Goal: Communication & Community: Answer question/provide support

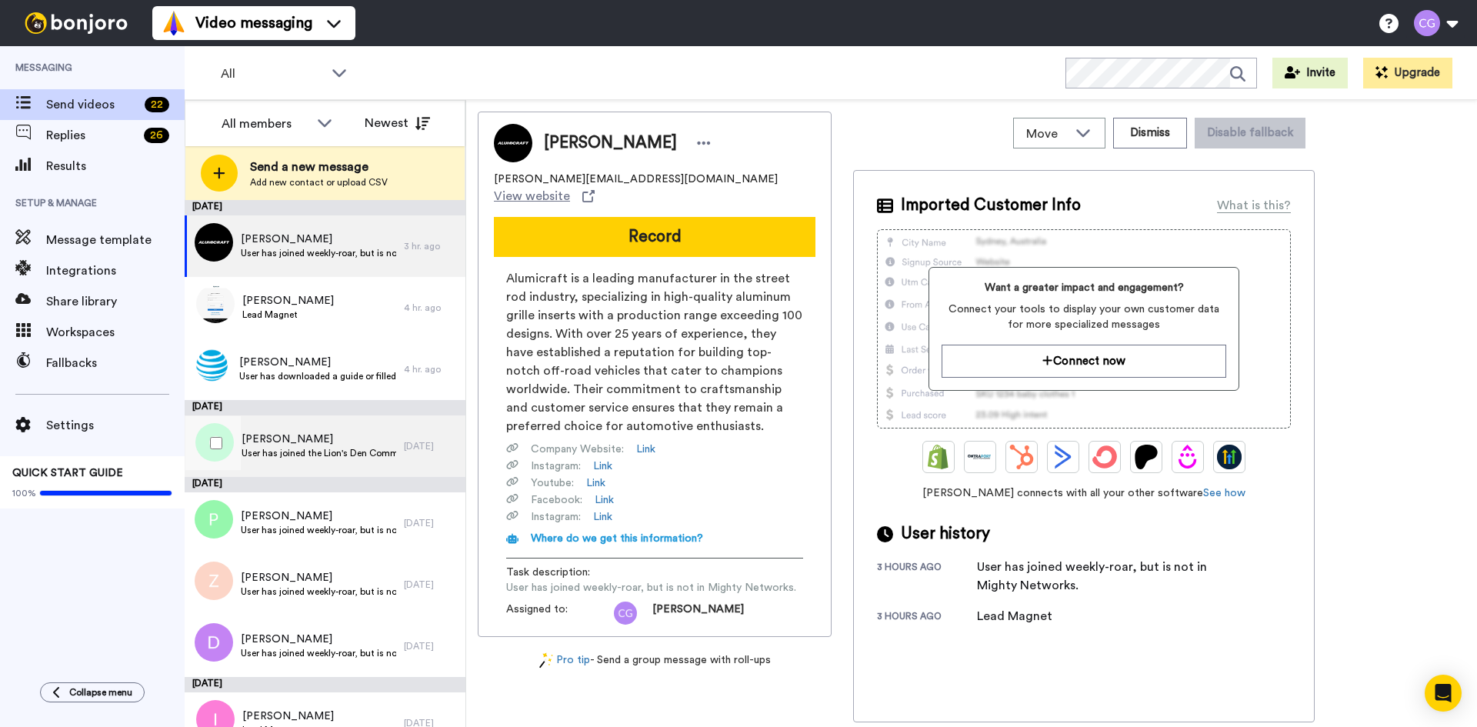
click at [347, 448] on span "User has joined the Lion's Den Community" at bounding box center [319, 453] width 155 height 12
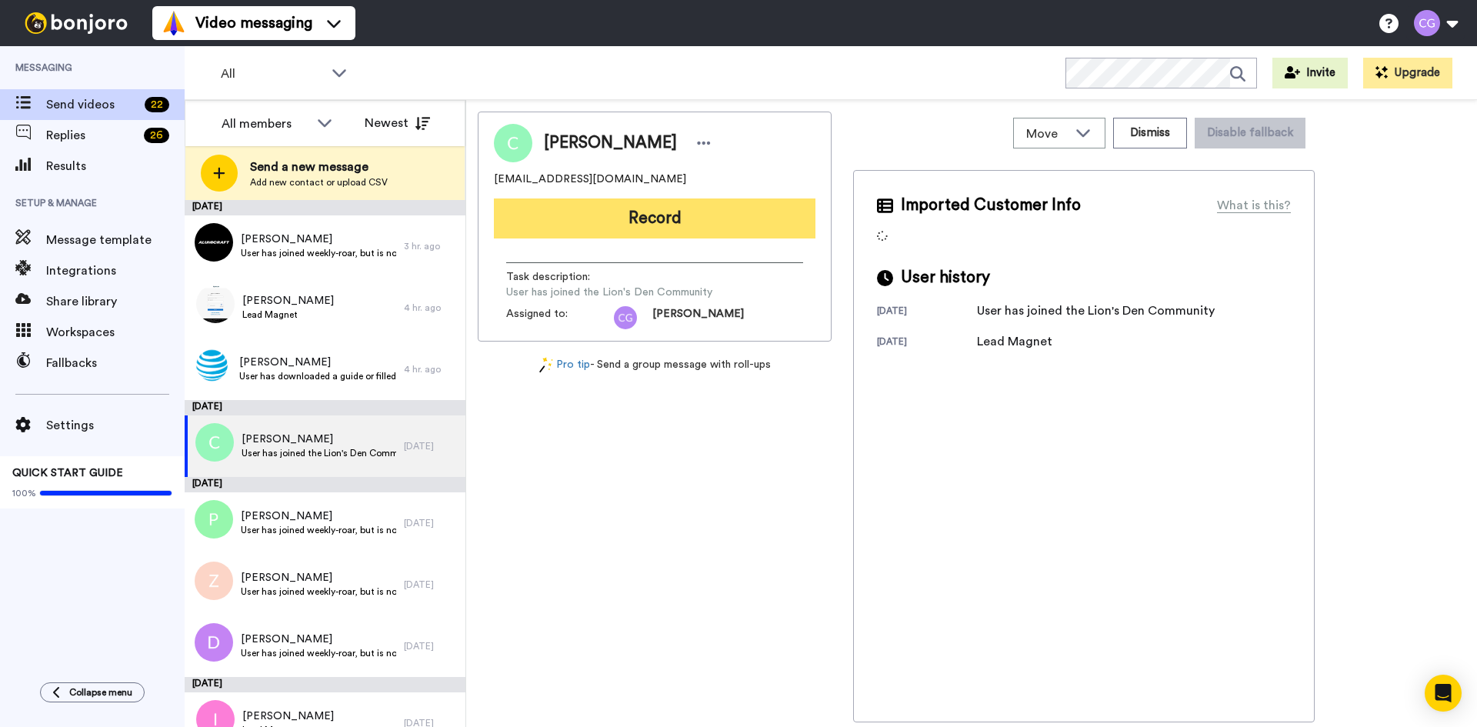
click at [649, 225] on button "Record" at bounding box center [655, 219] width 322 height 40
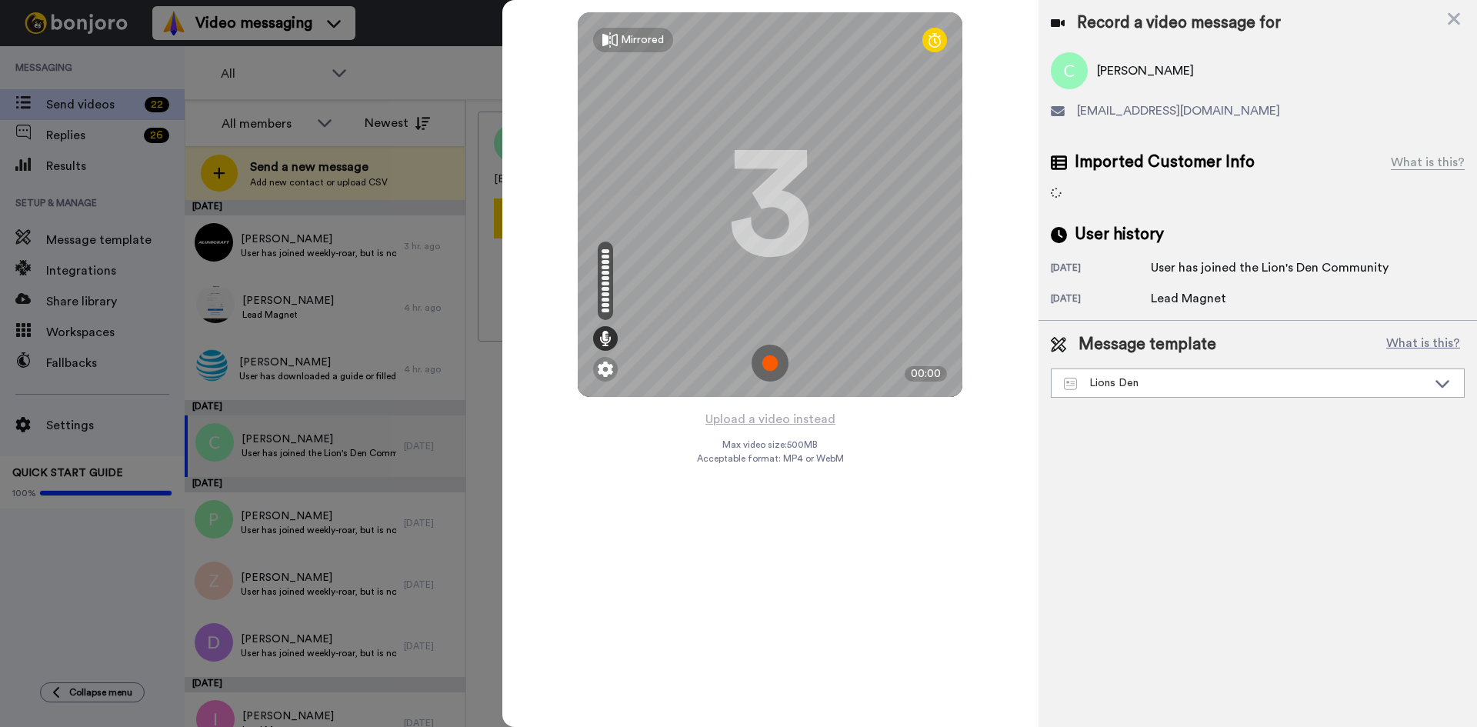
click at [769, 359] on img at bounding box center [770, 363] width 37 height 37
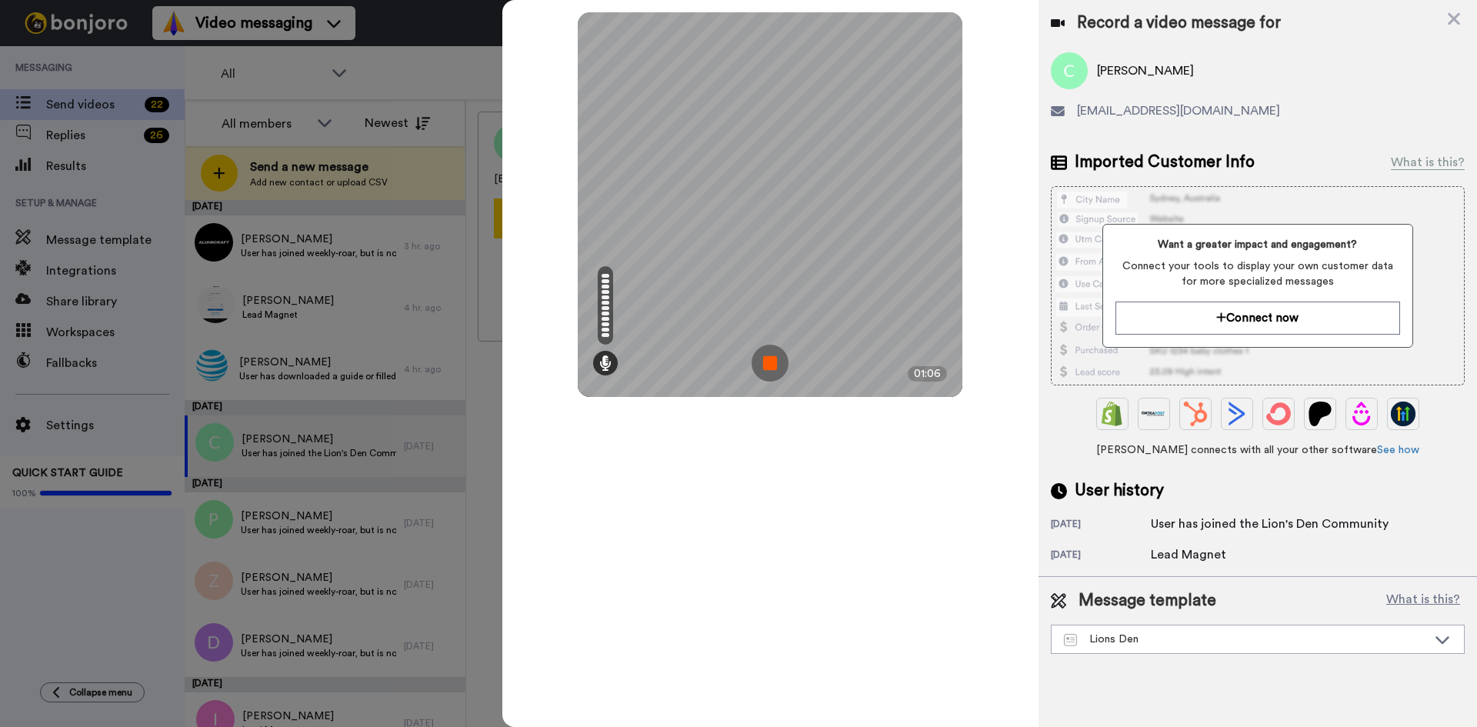
click at [769, 359] on img at bounding box center [770, 363] width 37 height 37
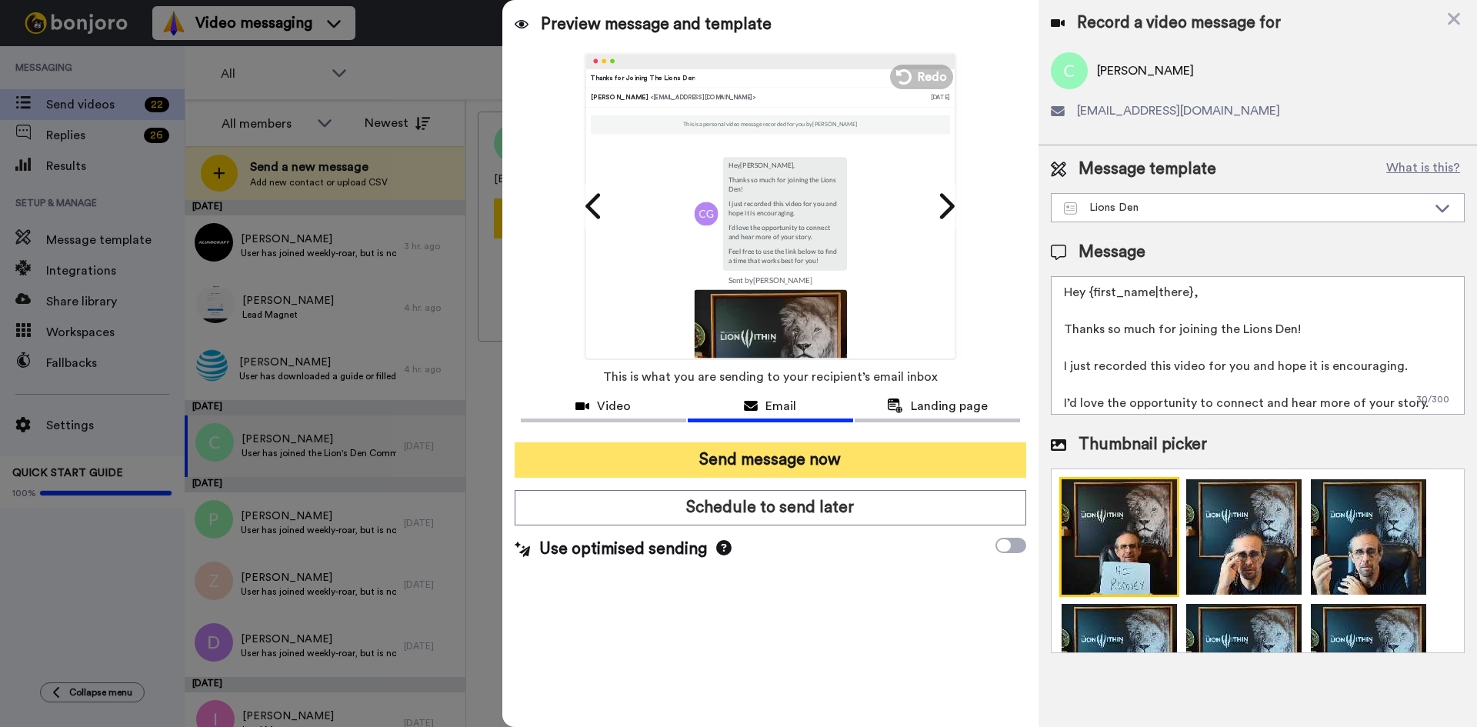
click at [786, 456] on button "Send message now" at bounding box center [771, 459] width 512 height 35
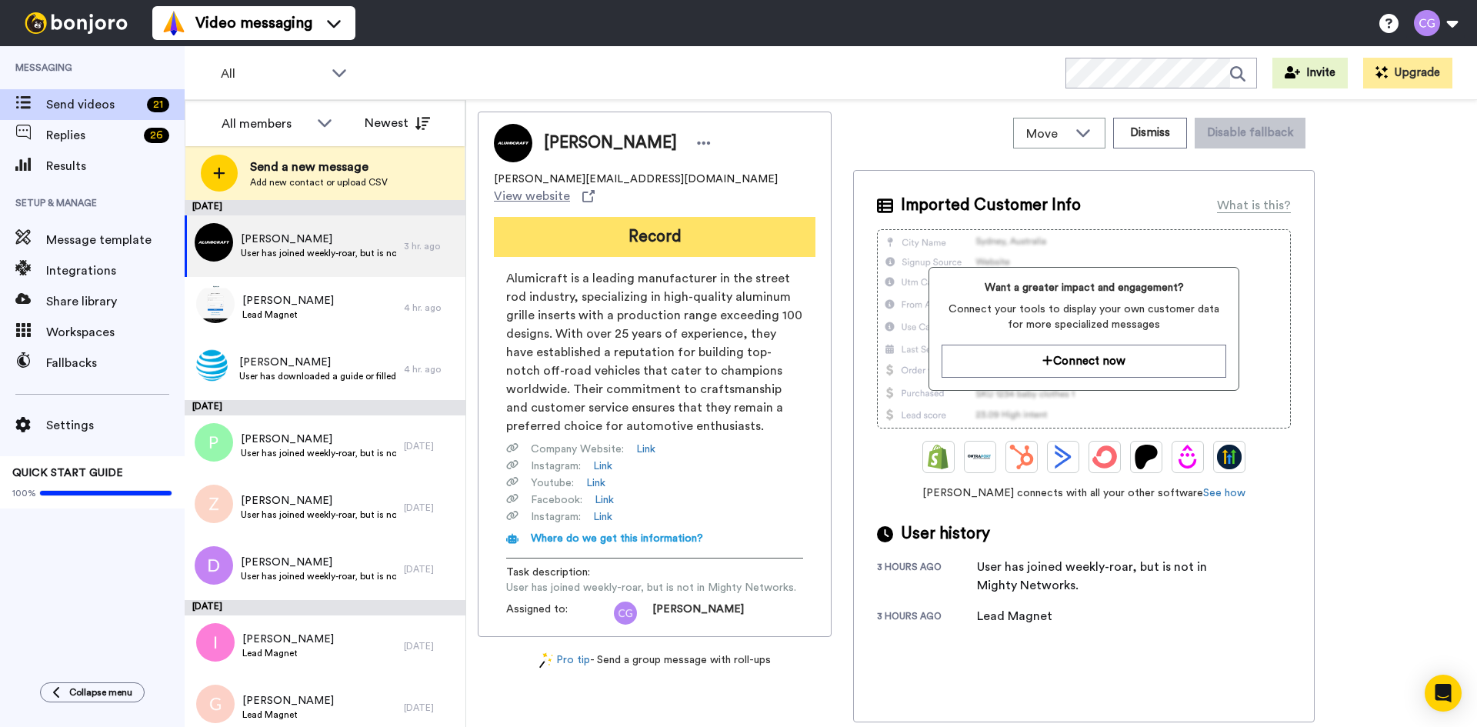
click at [652, 233] on button "Record" at bounding box center [655, 237] width 322 height 40
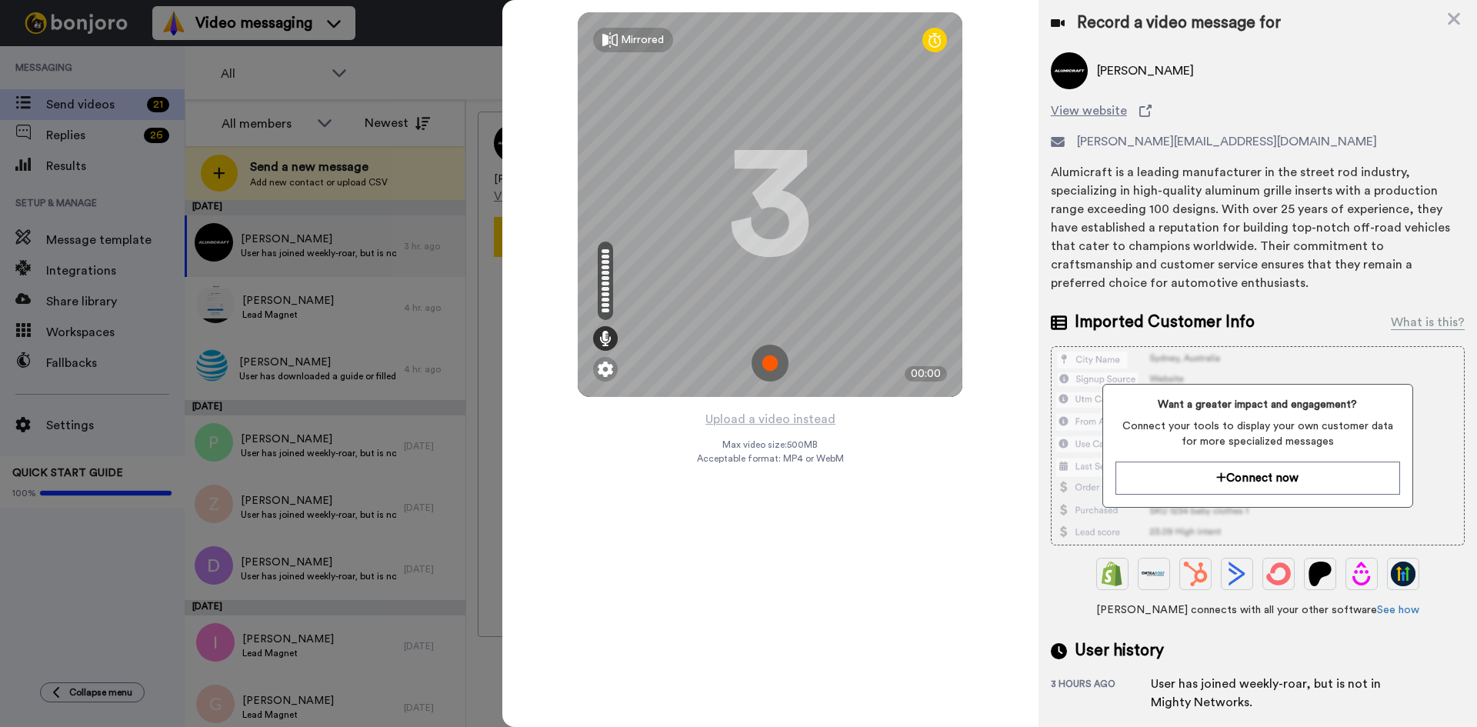
click at [778, 362] on img at bounding box center [770, 363] width 37 height 37
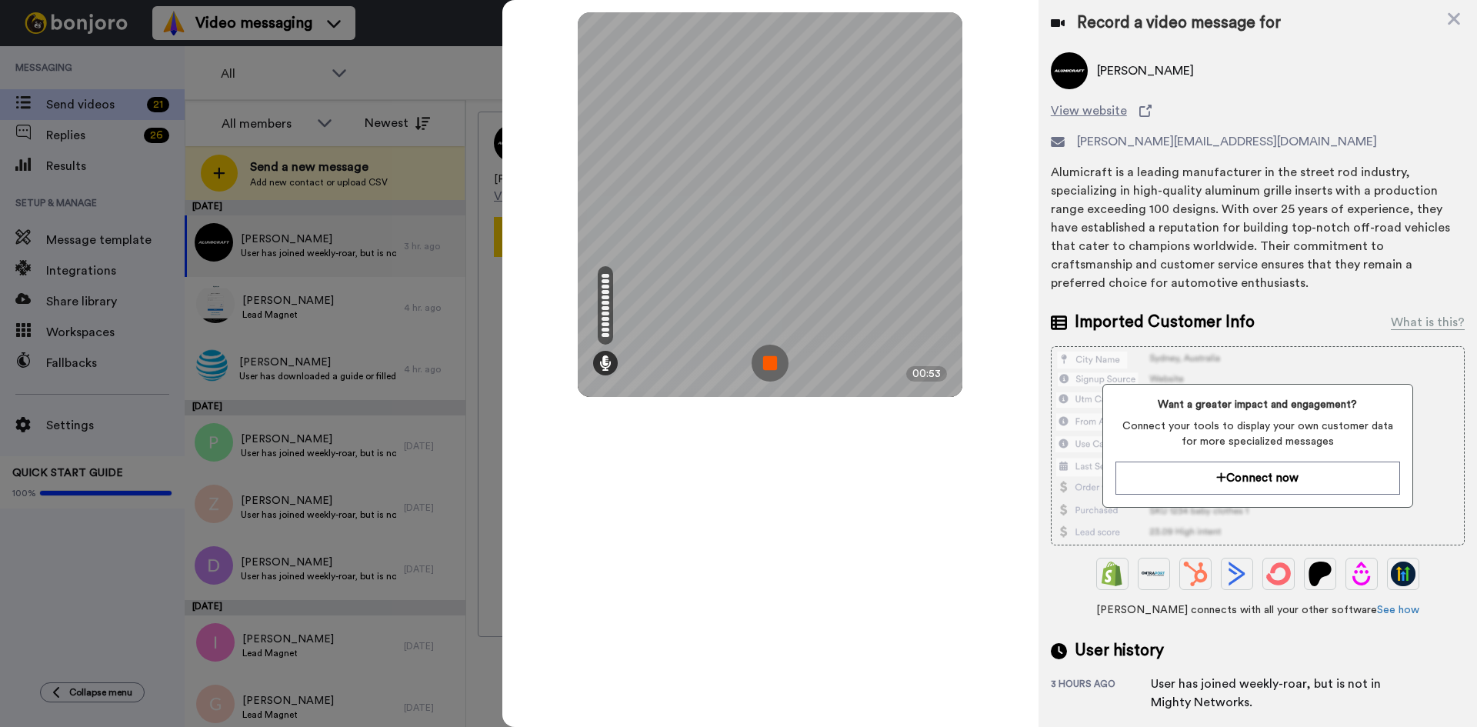
click at [769, 364] on img at bounding box center [770, 363] width 37 height 37
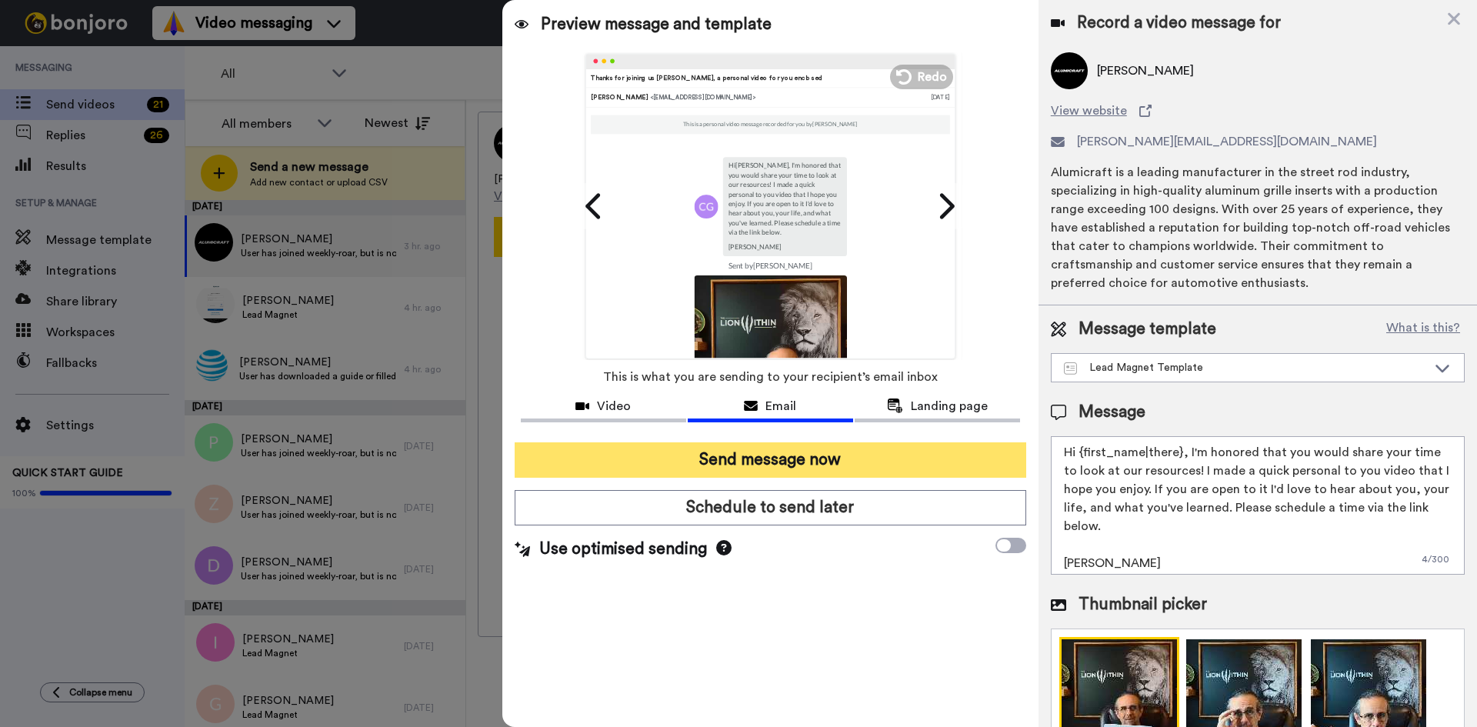
click at [795, 461] on button "Send message now" at bounding box center [771, 459] width 512 height 35
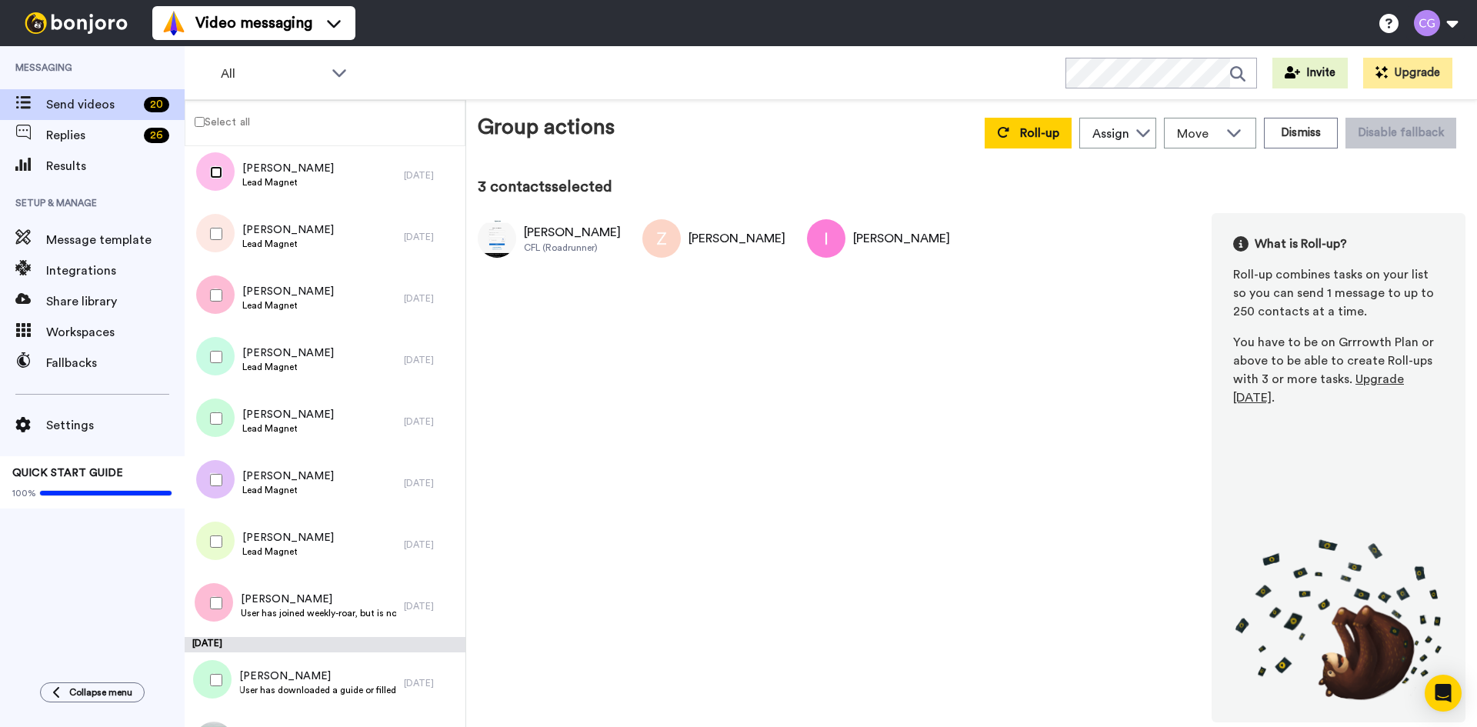
scroll to position [385, 0]
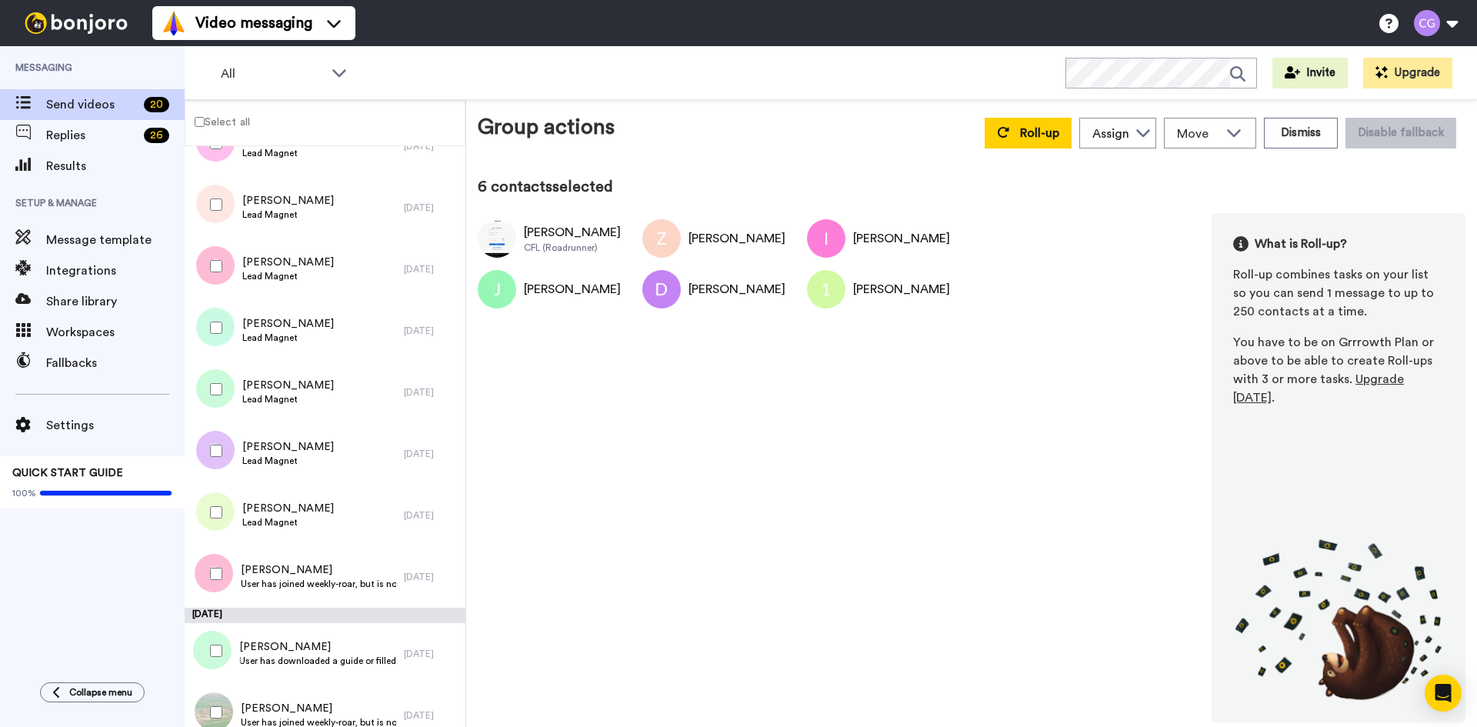
click at [215, 316] on div at bounding box center [212, 328] width 55 height 54
click at [212, 278] on div at bounding box center [212, 266] width 55 height 54
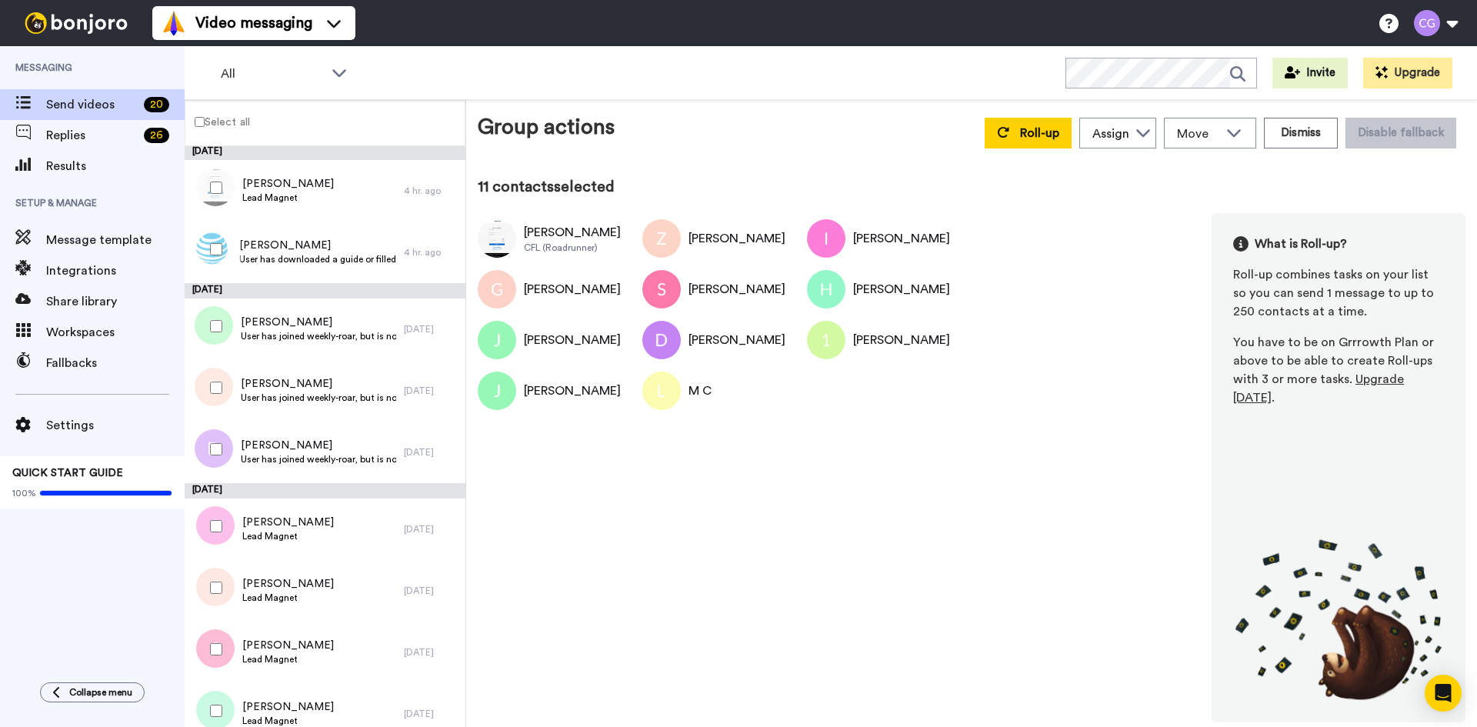
scroll to position [0, 0]
click at [1317, 133] on button "Dismiss" at bounding box center [1301, 133] width 74 height 31
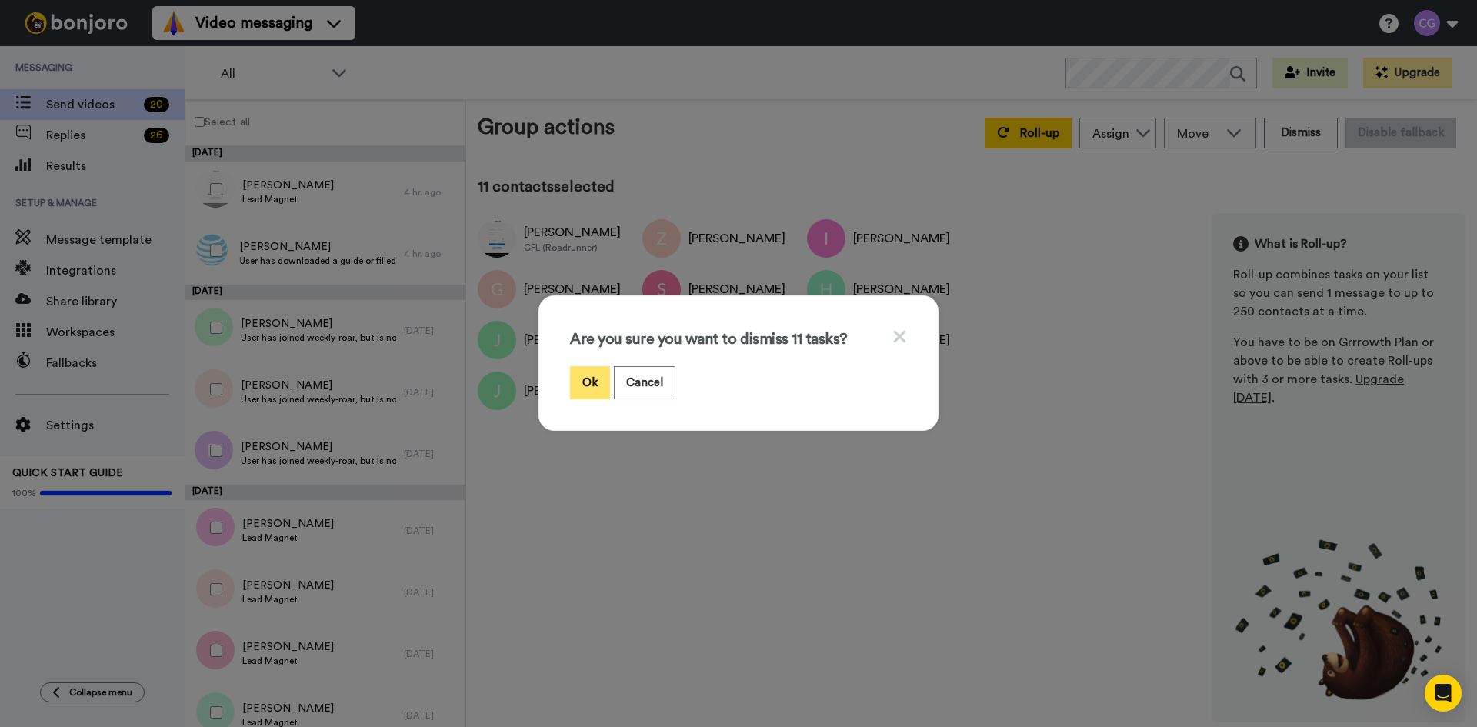
click at [590, 383] on button "Ok" at bounding box center [590, 382] width 40 height 33
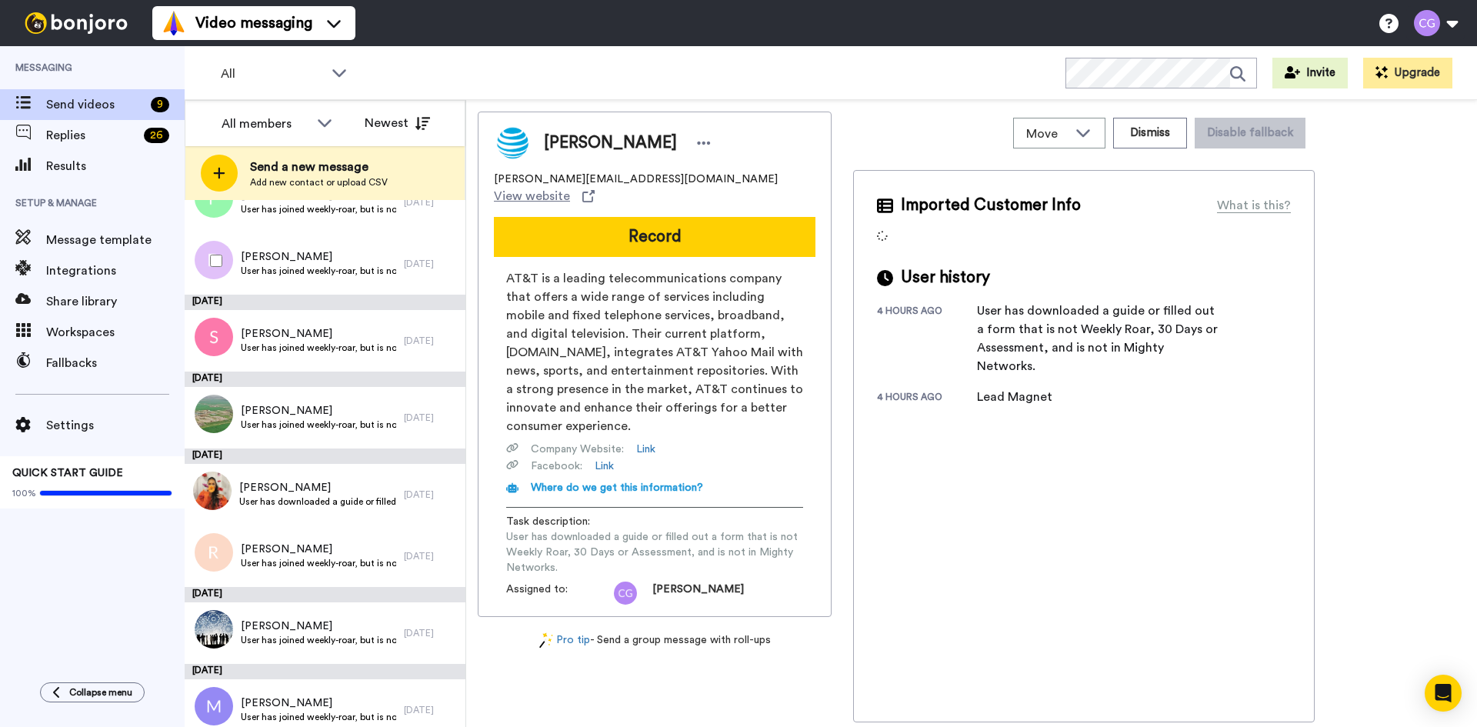
scroll to position [135, 0]
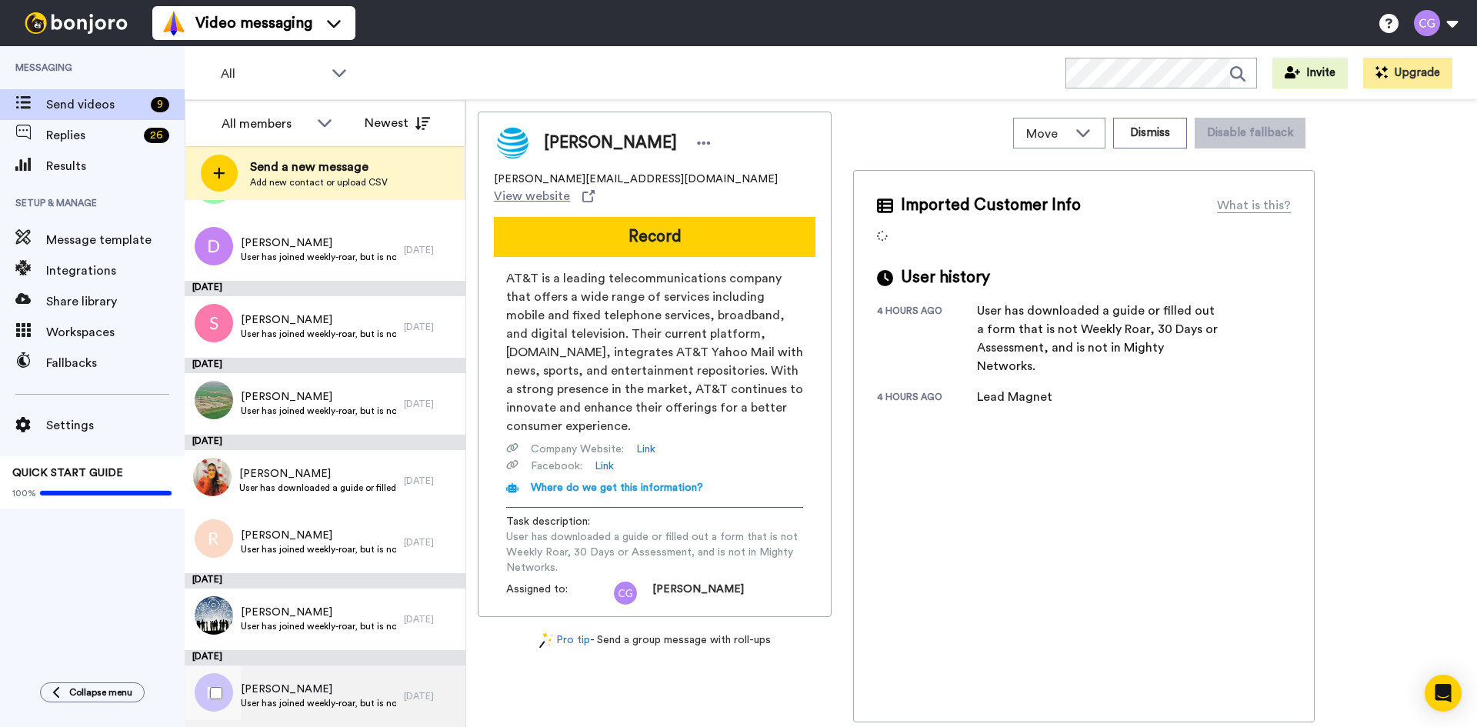
click at [326, 686] on span "[PERSON_NAME]" at bounding box center [318, 689] width 155 height 15
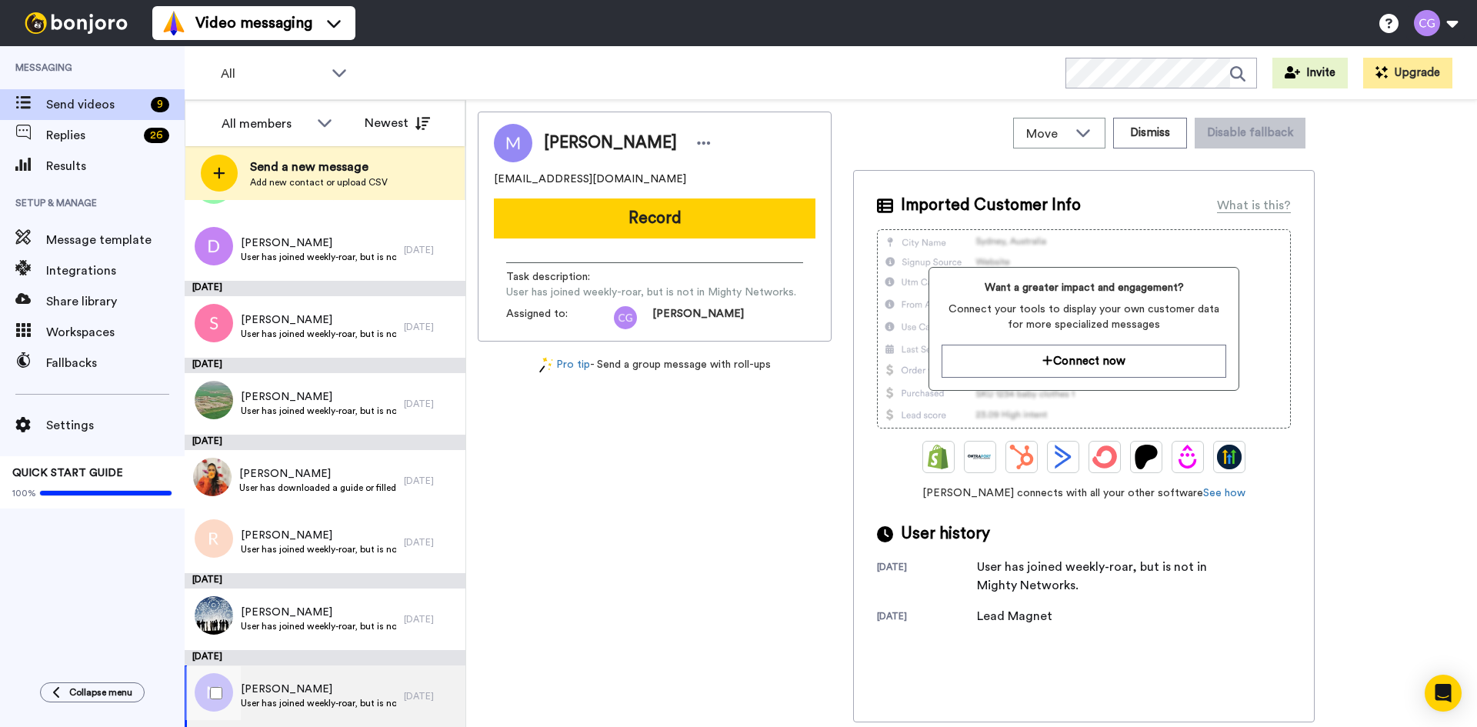
click at [326, 686] on span "[PERSON_NAME]" at bounding box center [318, 689] width 155 height 15
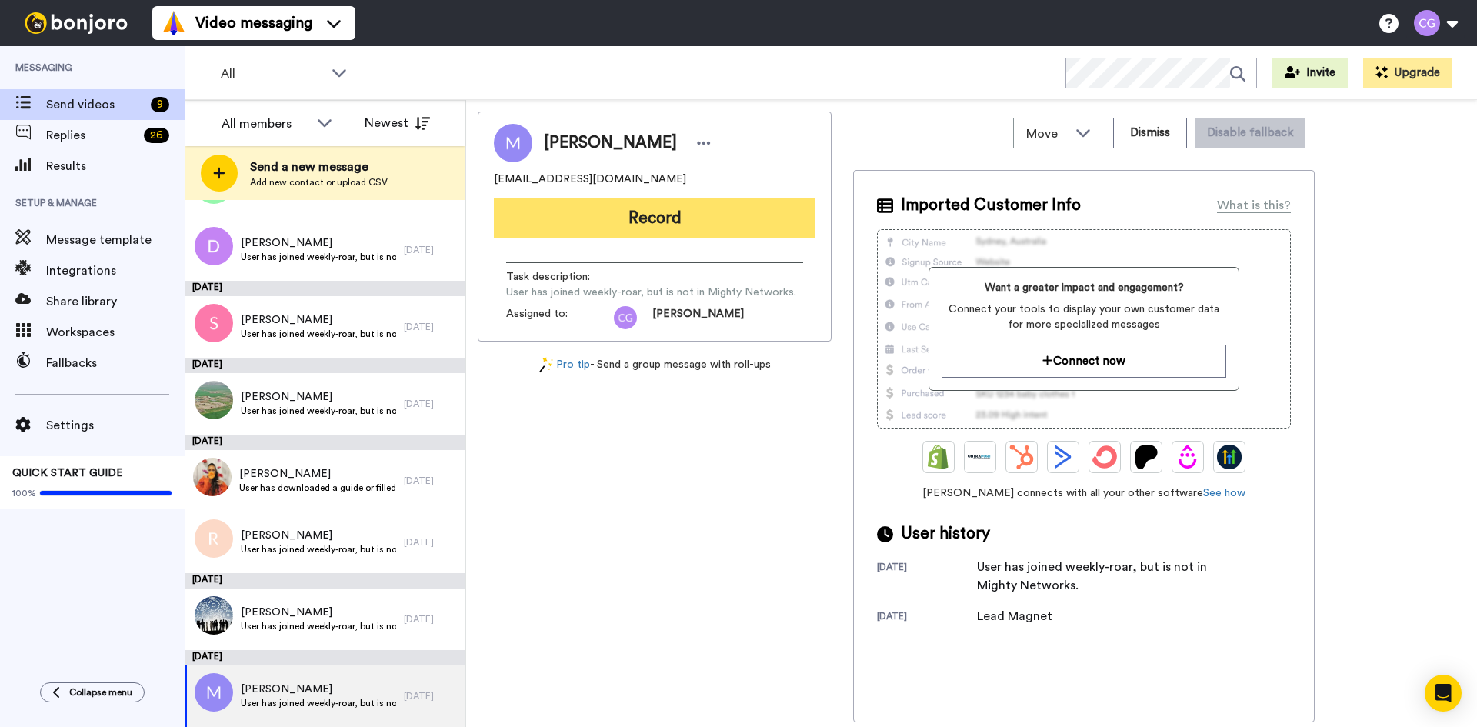
click at [614, 215] on button "Record" at bounding box center [655, 219] width 322 height 40
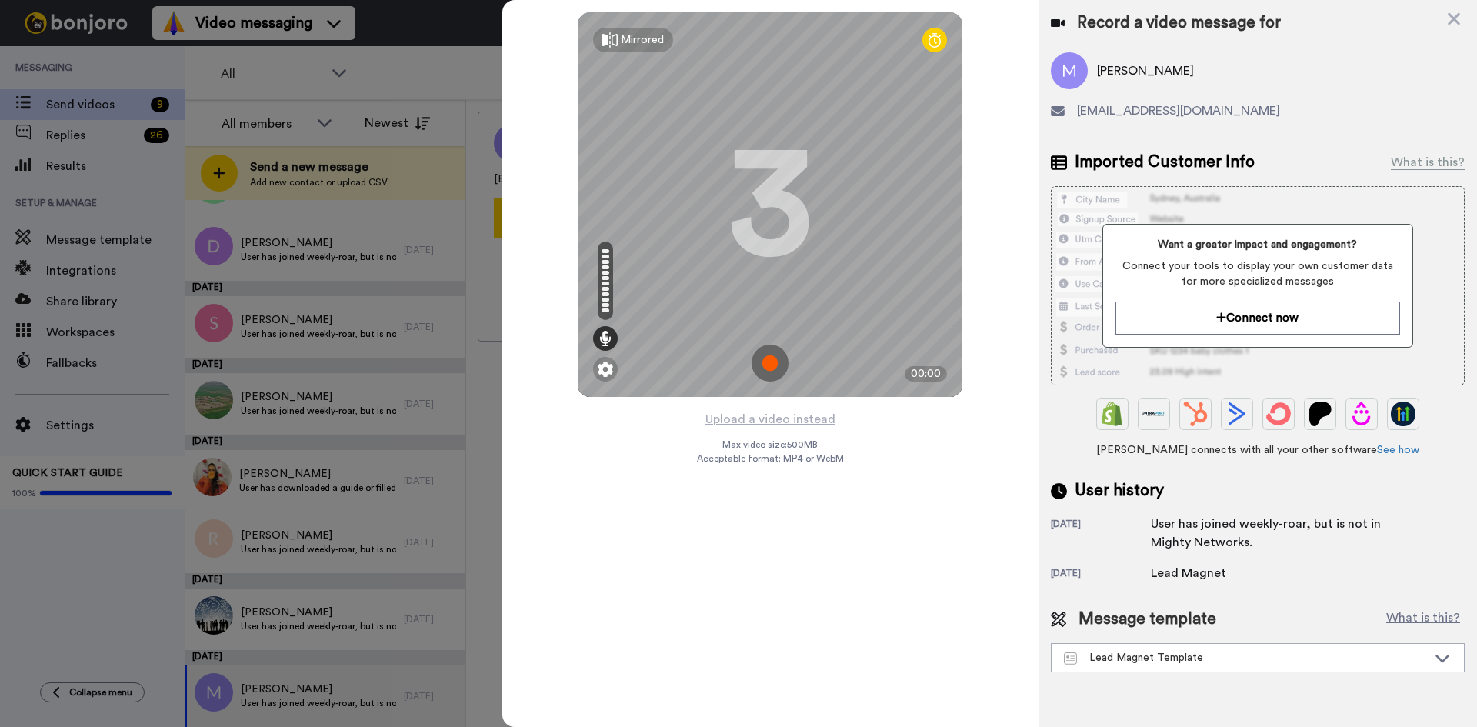
click at [760, 362] on img at bounding box center [770, 363] width 37 height 37
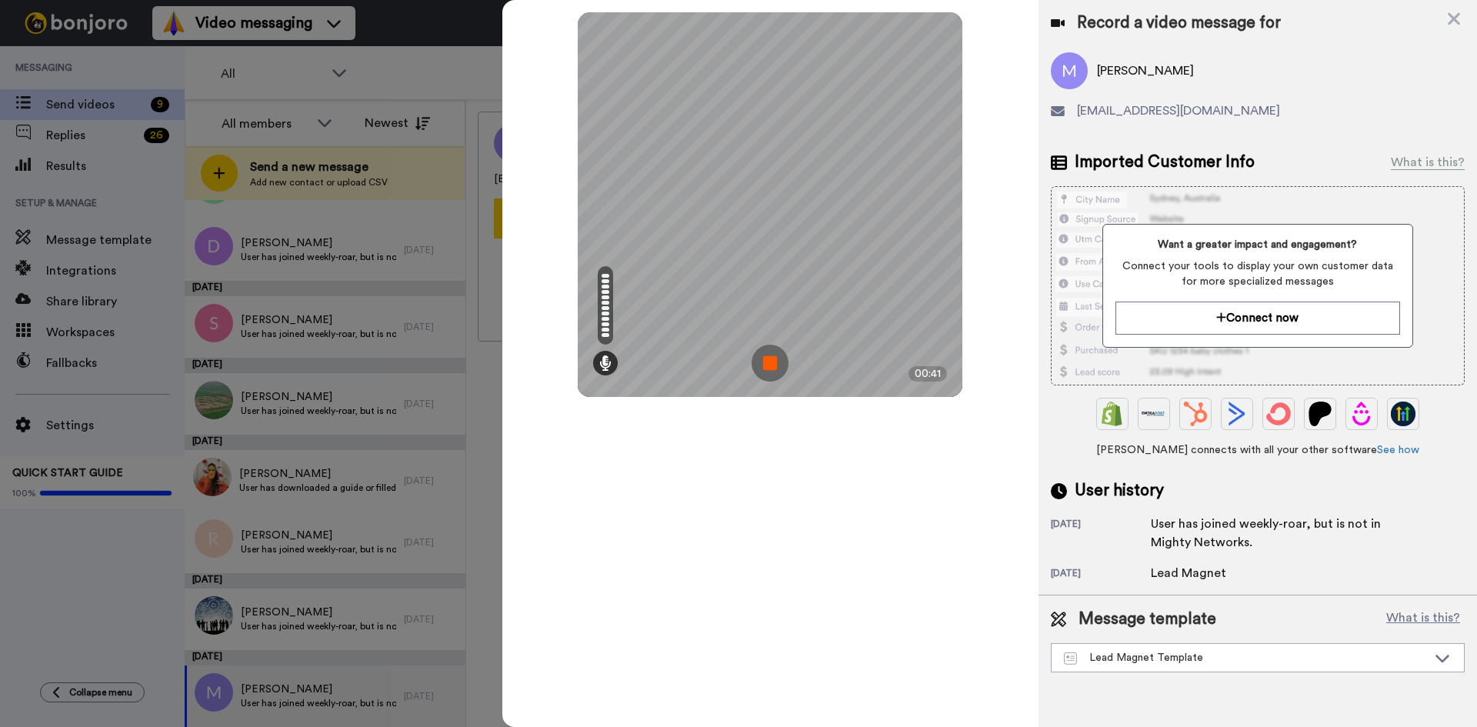
click at [769, 363] on img at bounding box center [770, 363] width 37 height 37
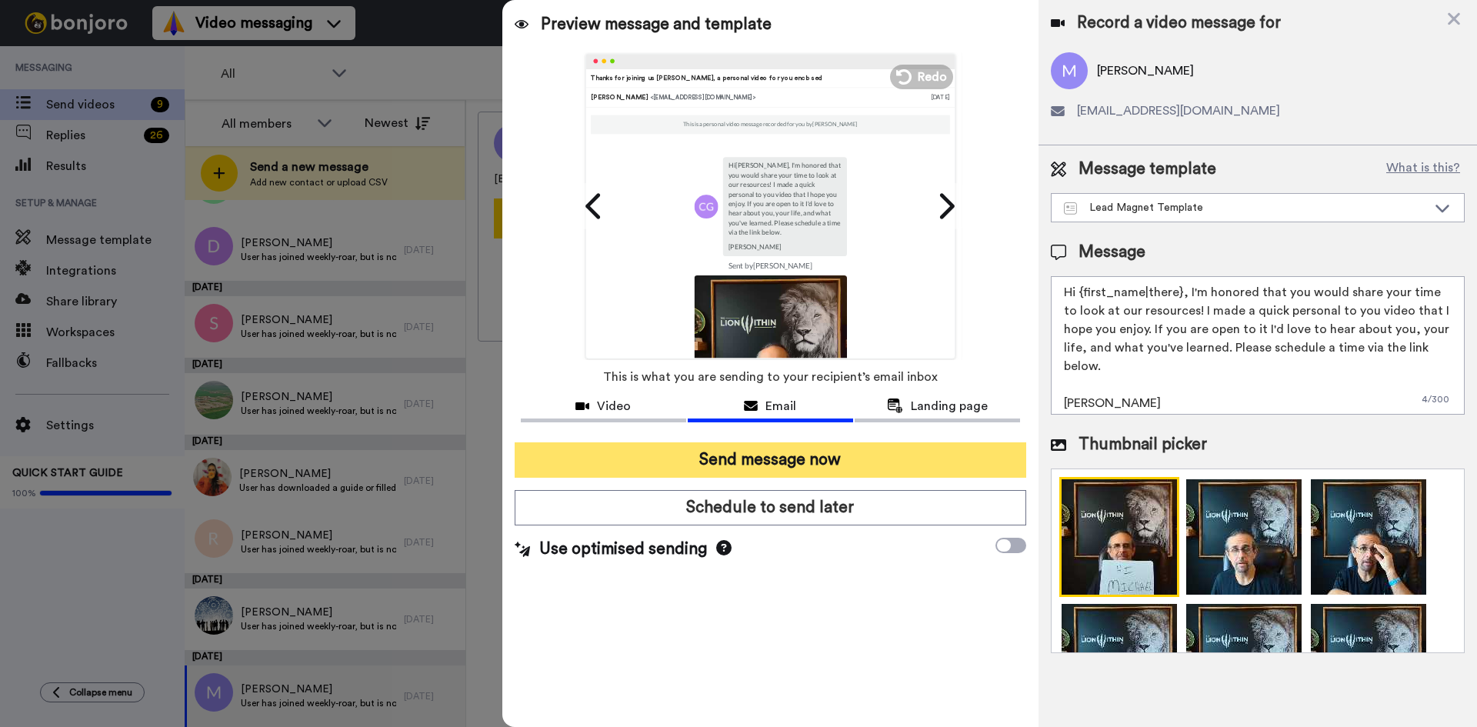
click at [761, 464] on button "Send message now" at bounding box center [771, 459] width 512 height 35
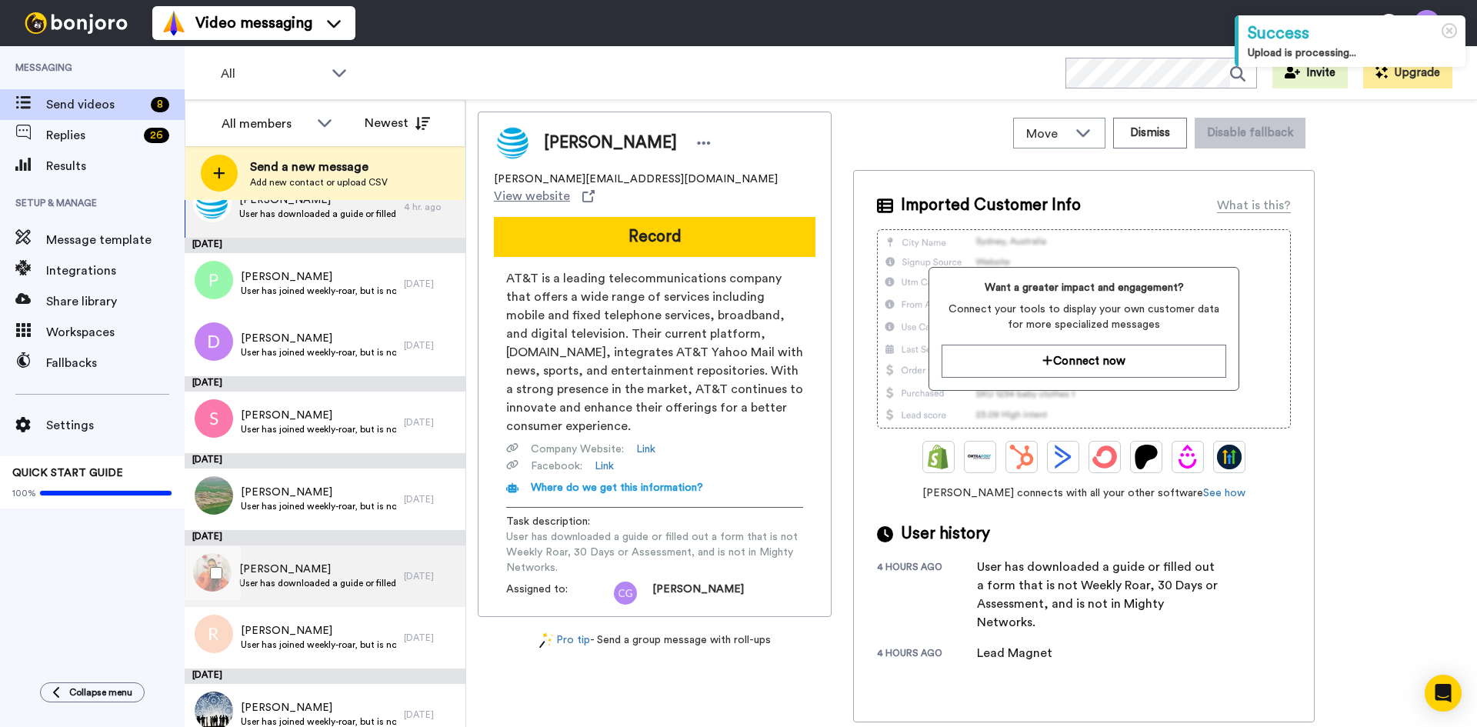
scroll to position [58, 0]
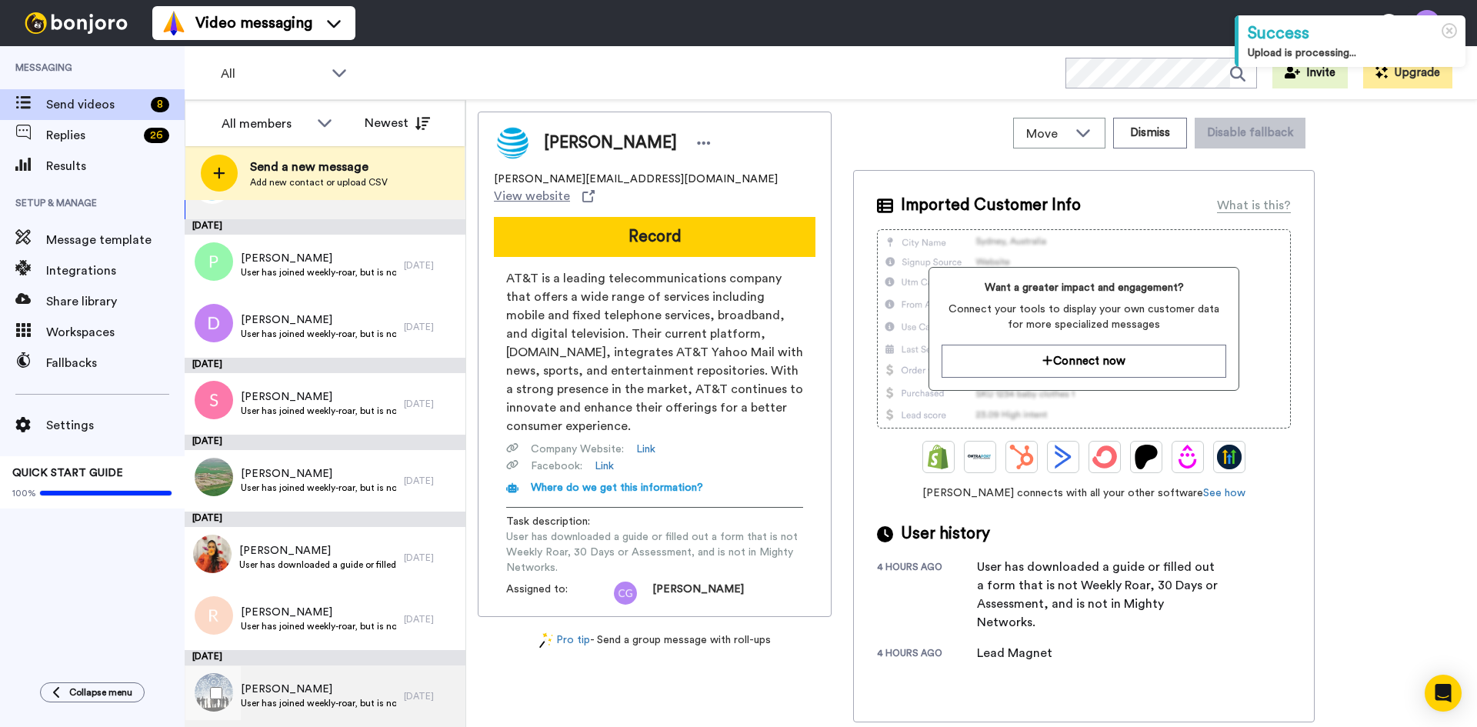
click at [297, 696] on span "Zachary Hernandez" at bounding box center [318, 689] width 155 height 15
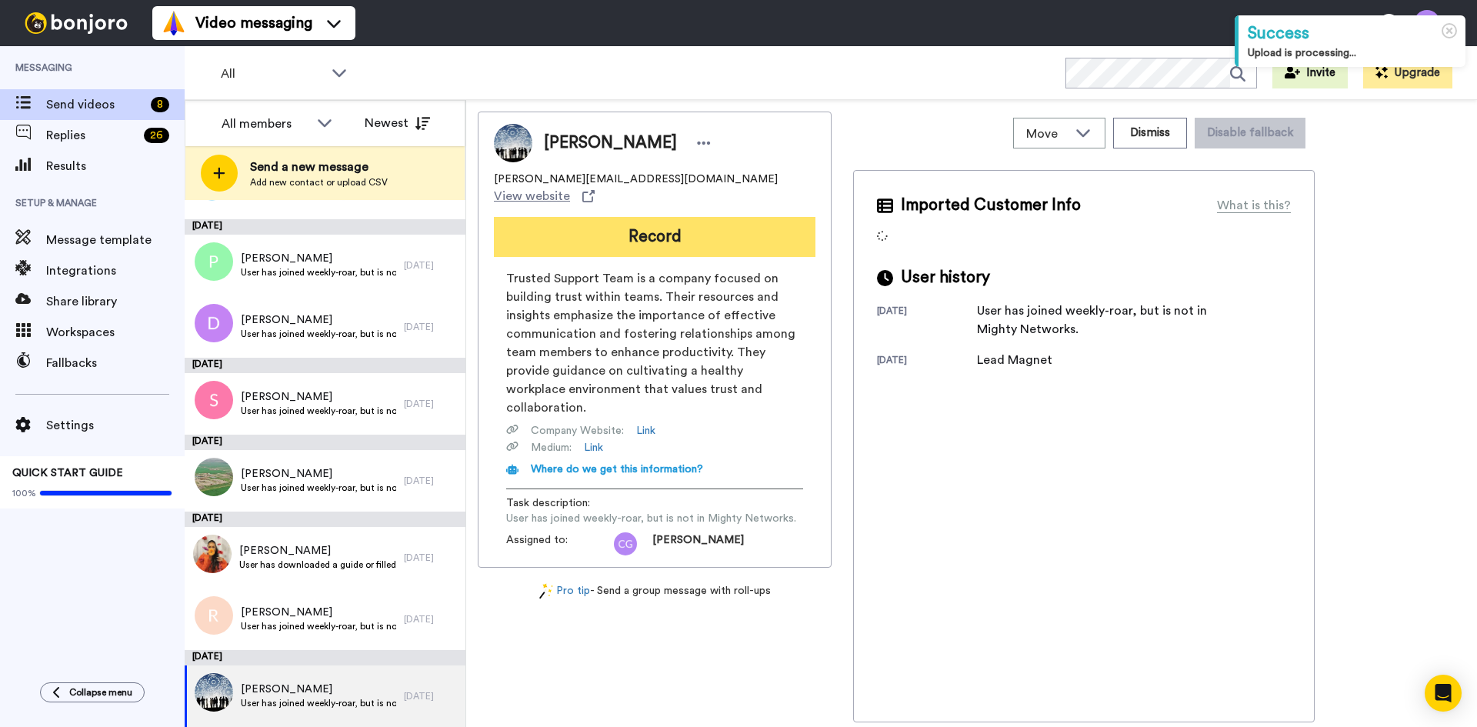
click at [656, 219] on button "Record" at bounding box center [655, 237] width 322 height 40
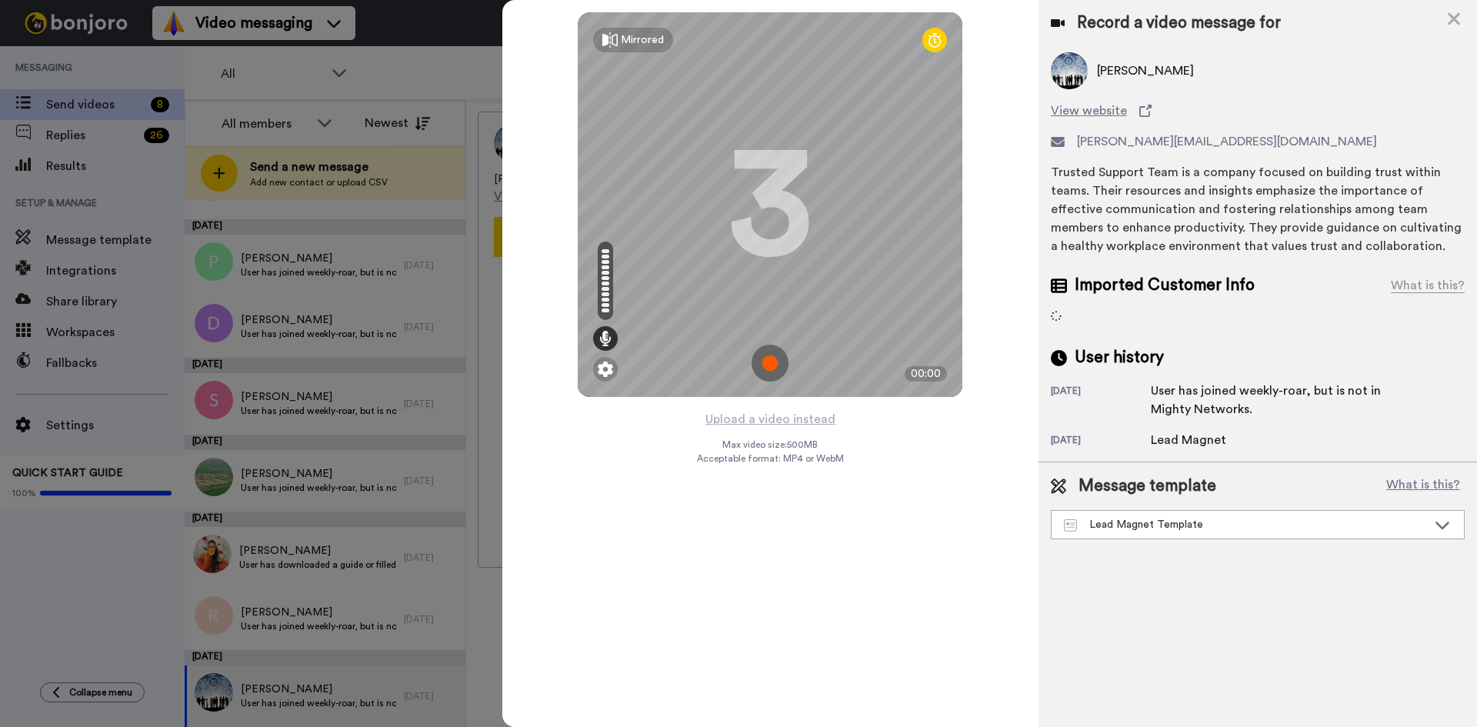
click at [770, 362] on img at bounding box center [770, 363] width 37 height 37
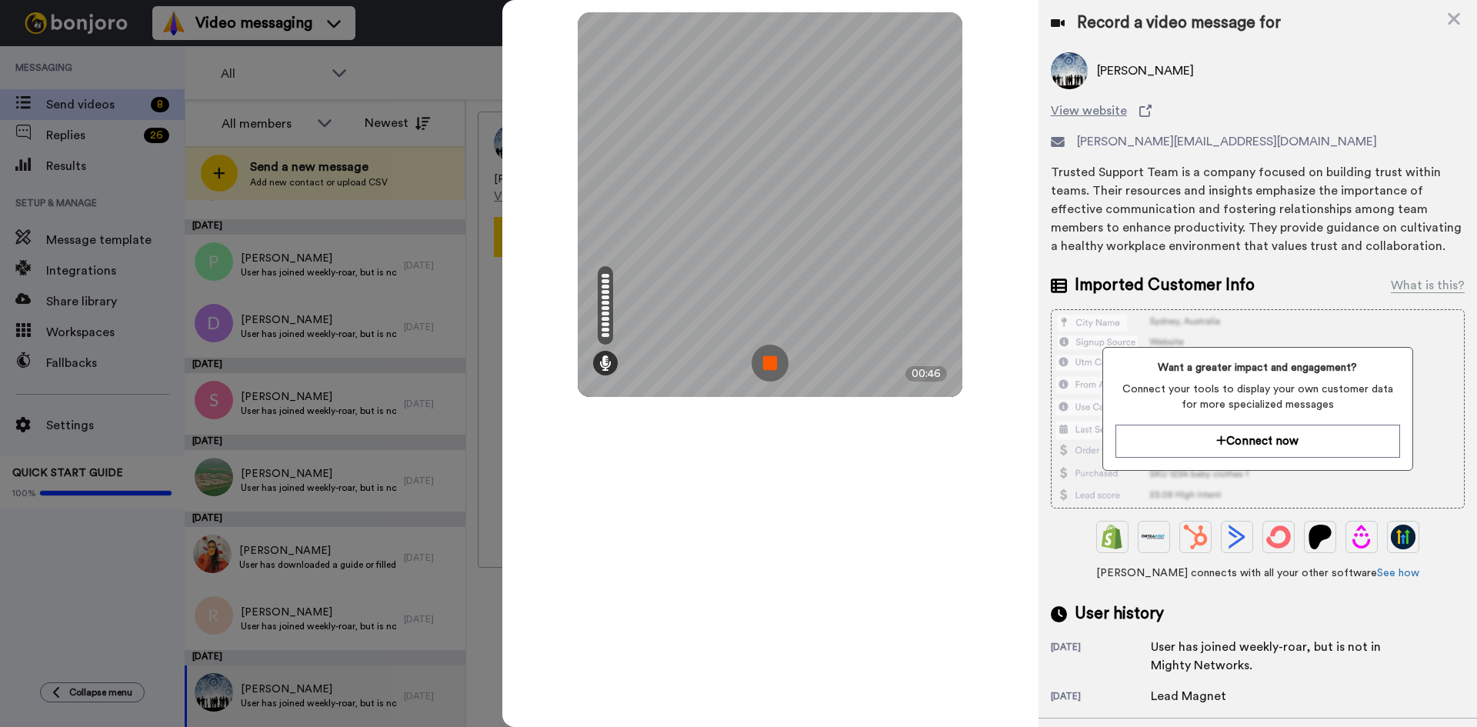
click at [773, 364] on img at bounding box center [770, 363] width 37 height 37
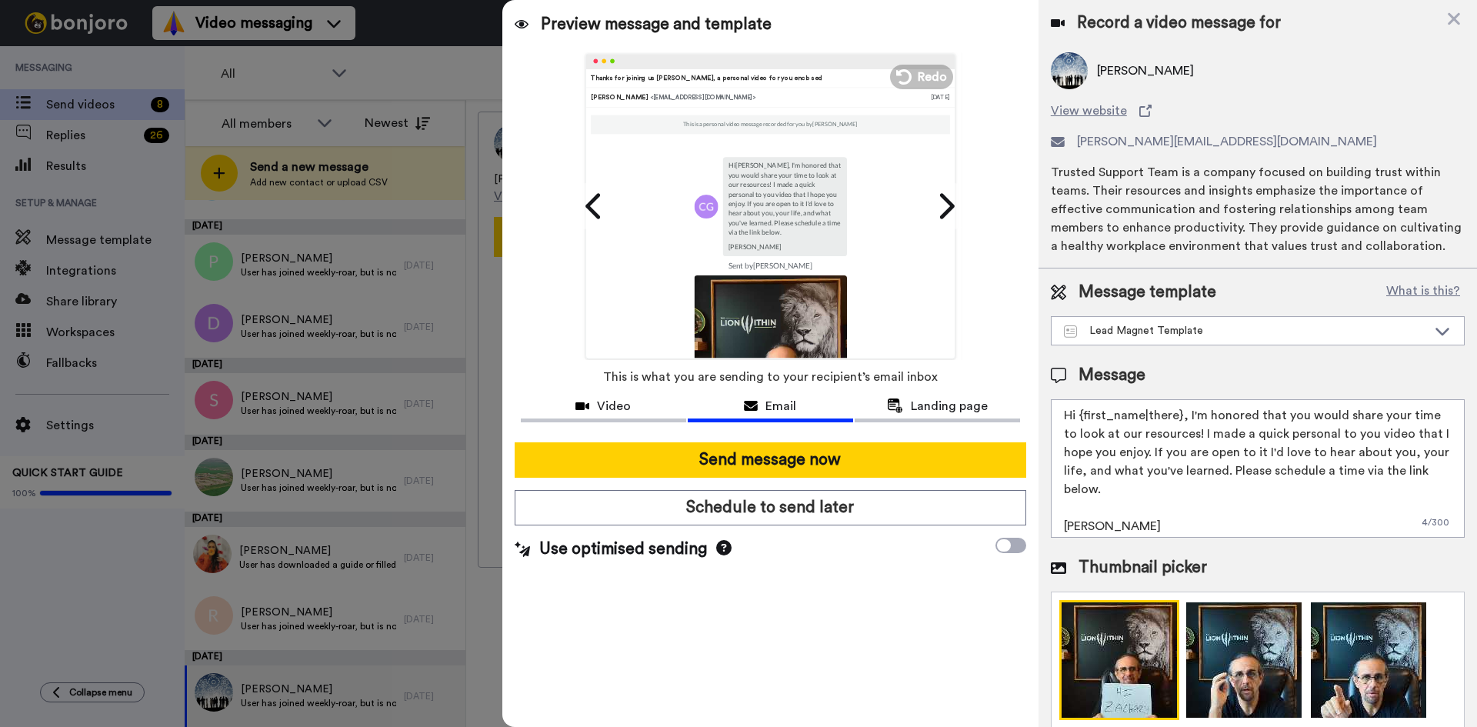
drag, startPoint x: 1083, startPoint y: 413, endPoint x: 1178, endPoint y: 416, distance: 95.5
click at [1178, 416] on textarea "Hi {first_name|there}, I'm honored that you would share your time to look at ou…" at bounding box center [1258, 468] width 414 height 139
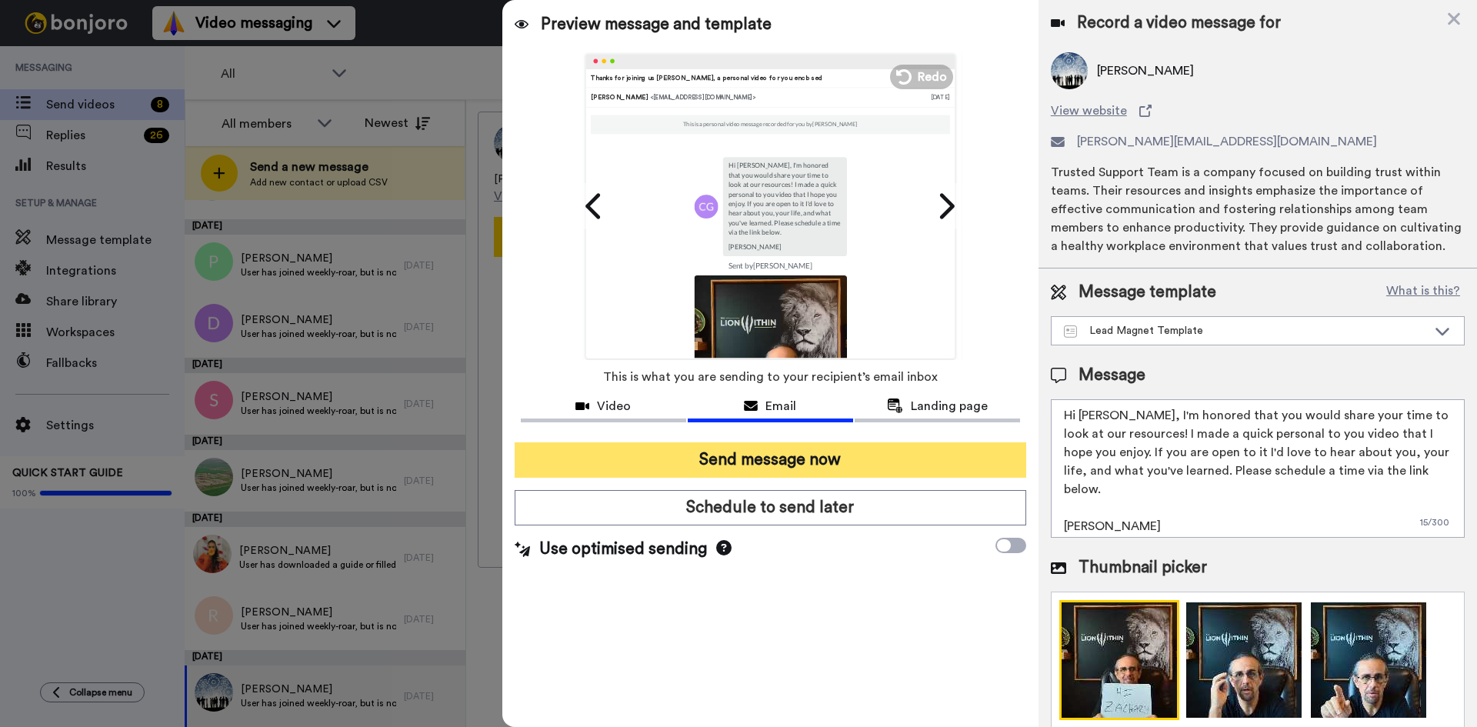
type textarea "Hi Zachary, I'm honored that you would share your time to look at our resources…"
click at [749, 466] on button "Send message now" at bounding box center [771, 459] width 512 height 35
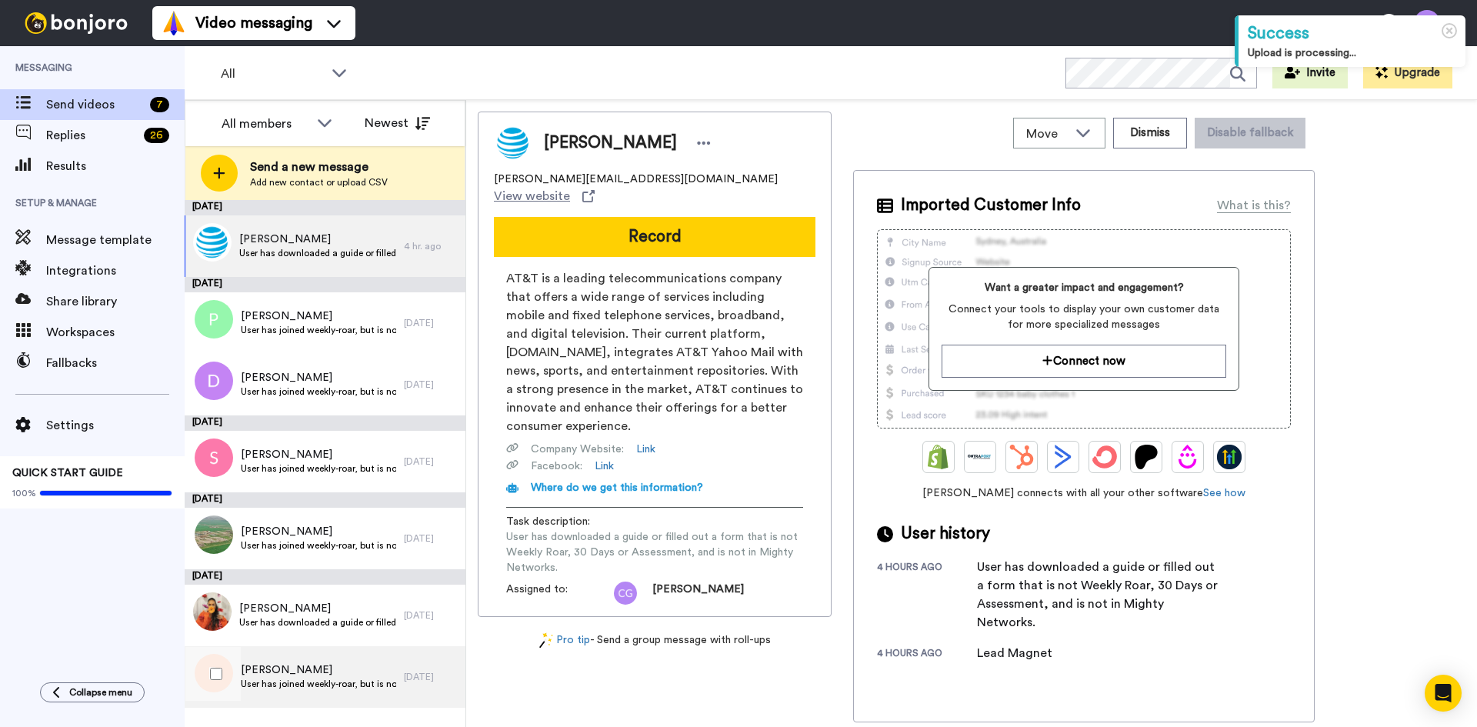
click at [342, 676] on span "[PERSON_NAME]" at bounding box center [318, 670] width 155 height 15
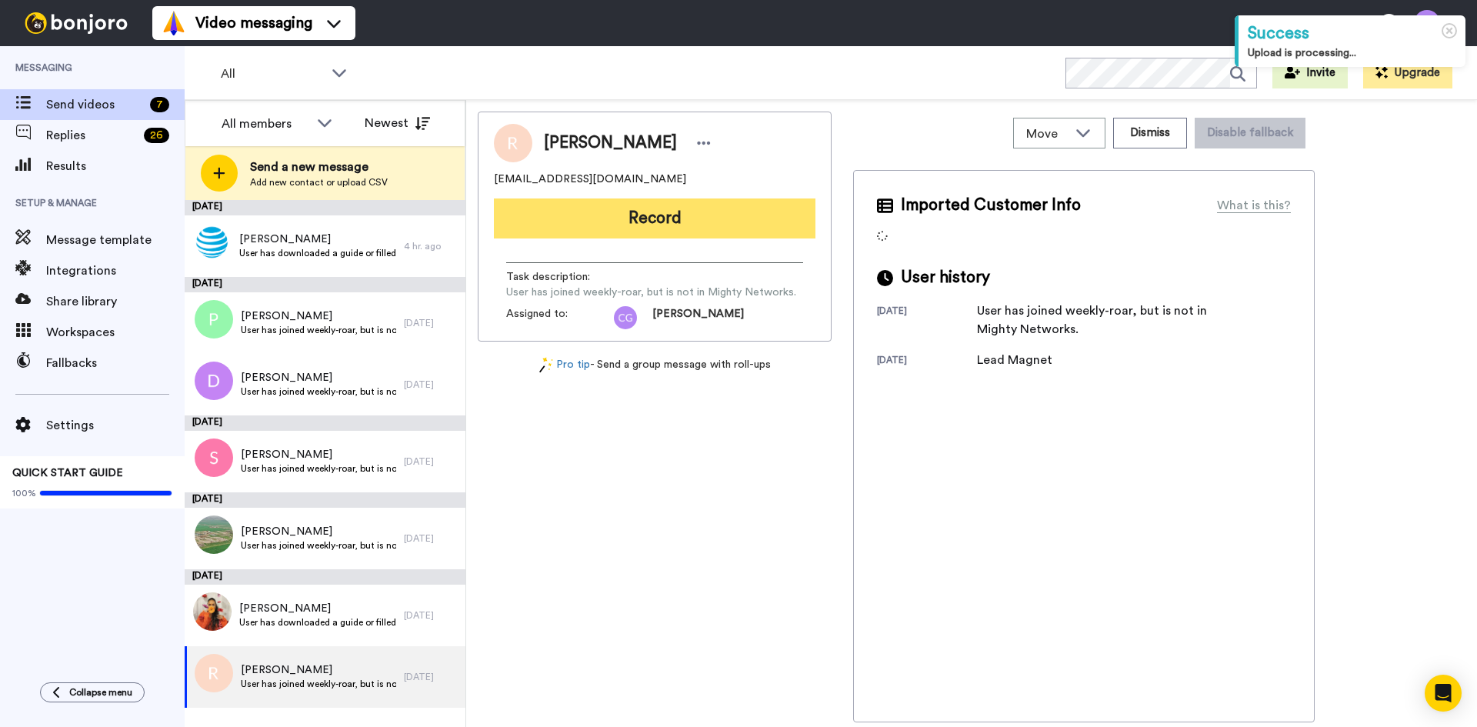
click at [601, 219] on button "Record" at bounding box center [655, 219] width 322 height 40
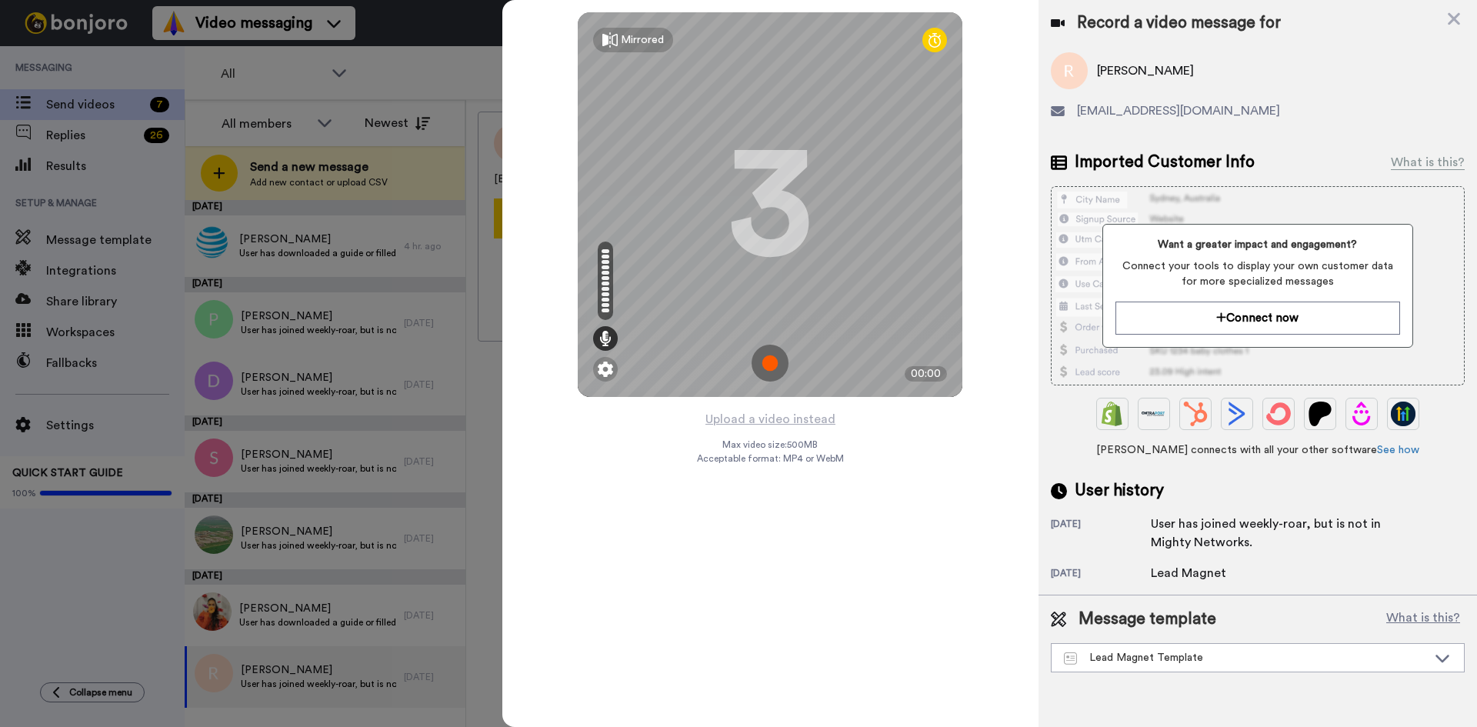
click at [770, 360] on img at bounding box center [770, 363] width 37 height 37
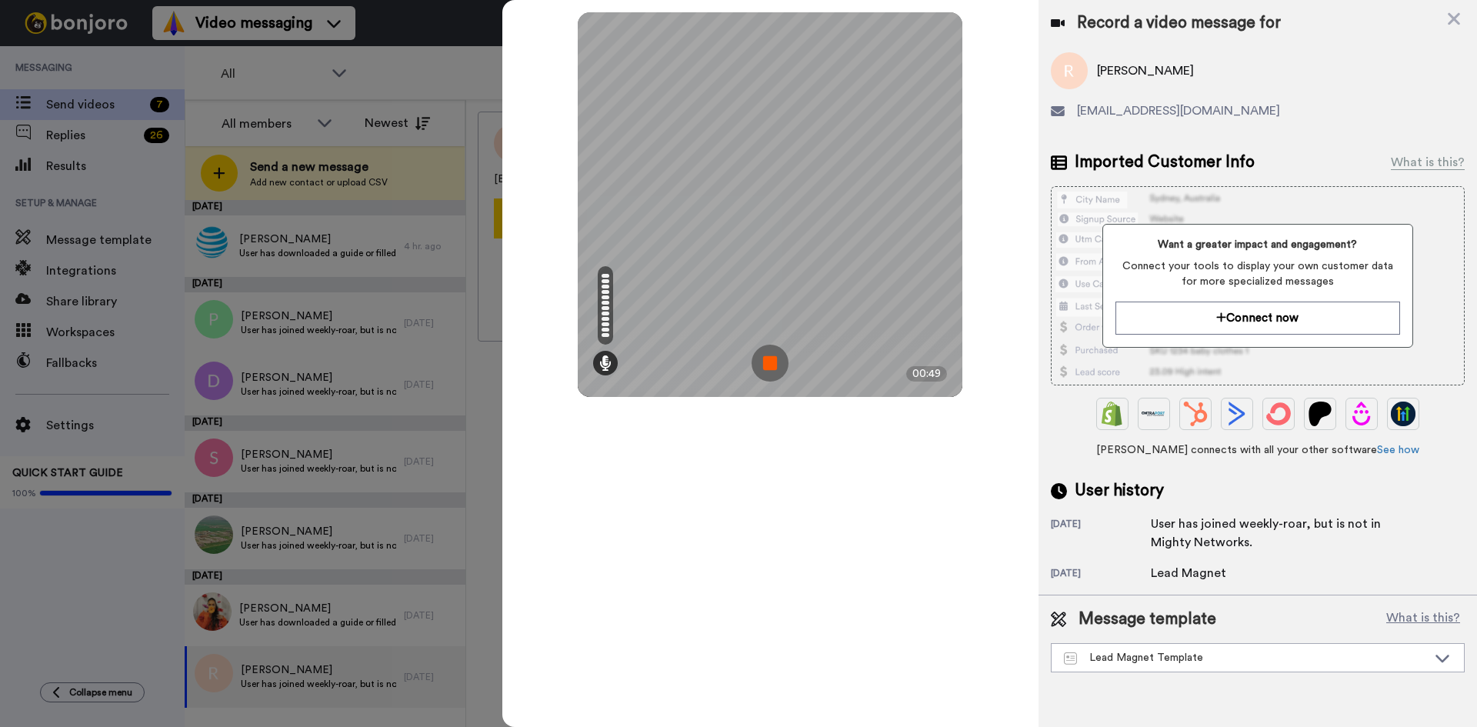
click at [770, 360] on img at bounding box center [770, 363] width 37 height 37
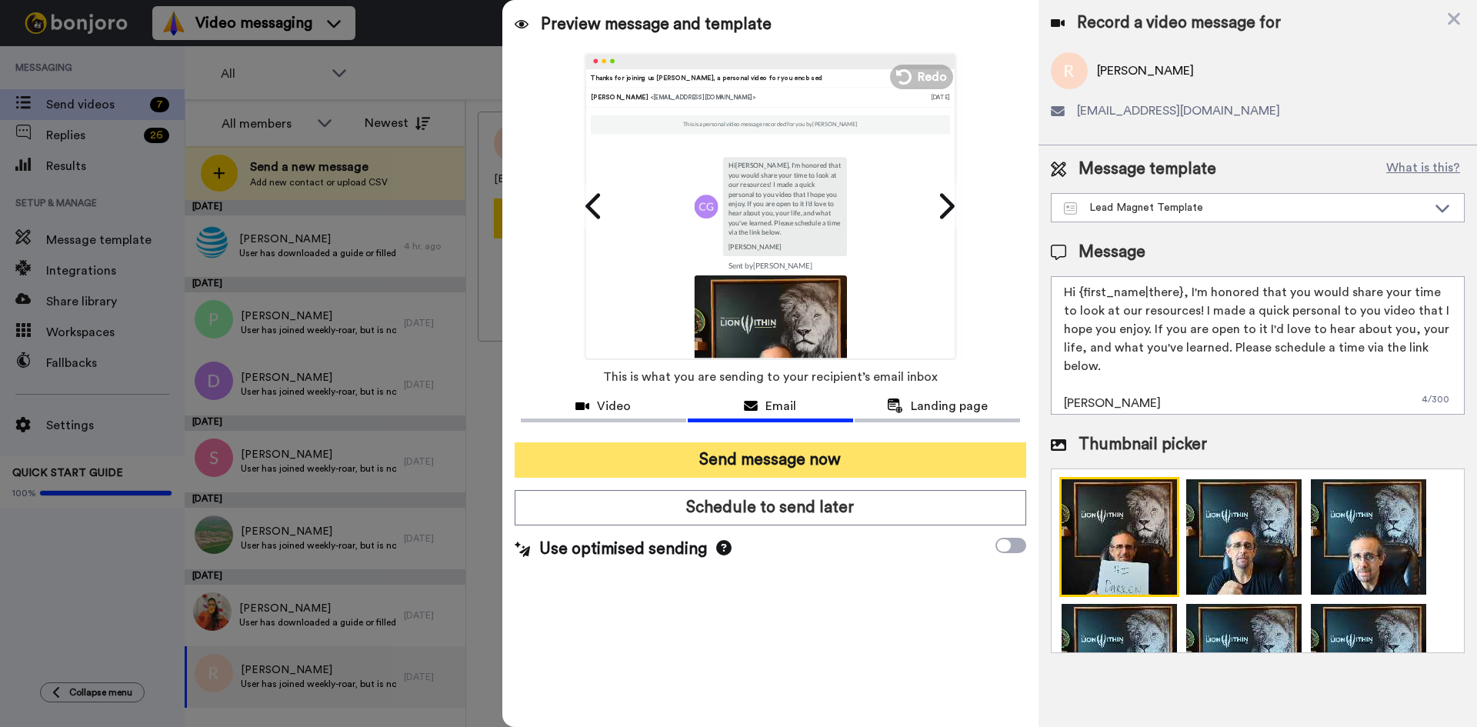
click at [708, 461] on button "Send message now" at bounding box center [771, 459] width 512 height 35
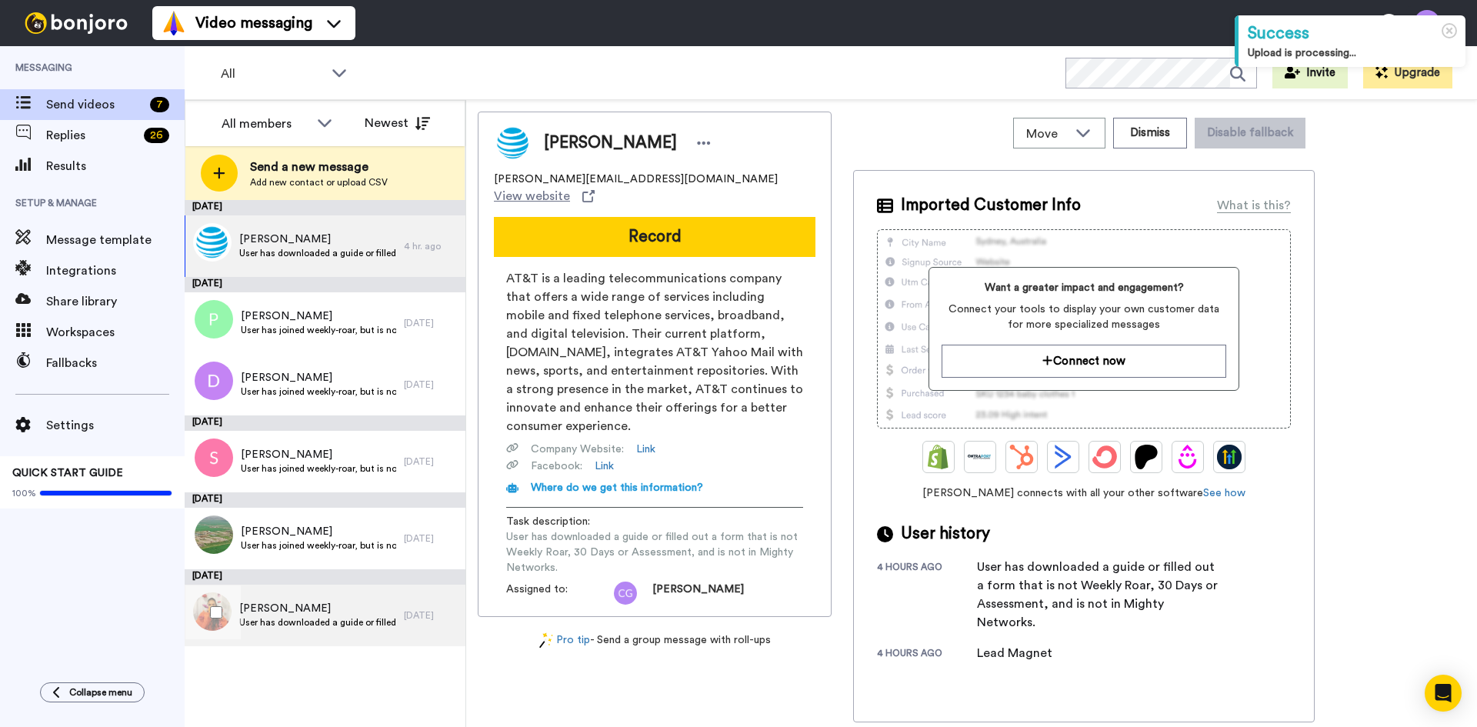
click at [331, 632] on div "[PERSON_NAME] User has downloaded a guide or filled out a form that is not Week…" at bounding box center [294, 616] width 219 height 62
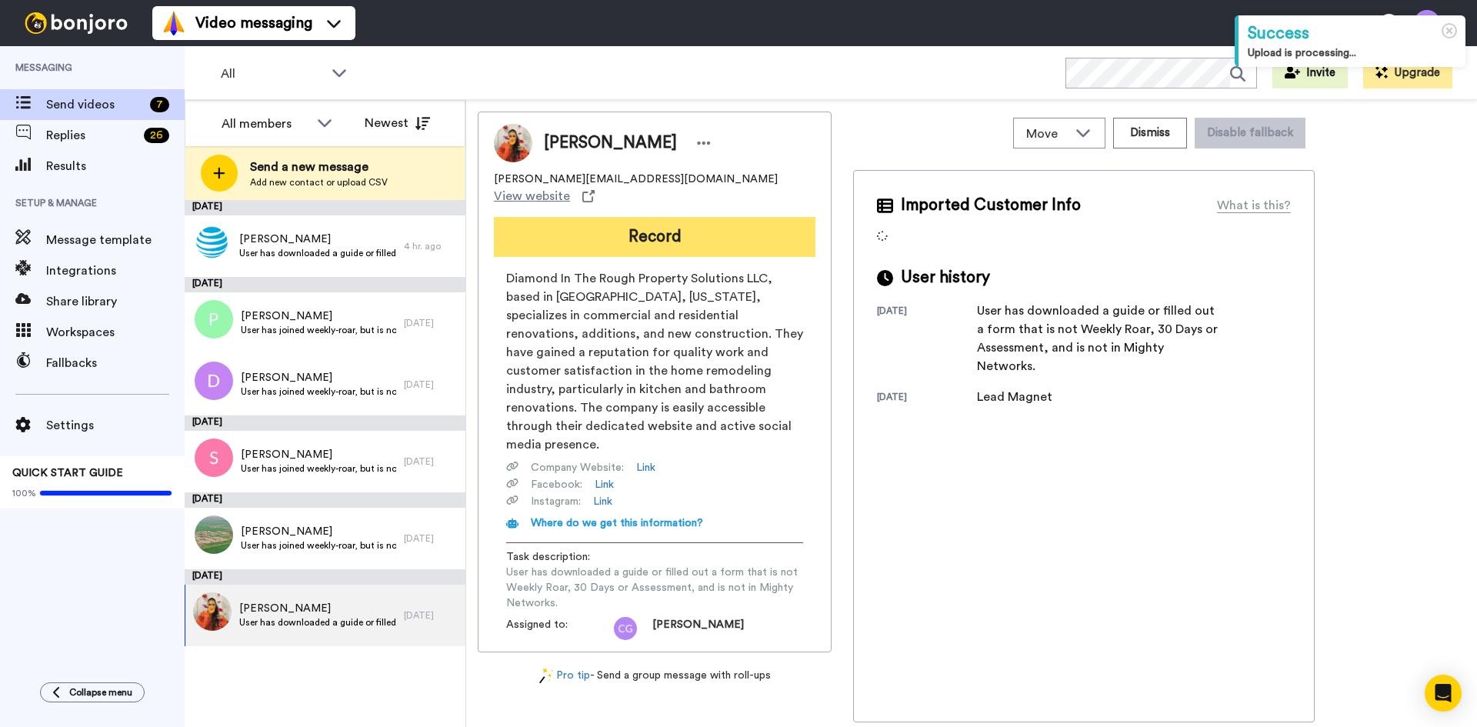
click at [639, 228] on button "Record" at bounding box center [655, 237] width 322 height 40
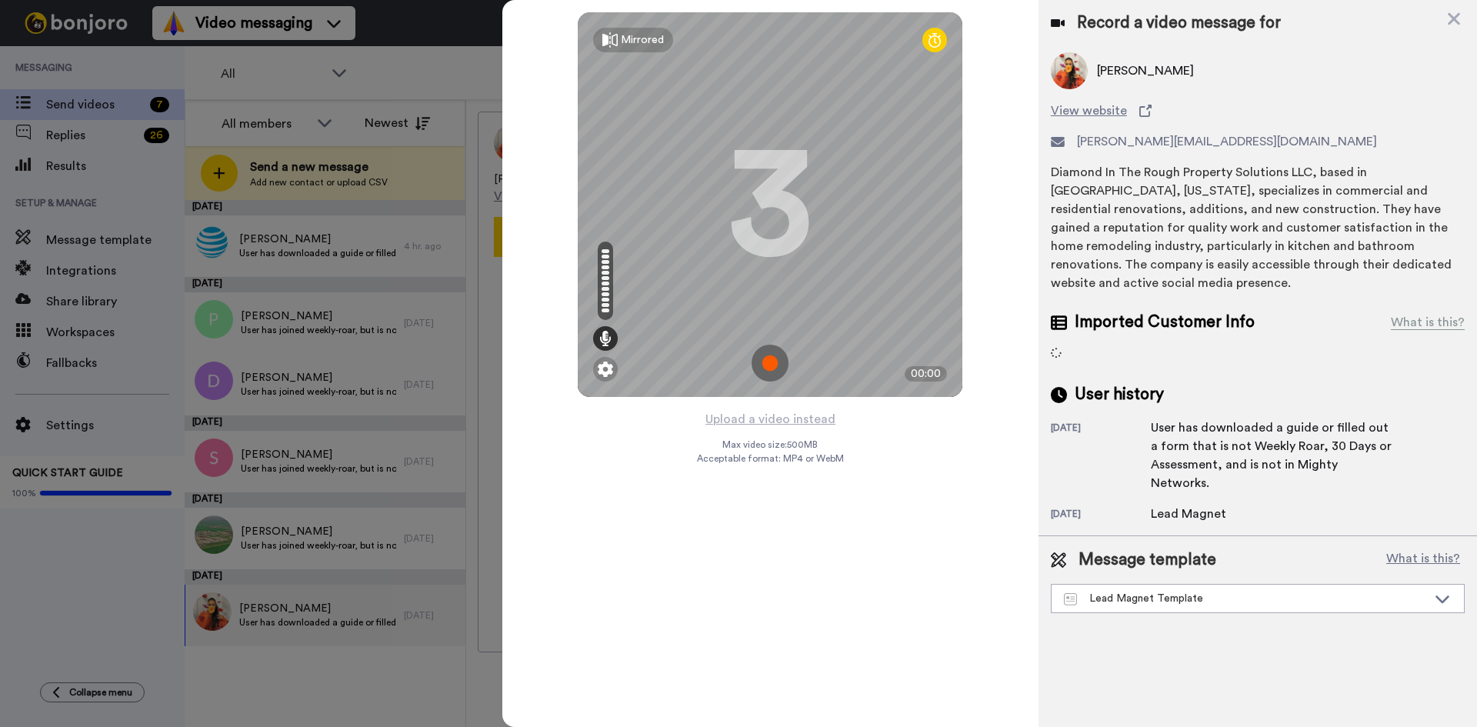
click at [766, 361] on img at bounding box center [770, 363] width 37 height 37
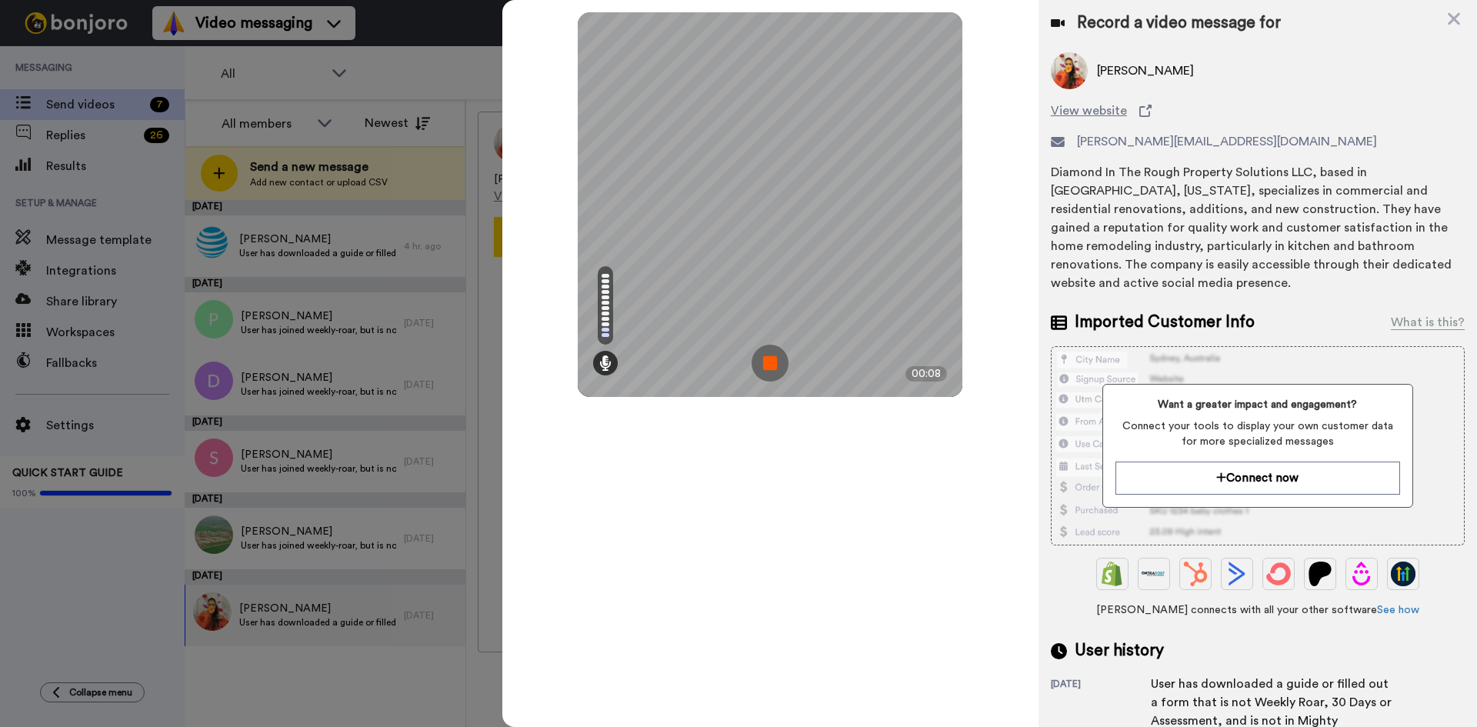
click at [766, 361] on img at bounding box center [770, 363] width 37 height 37
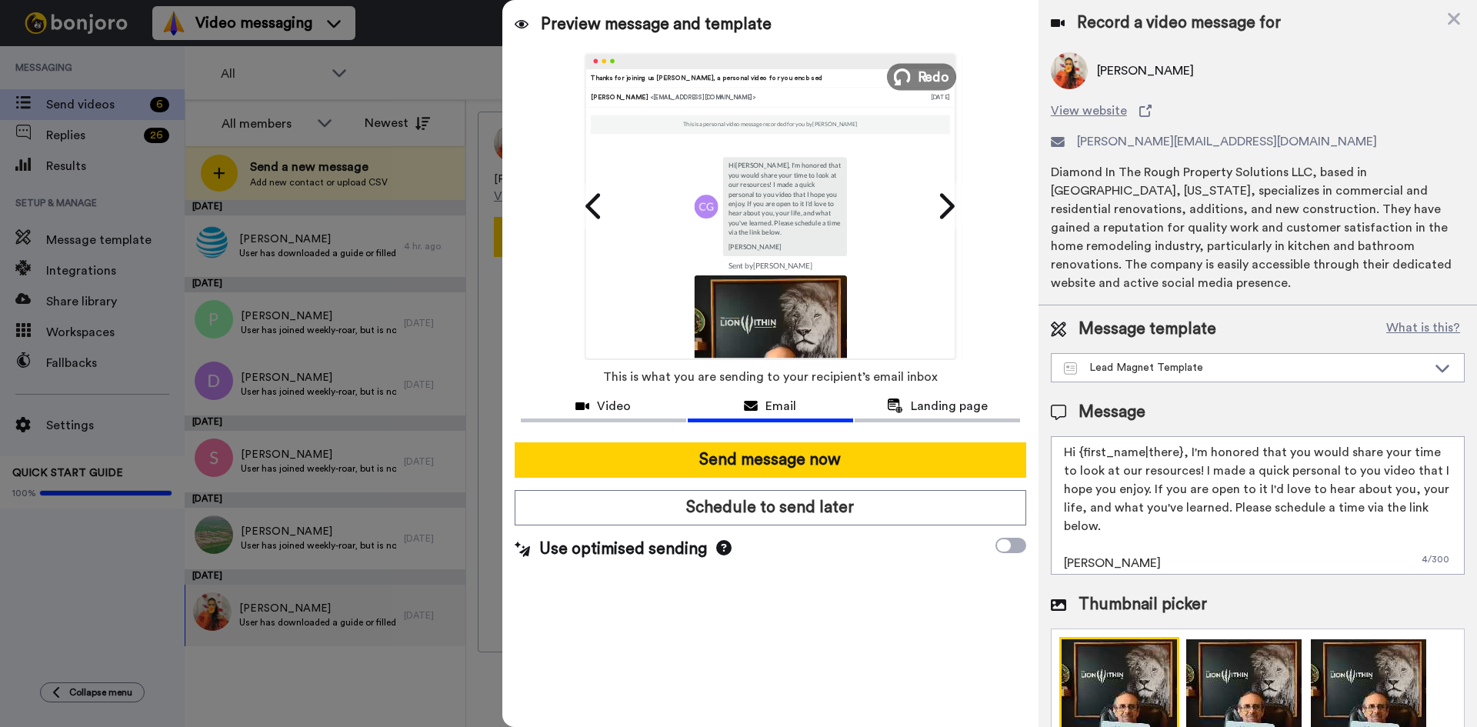
click at [925, 82] on span "Redo" at bounding box center [934, 76] width 32 height 20
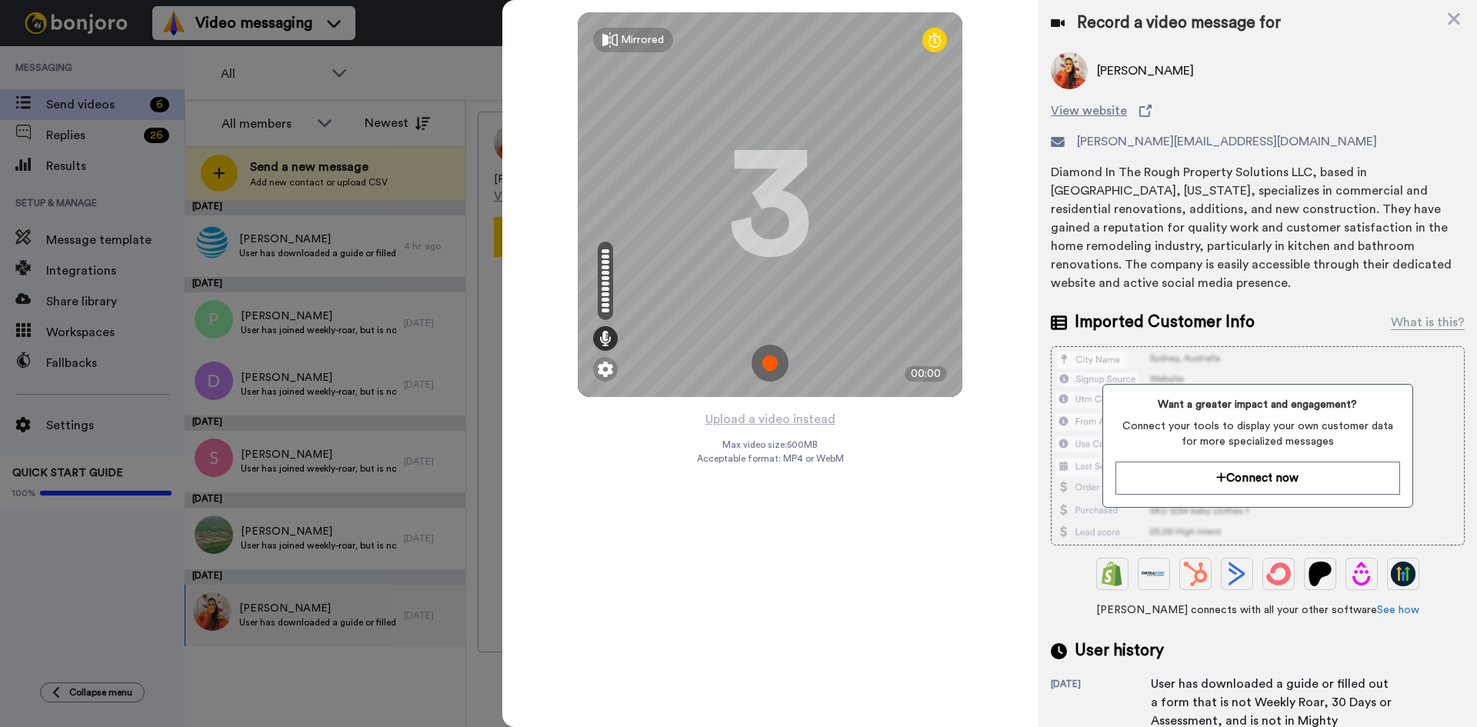
click at [769, 361] on img at bounding box center [770, 363] width 37 height 37
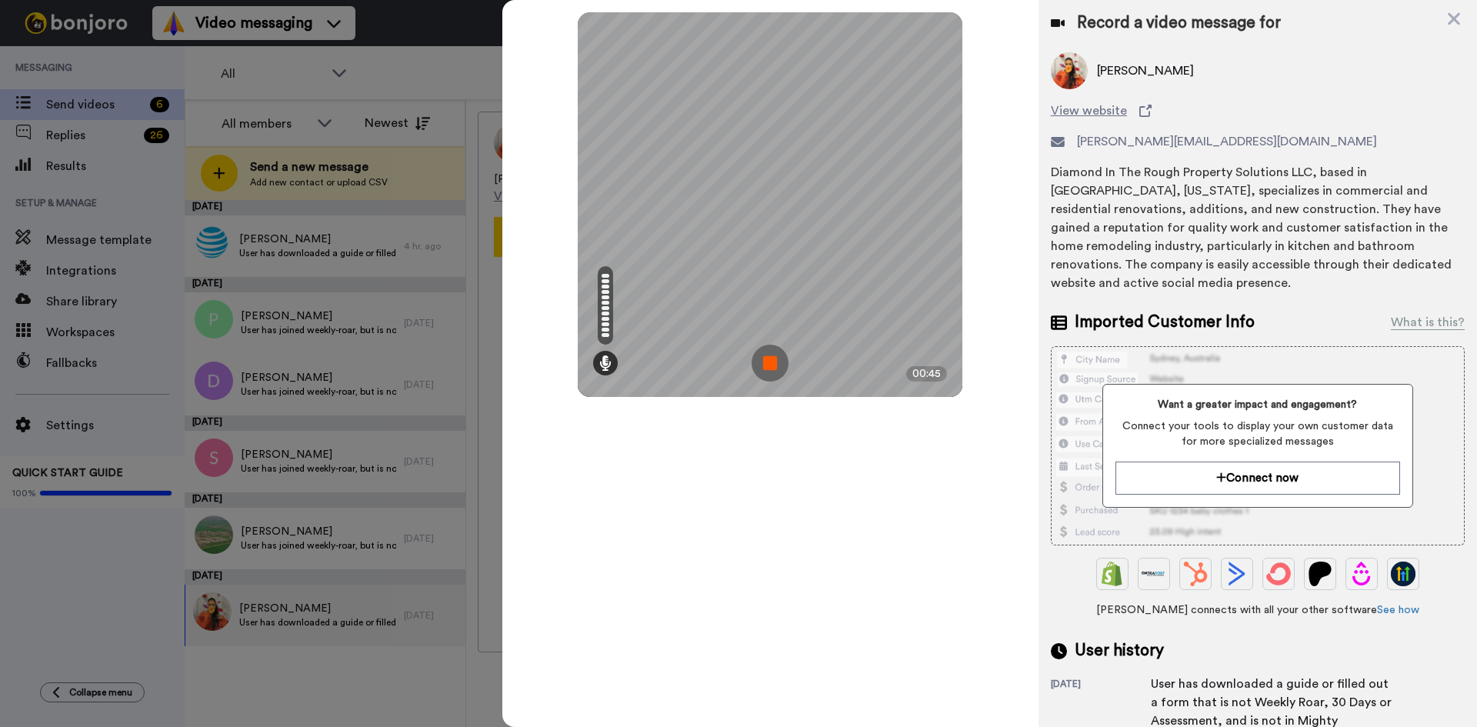
click at [769, 362] on img at bounding box center [770, 363] width 37 height 37
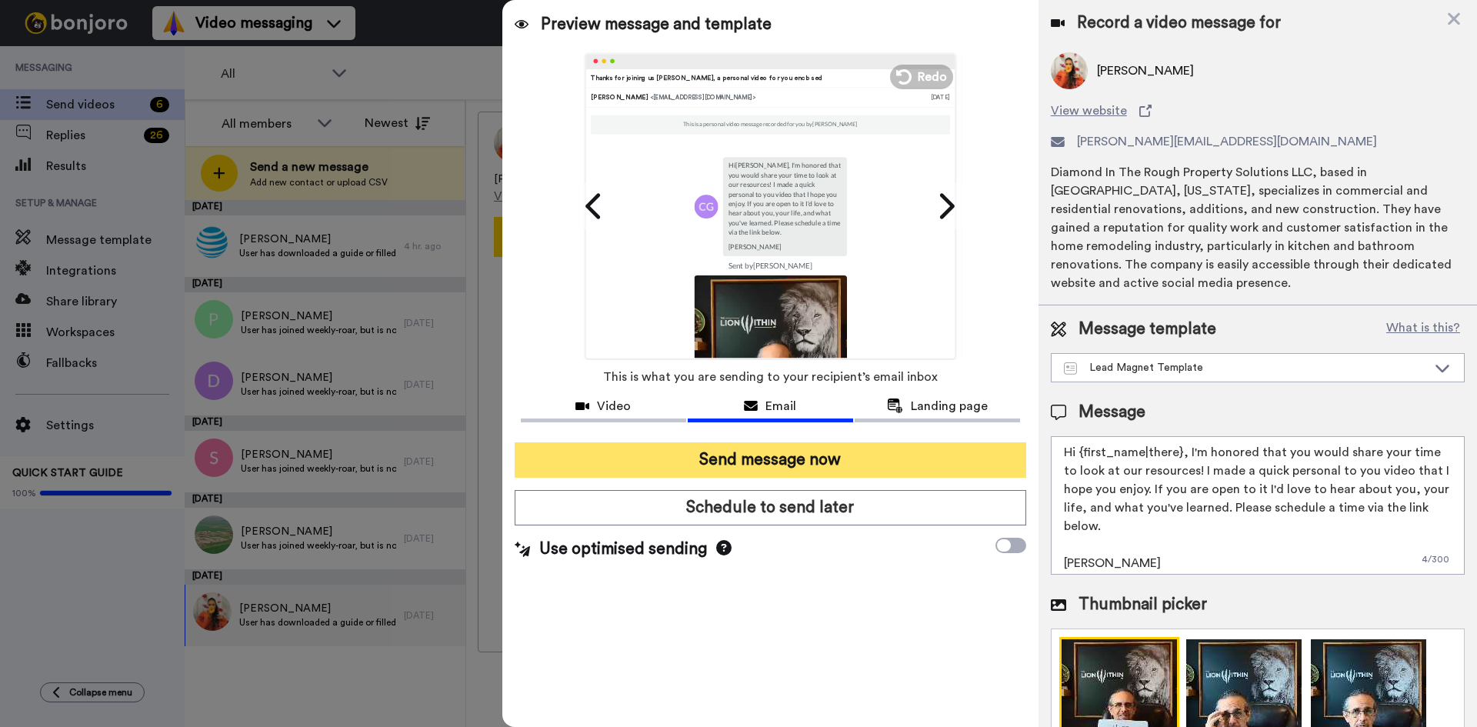
click at [800, 462] on button "Send message now" at bounding box center [771, 459] width 512 height 35
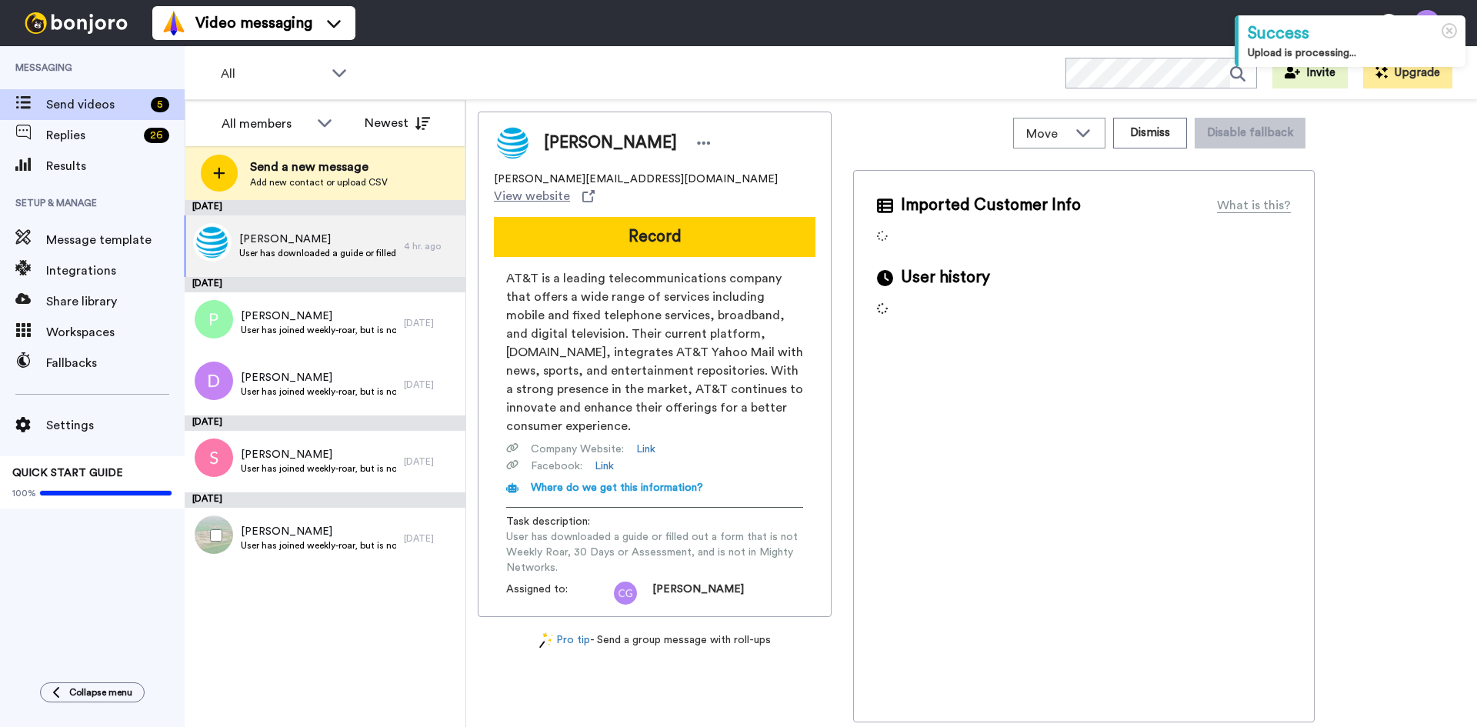
click at [391, 529] on span "[PERSON_NAME]" at bounding box center [318, 531] width 155 height 15
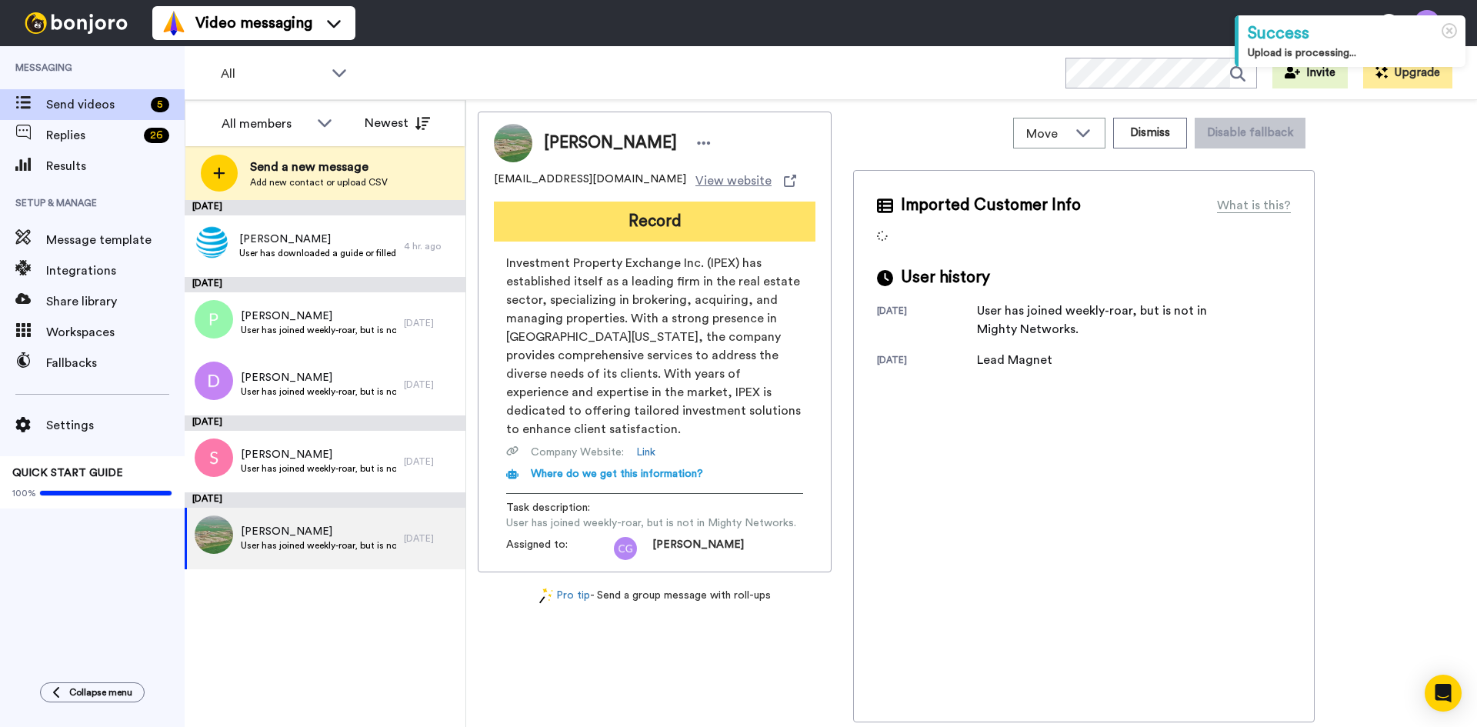
click at [627, 233] on button "Record" at bounding box center [655, 222] width 322 height 40
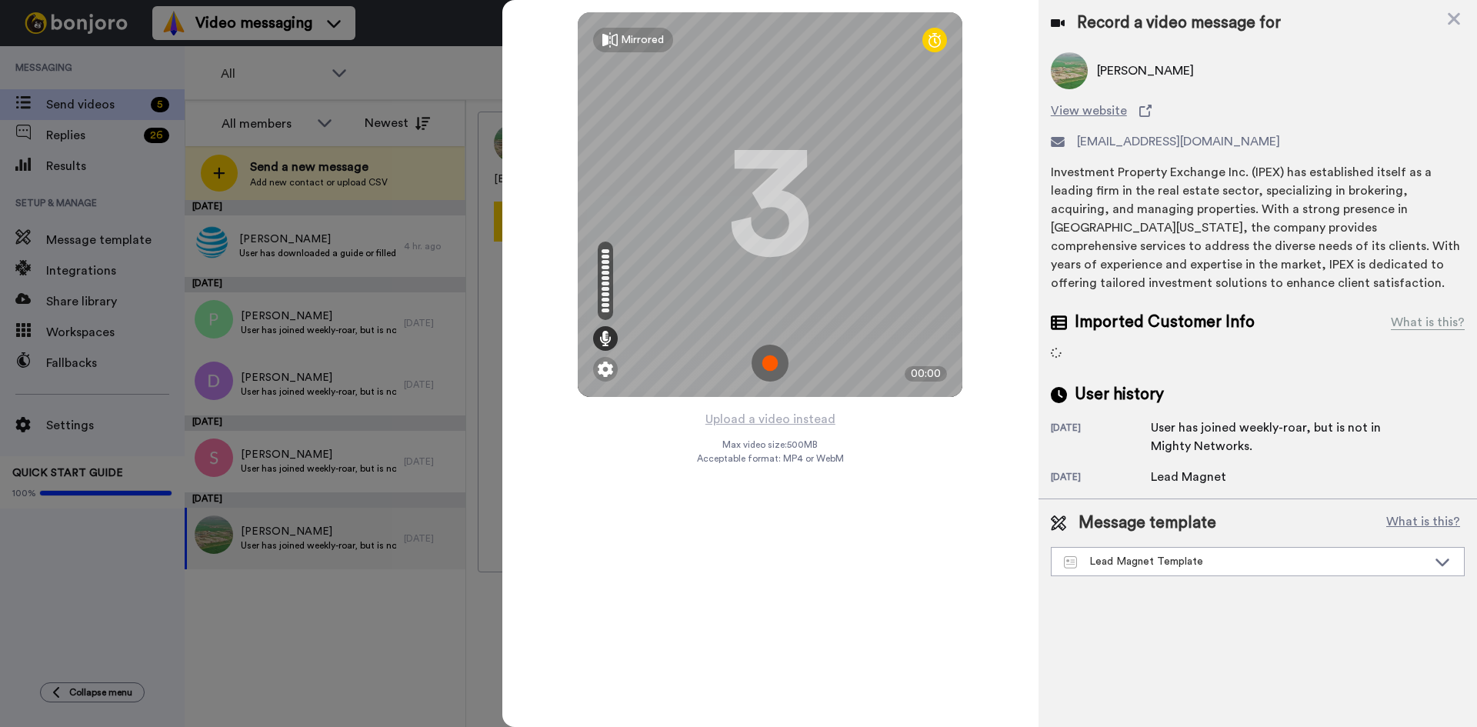
click at [781, 356] on img at bounding box center [770, 363] width 37 height 37
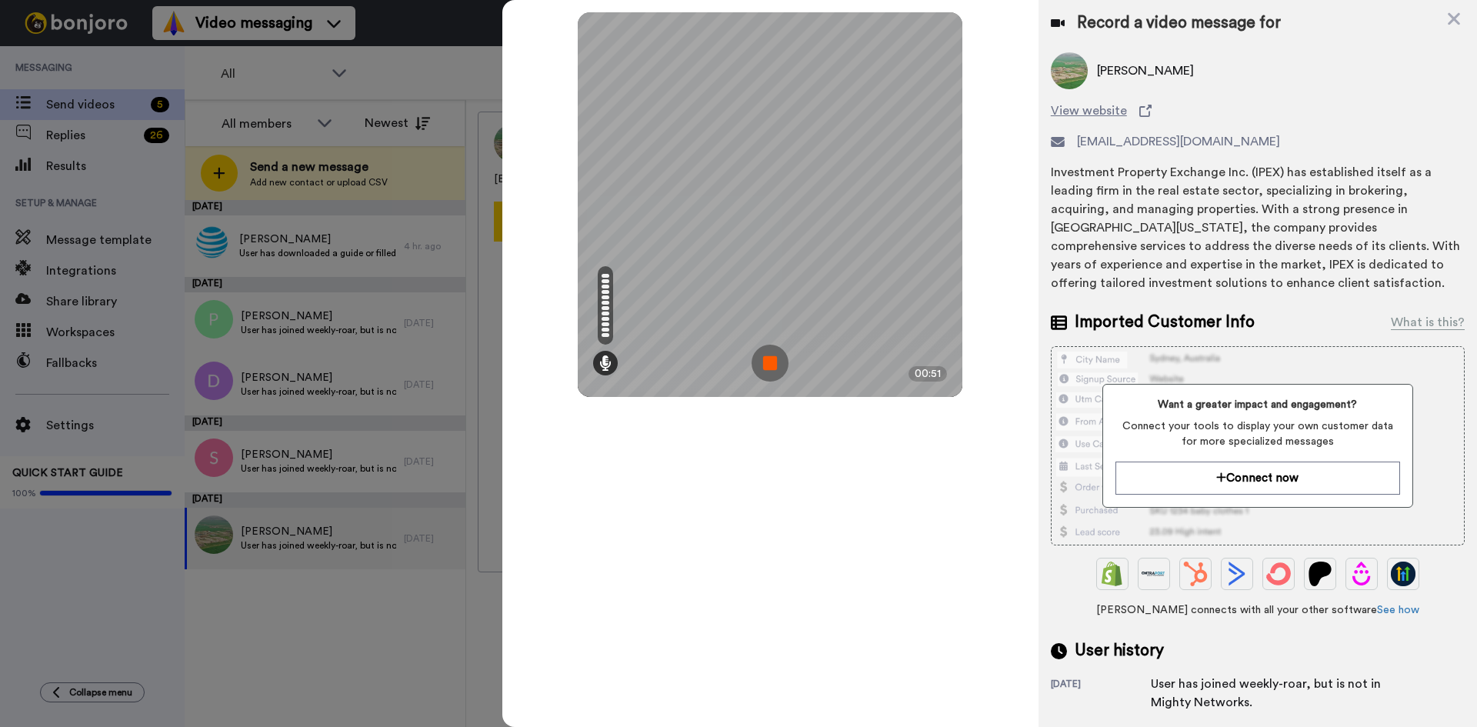
click at [776, 363] on img at bounding box center [770, 363] width 37 height 37
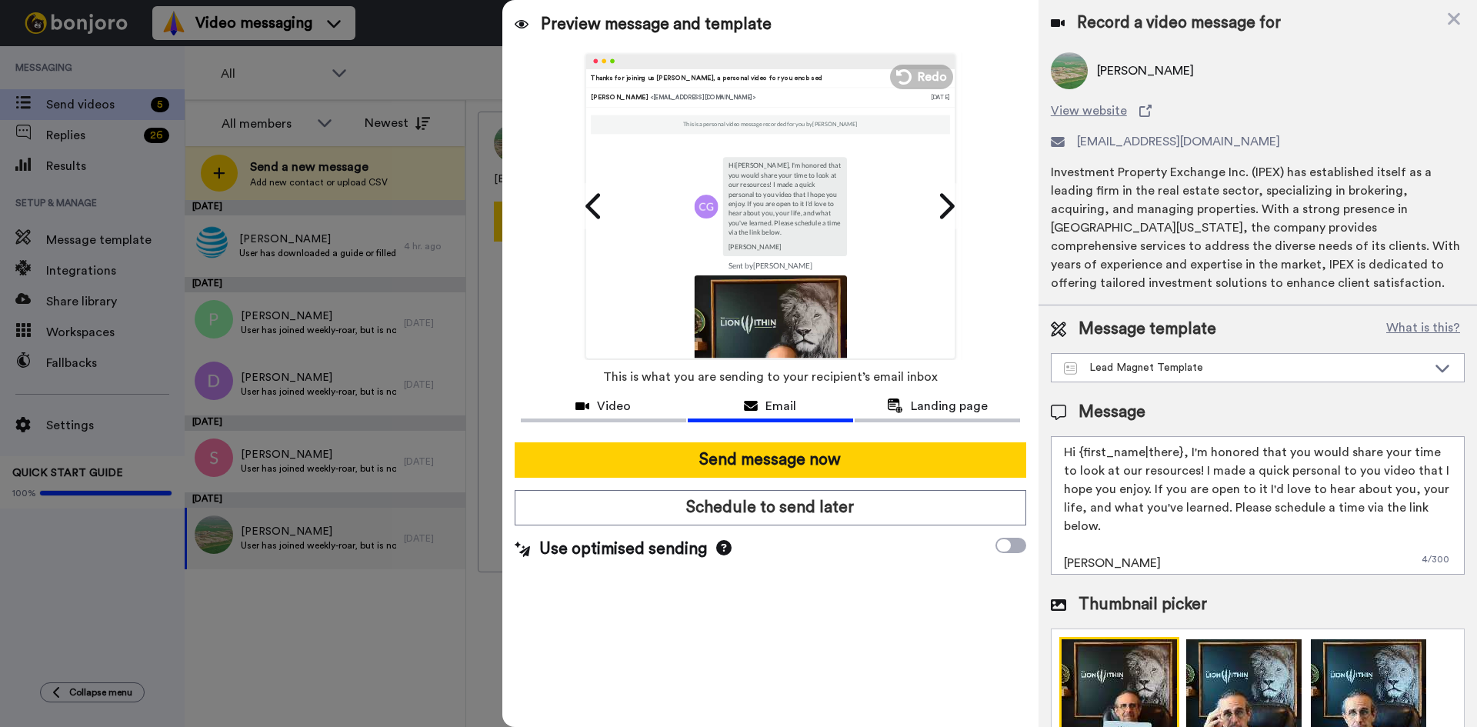
drag, startPoint x: 1080, startPoint y: 449, endPoint x: 1179, endPoint y: 454, distance: 99.4
click at [1179, 454] on textarea "Hi {first_name|there}, I'm honored that you would share your time to look at ou…" at bounding box center [1258, 505] width 414 height 139
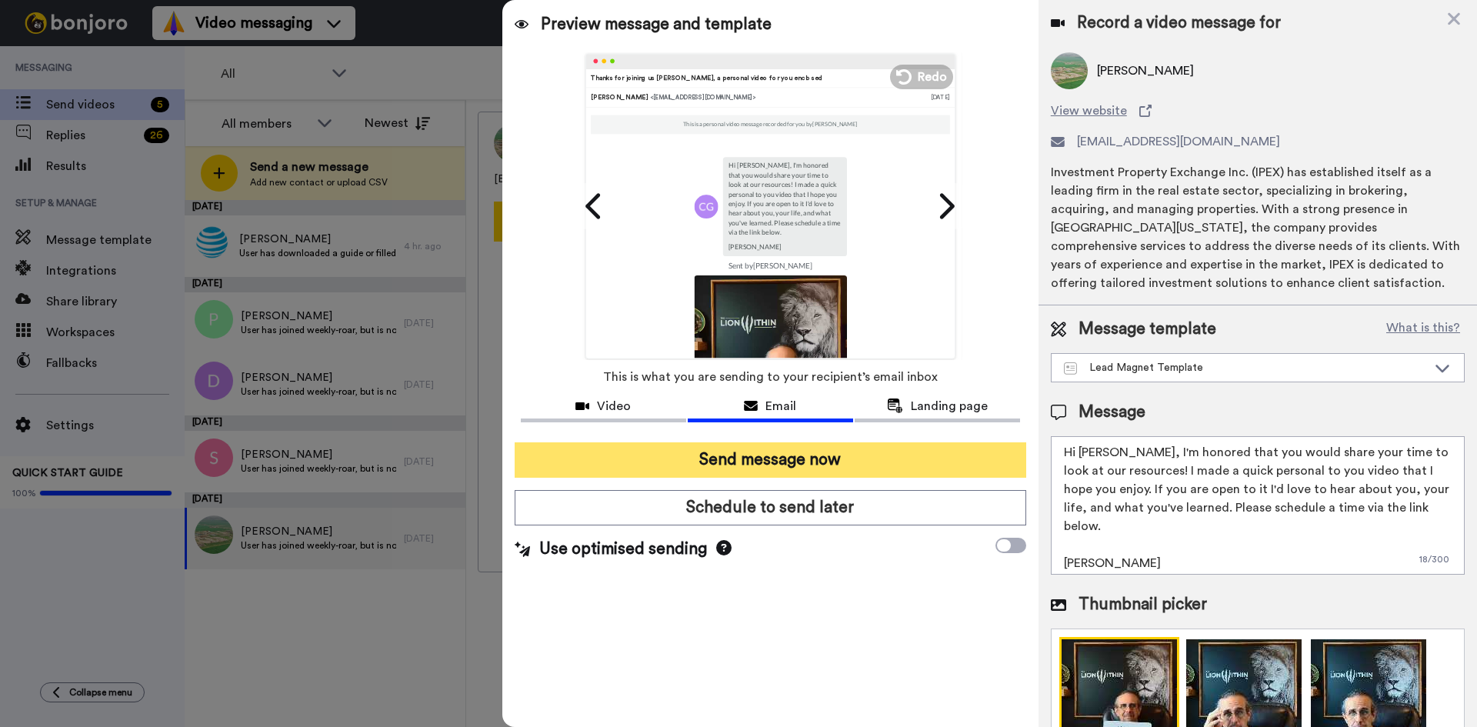
type textarea "Hi Dave, I'm honored that you would share your time to look at our resources! I…"
click at [836, 460] on button "Send message now" at bounding box center [771, 459] width 512 height 35
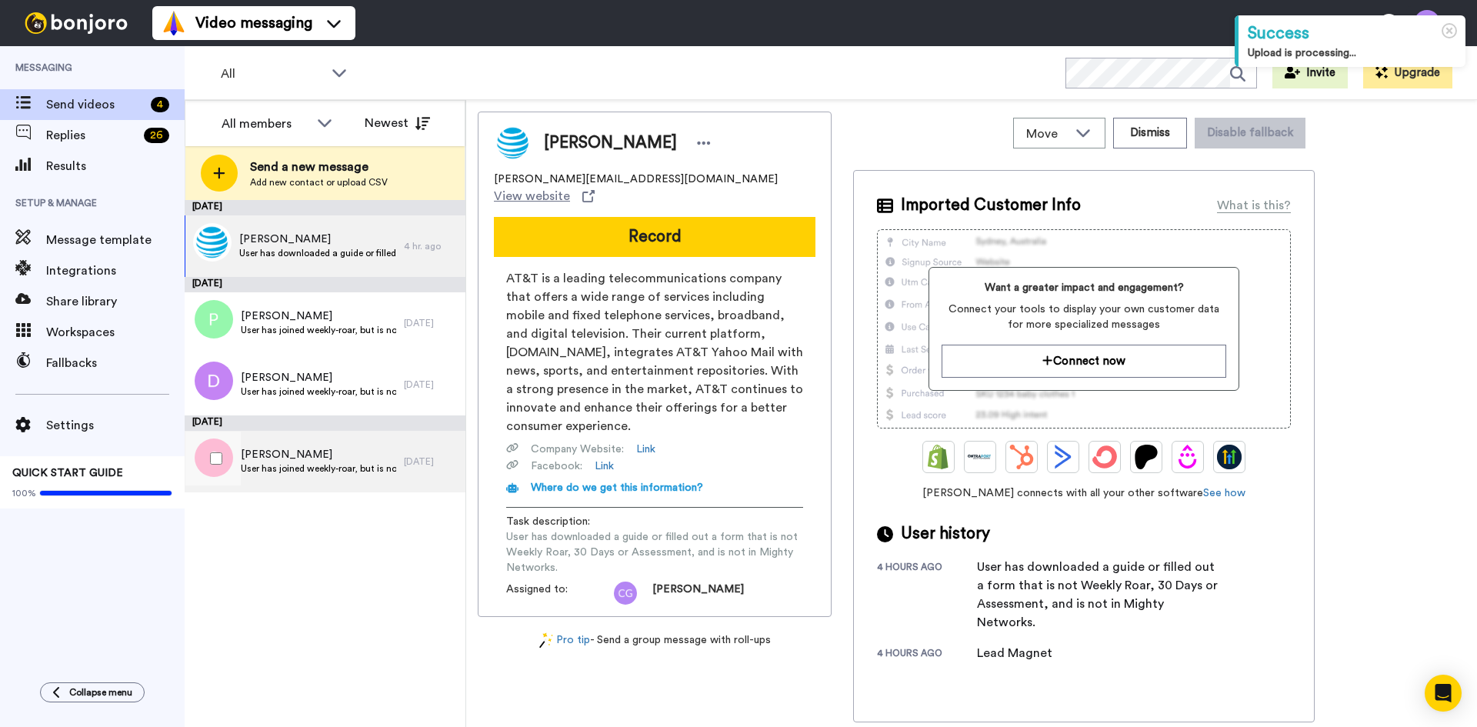
click at [297, 469] on span "User has joined weekly-roar, but is not in Mighty Networks." at bounding box center [318, 468] width 155 height 12
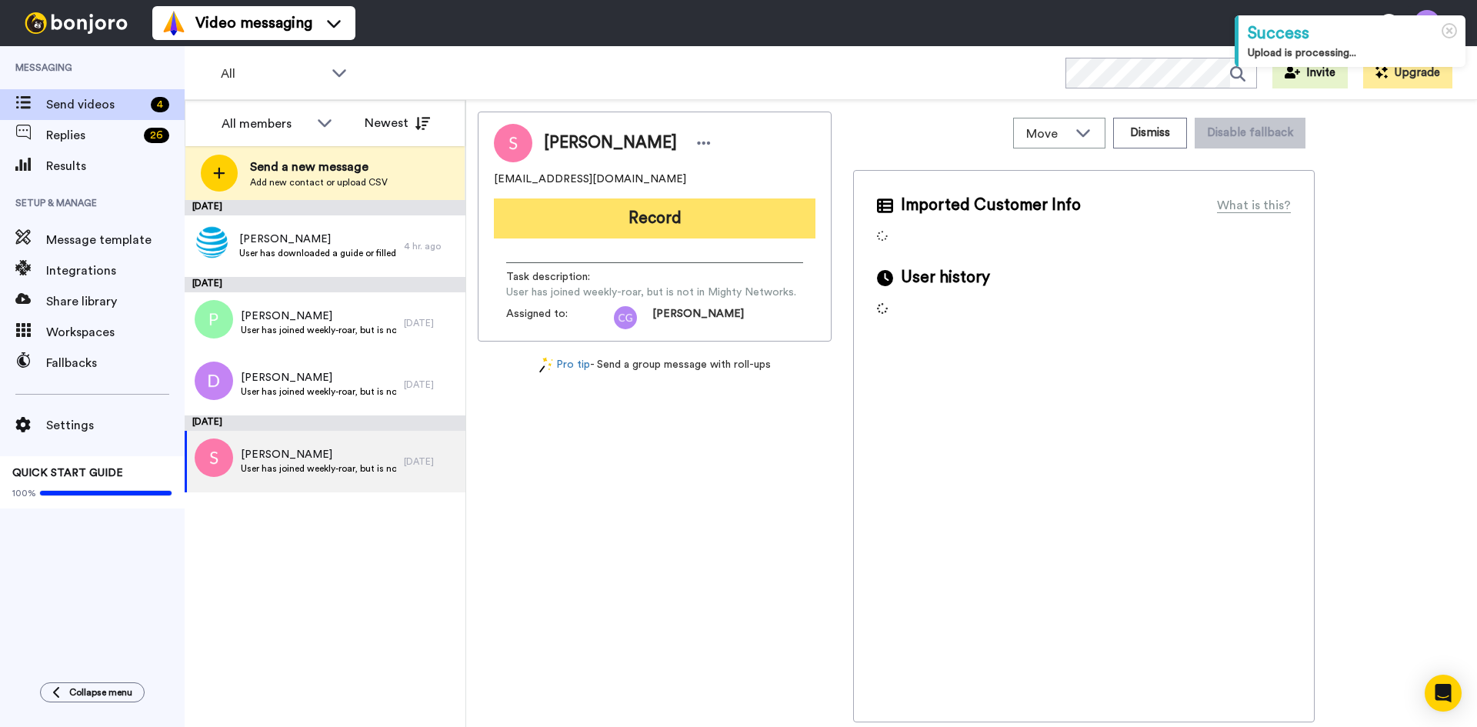
click at [642, 216] on button "Record" at bounding box center [655, 219] width 322 height 40
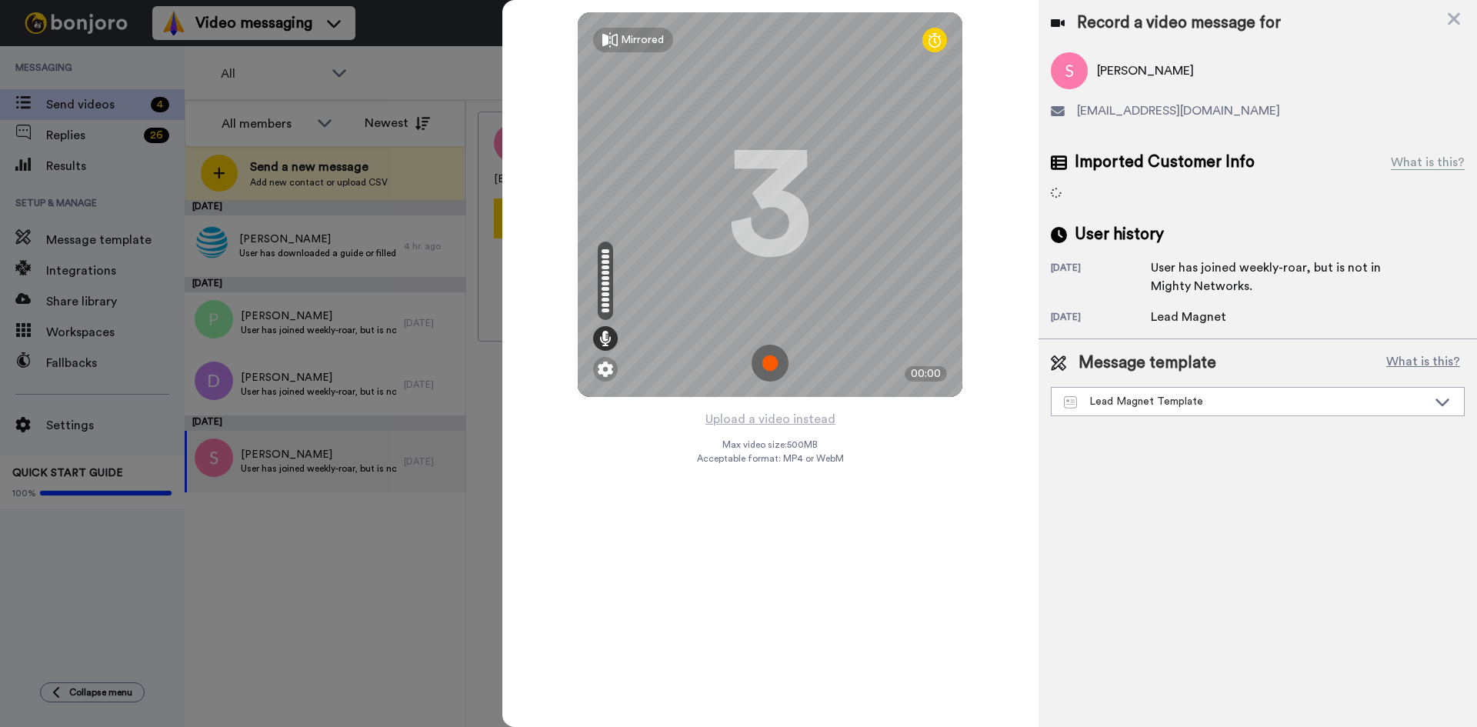
click at [775, 363] on img at bounding box center [770, 363] width 37 height 37
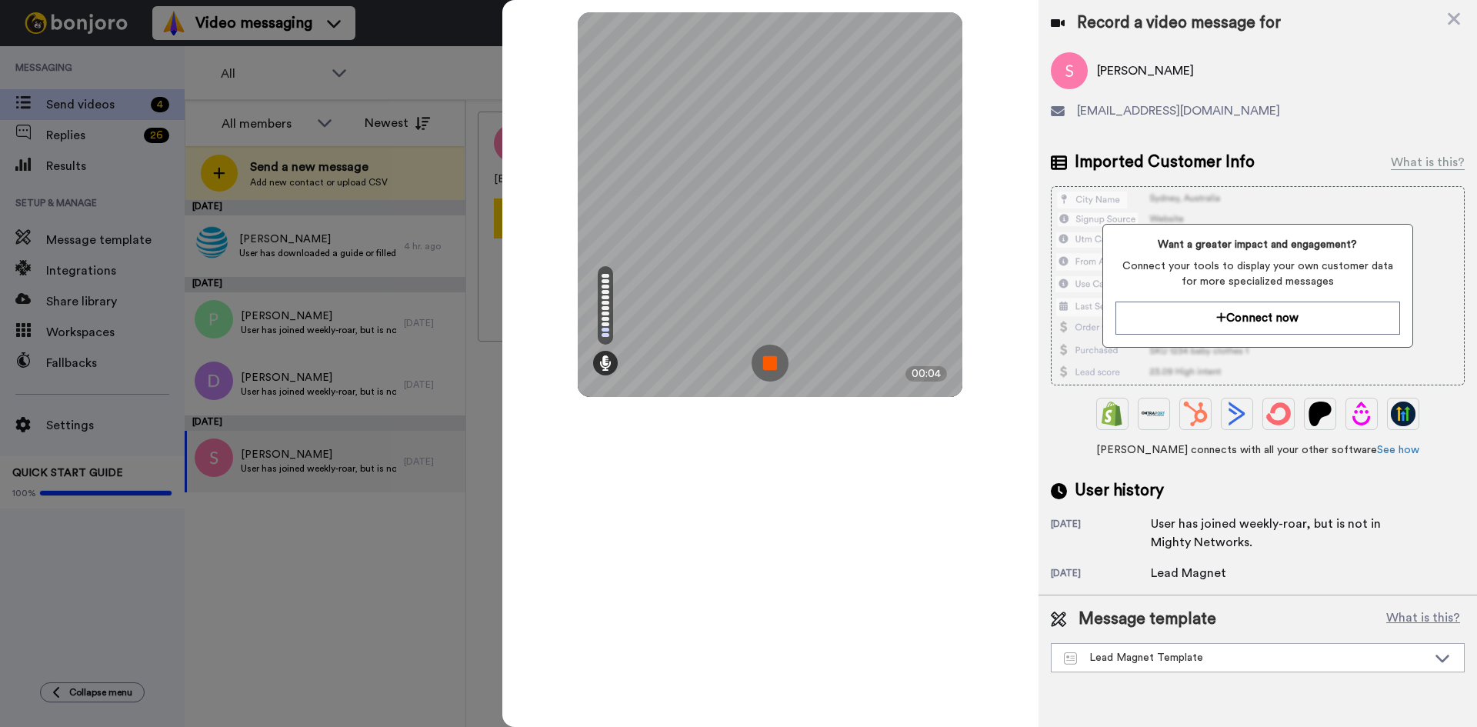
click at [775, 363] on img at bounding box center [770, 363] width 37 height 37
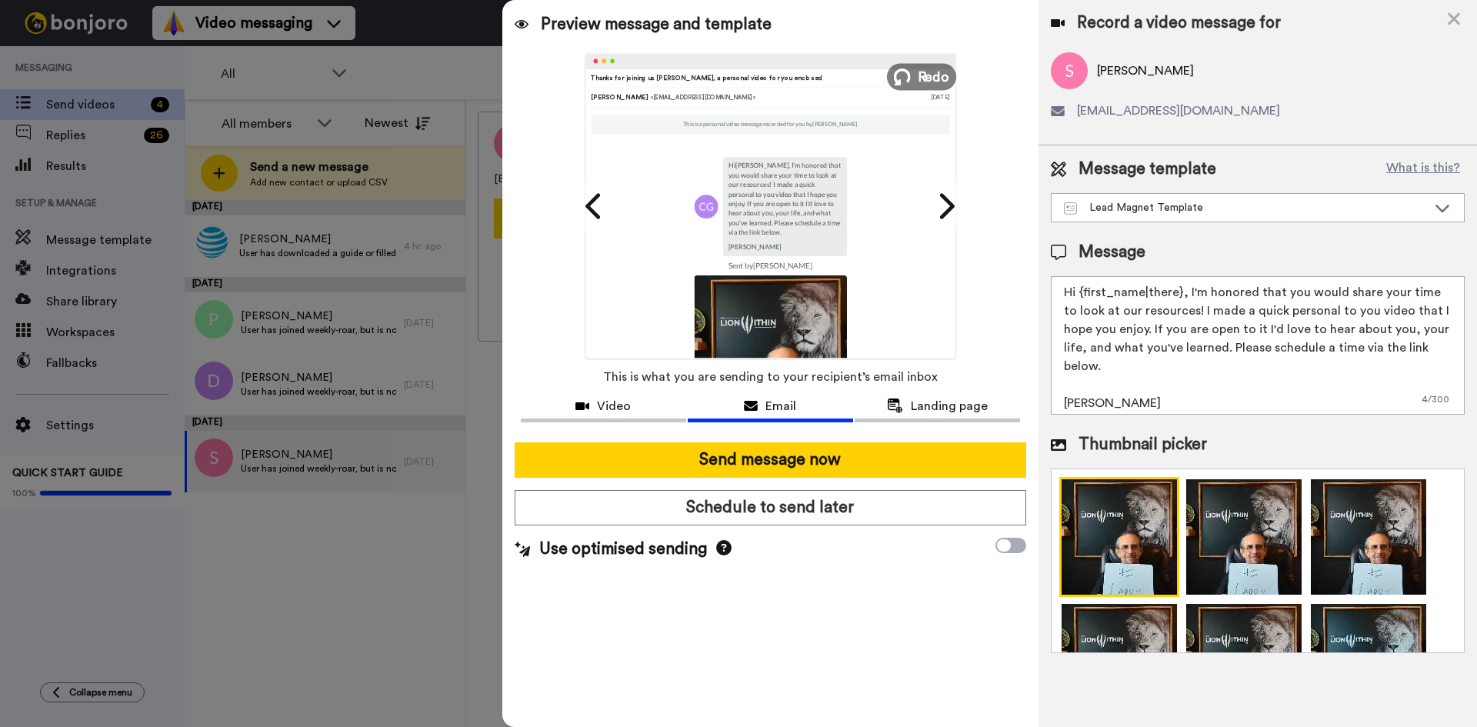
click at [907, 72] on icon at bounding box center [902, 76] width 17 height 17
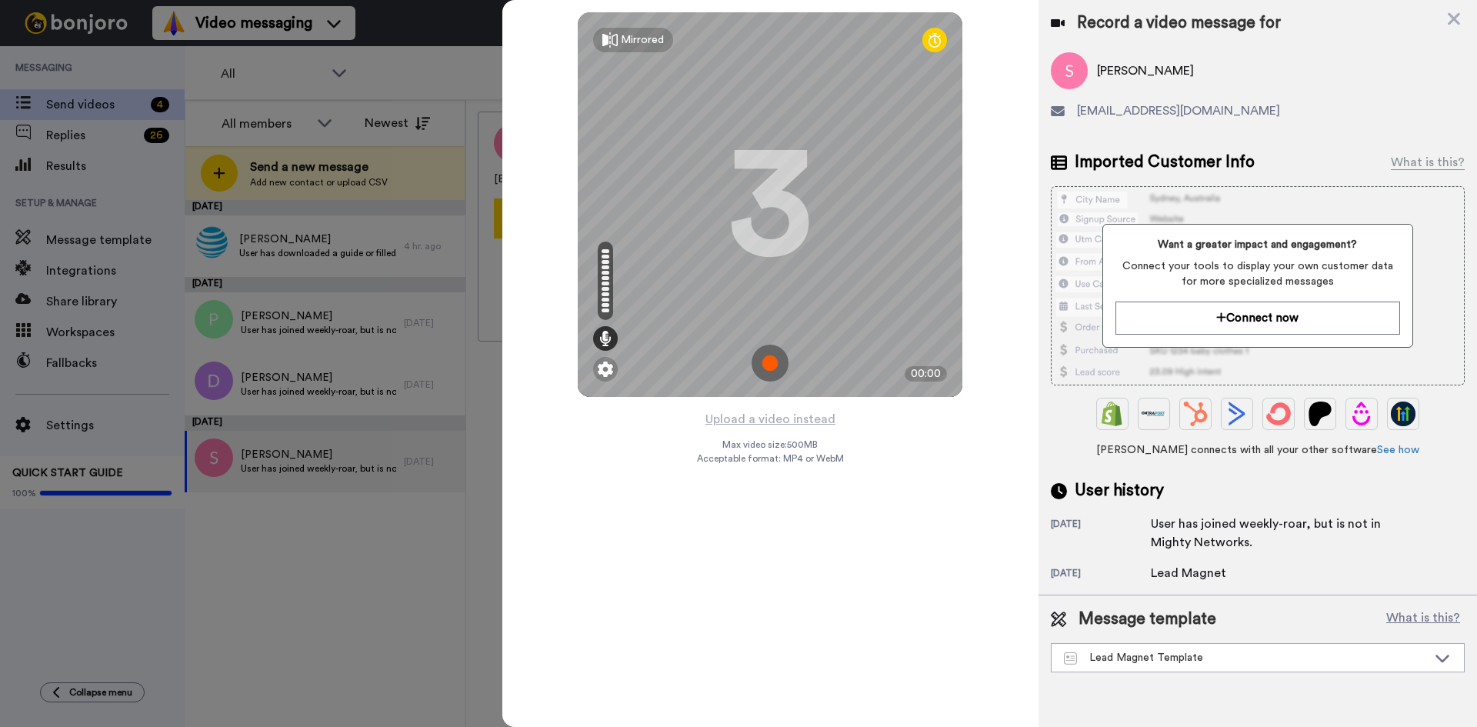
click at [764, 363] on img at bounding box center [770, 363] width 37 height 37
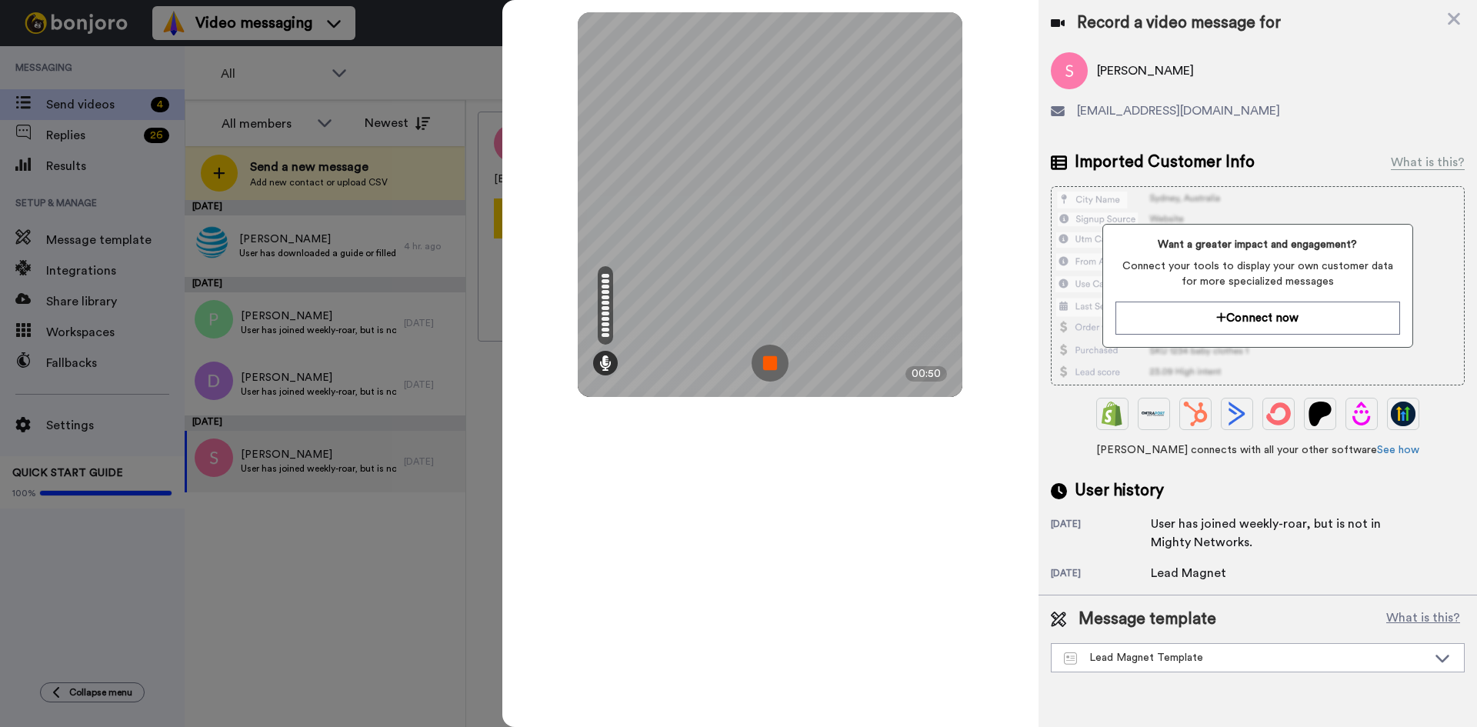
click at [768, 364] on img at bounding box center [770, 363] width 37 height 37
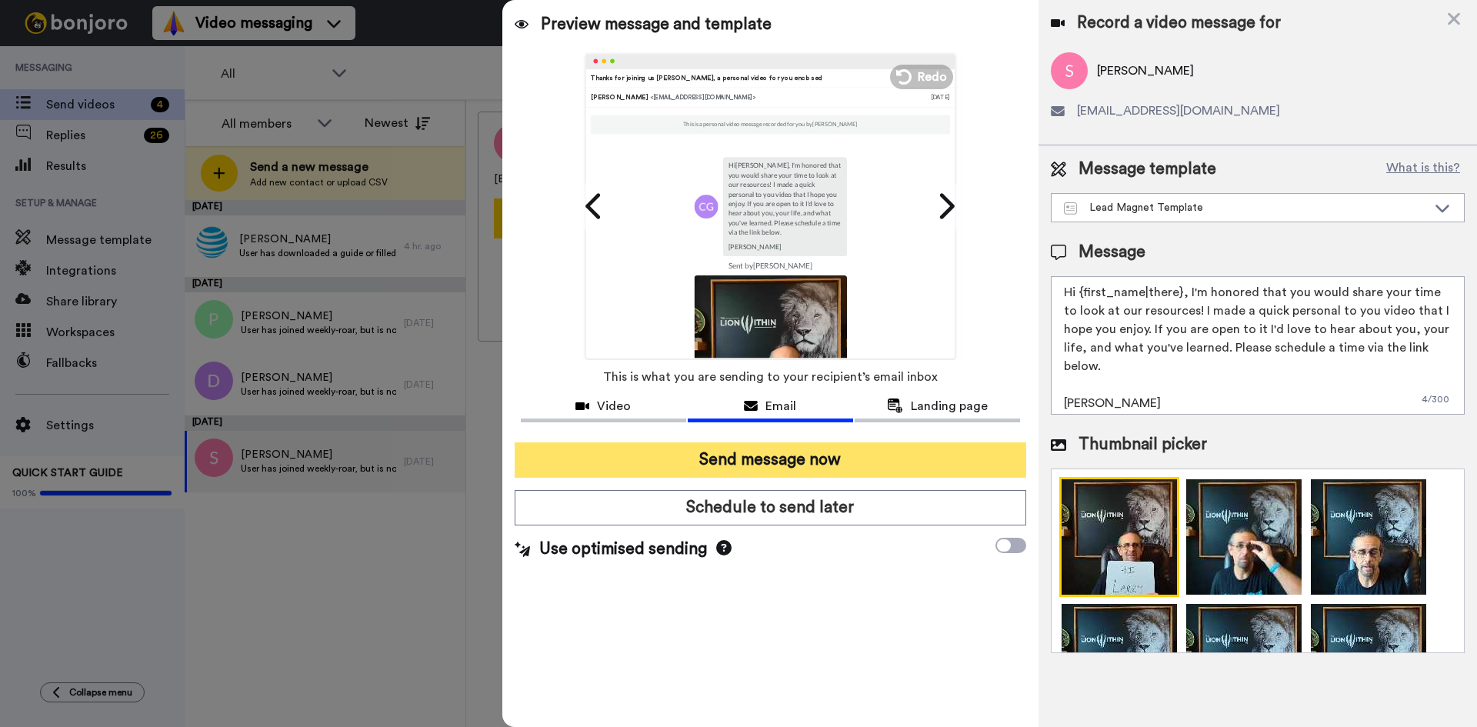
click at [792, 457] on button "Send message now" at bounding box center [771, 459] width 512 height 35
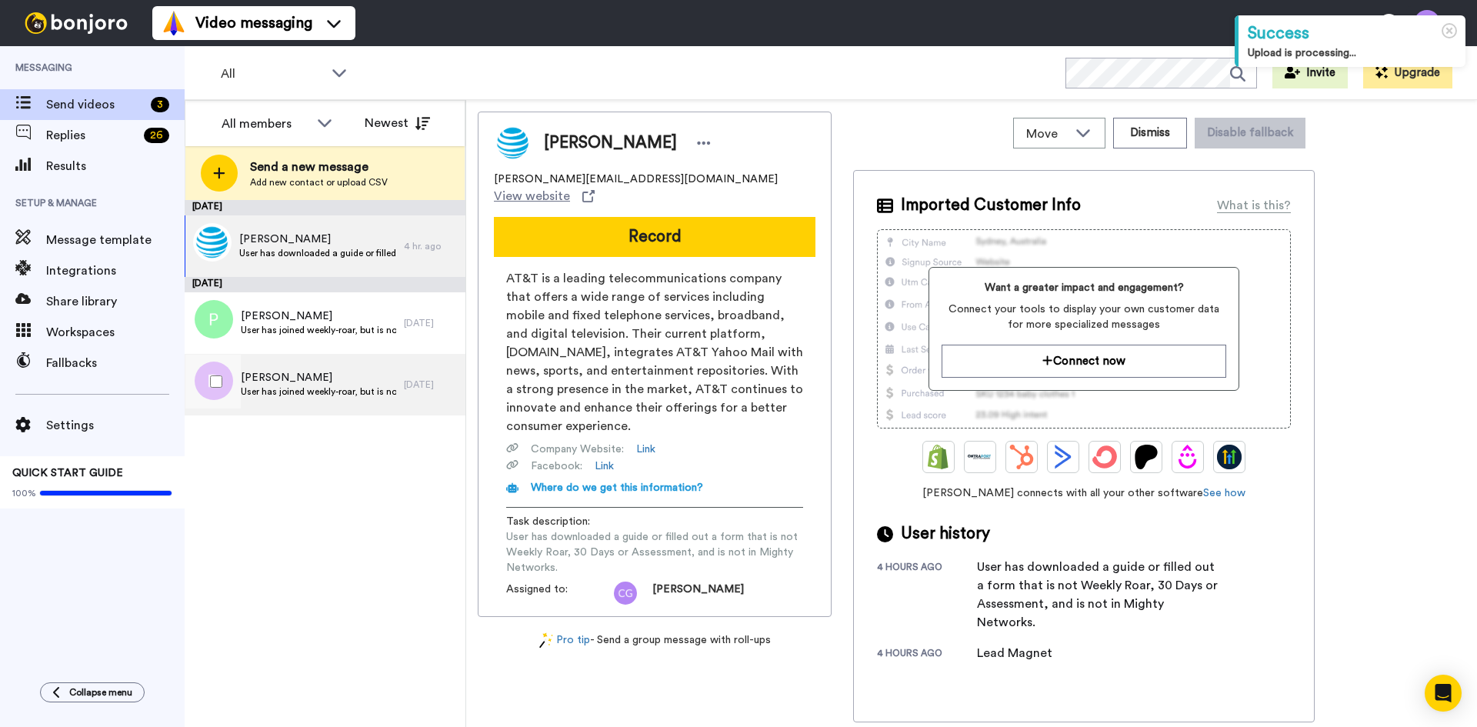
click at [275, 386] on span "User has joined weekly-roar, but is not in Mighty Networks." at bounding box center [318, 392] width 155 height 12
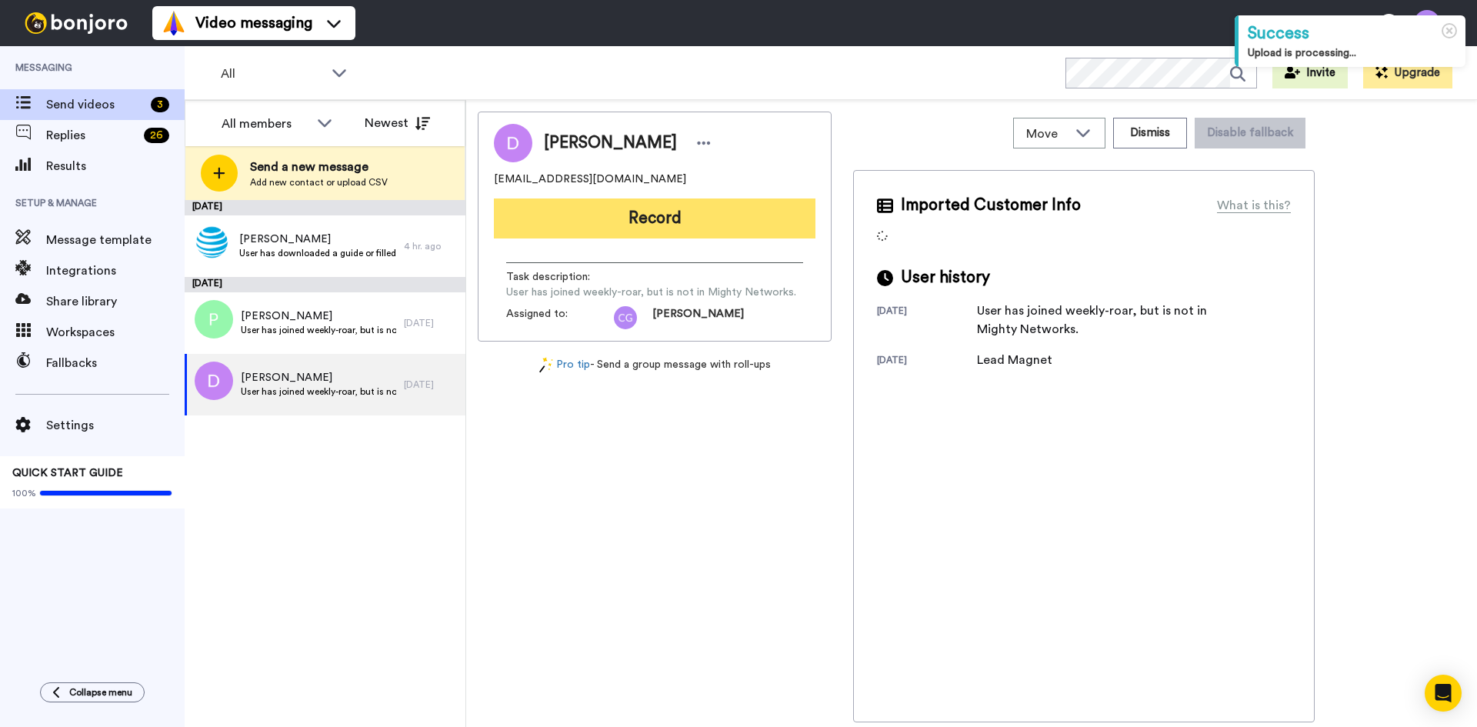
click at [673, 223] on button "Record" at bounding box center [655, 219] width 322 height 40
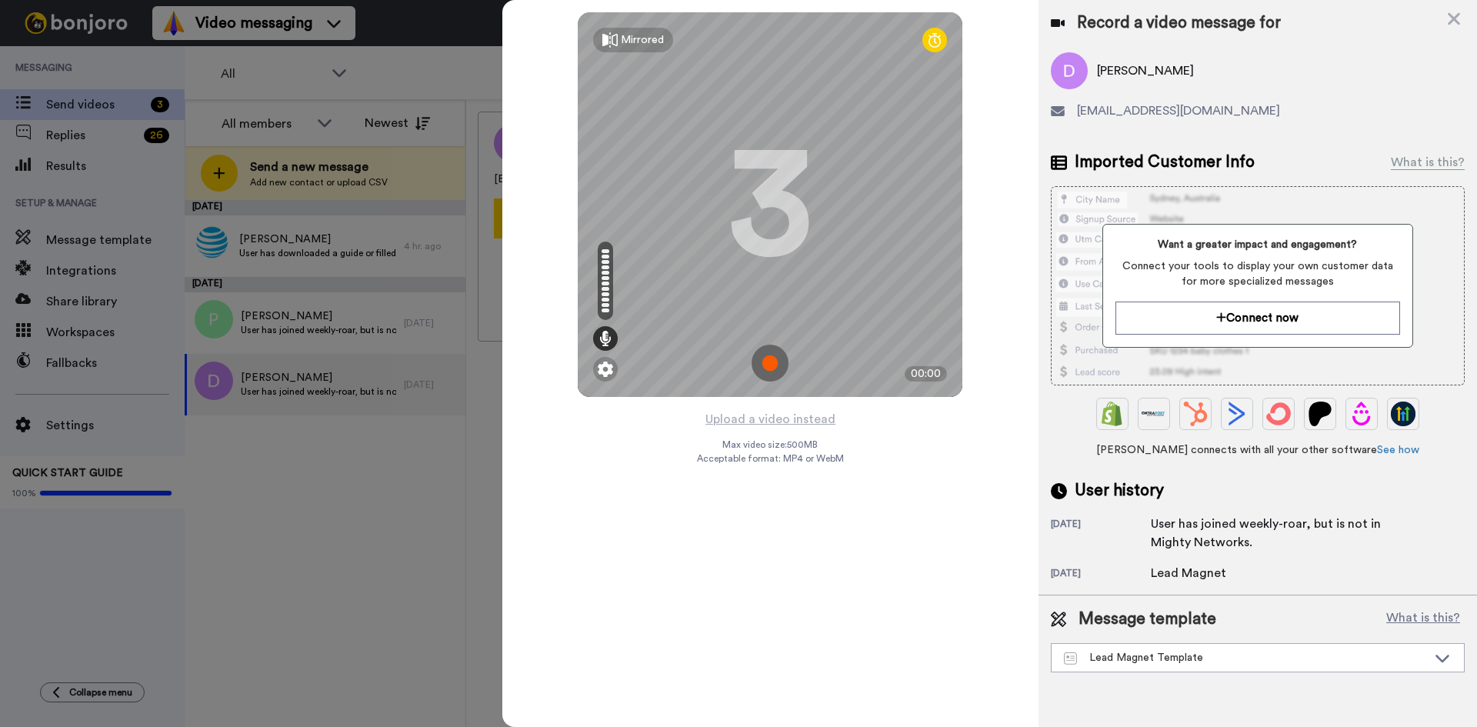
click at [772, 365] on img at bounding box center [770, 363] width 37 height 37
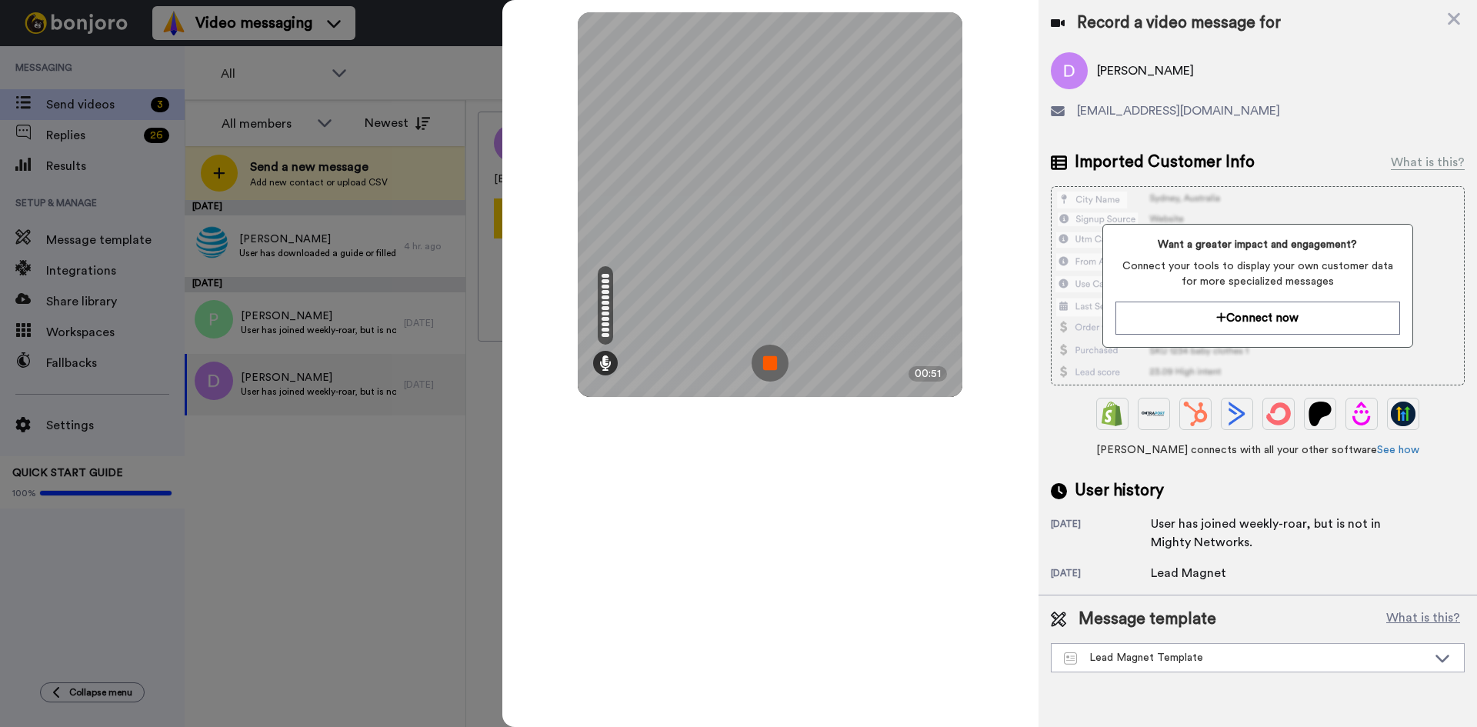
click at [772, 366] on img at bounding box center [770, 363] width 37 height 37
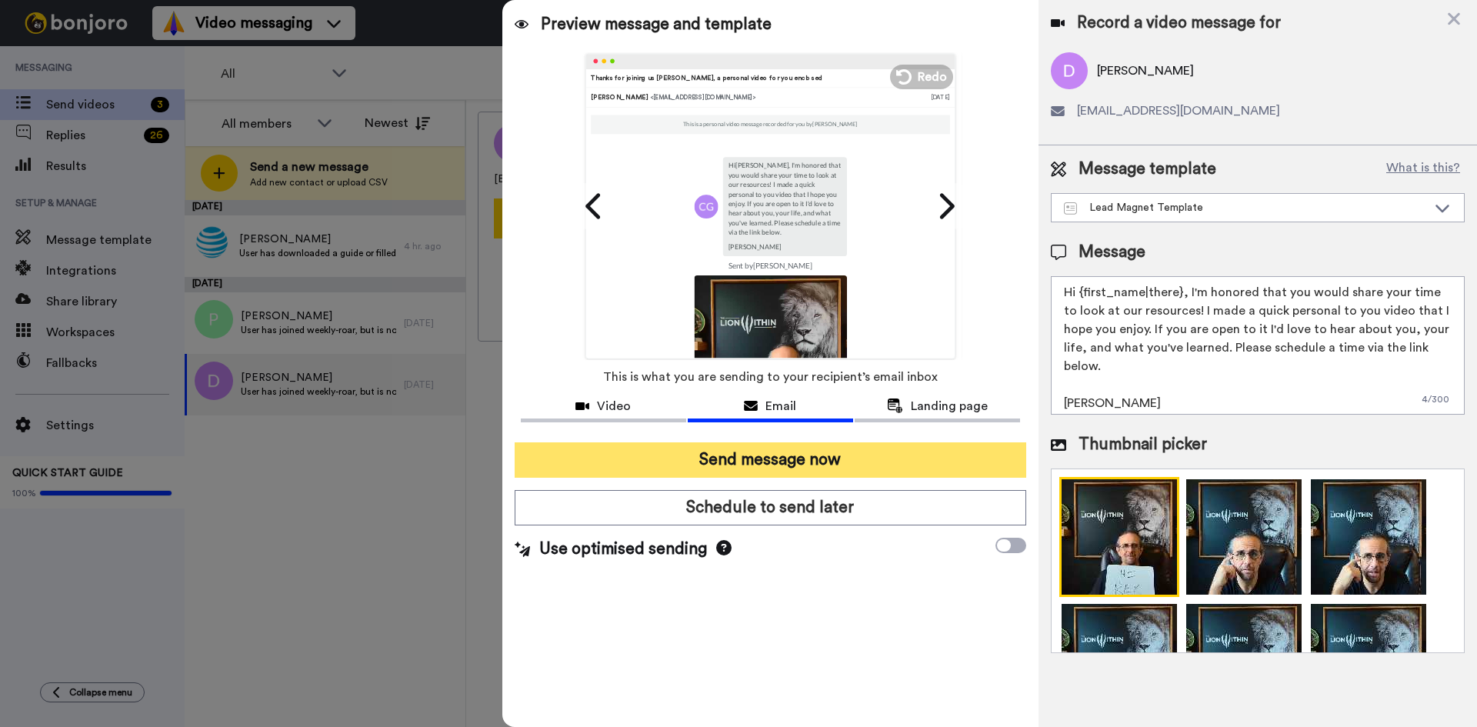
click at [778, 453] on button "Send message now" at bounding box center [771, 459] width 512 height 35
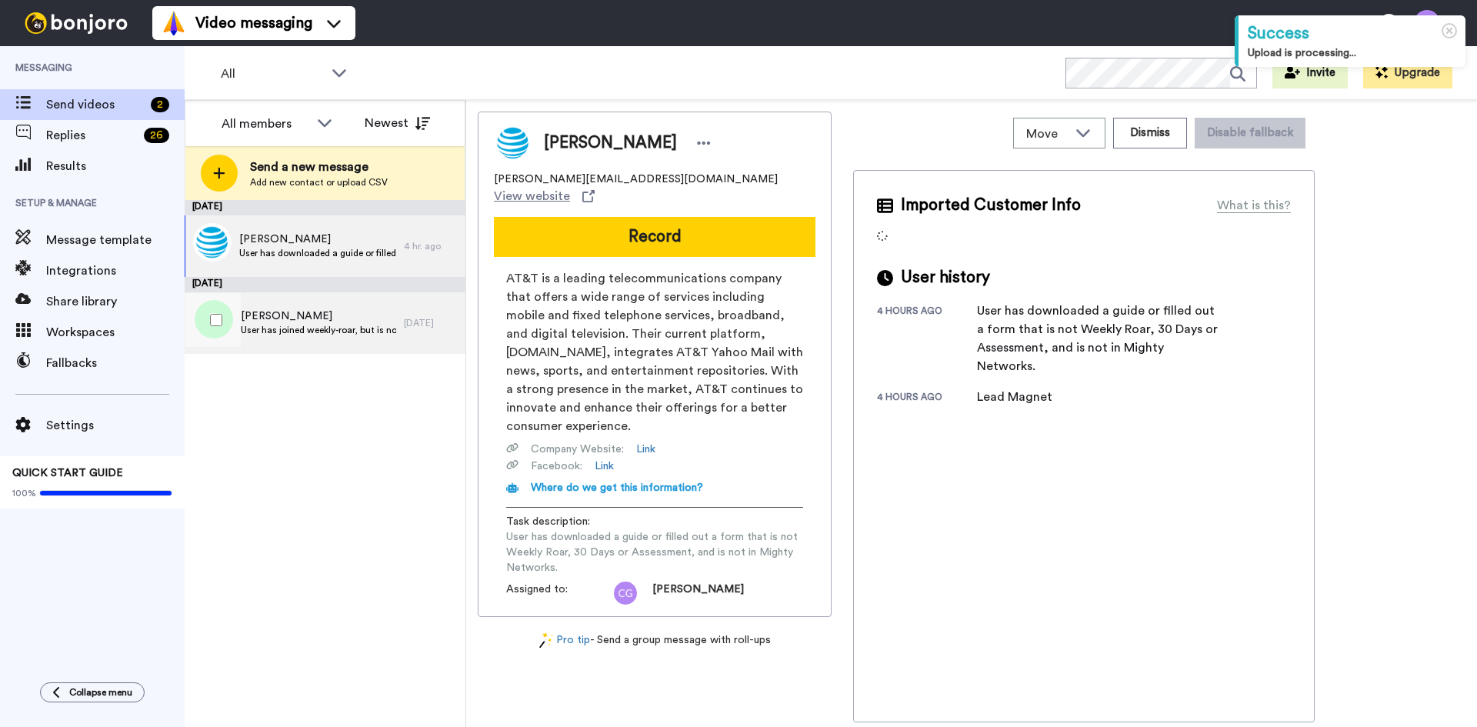
click at [314, 329] on span "User has joined weekly-roar, but is not in Mighty Networks." at bounding box center [318, 330] width 155 height 12
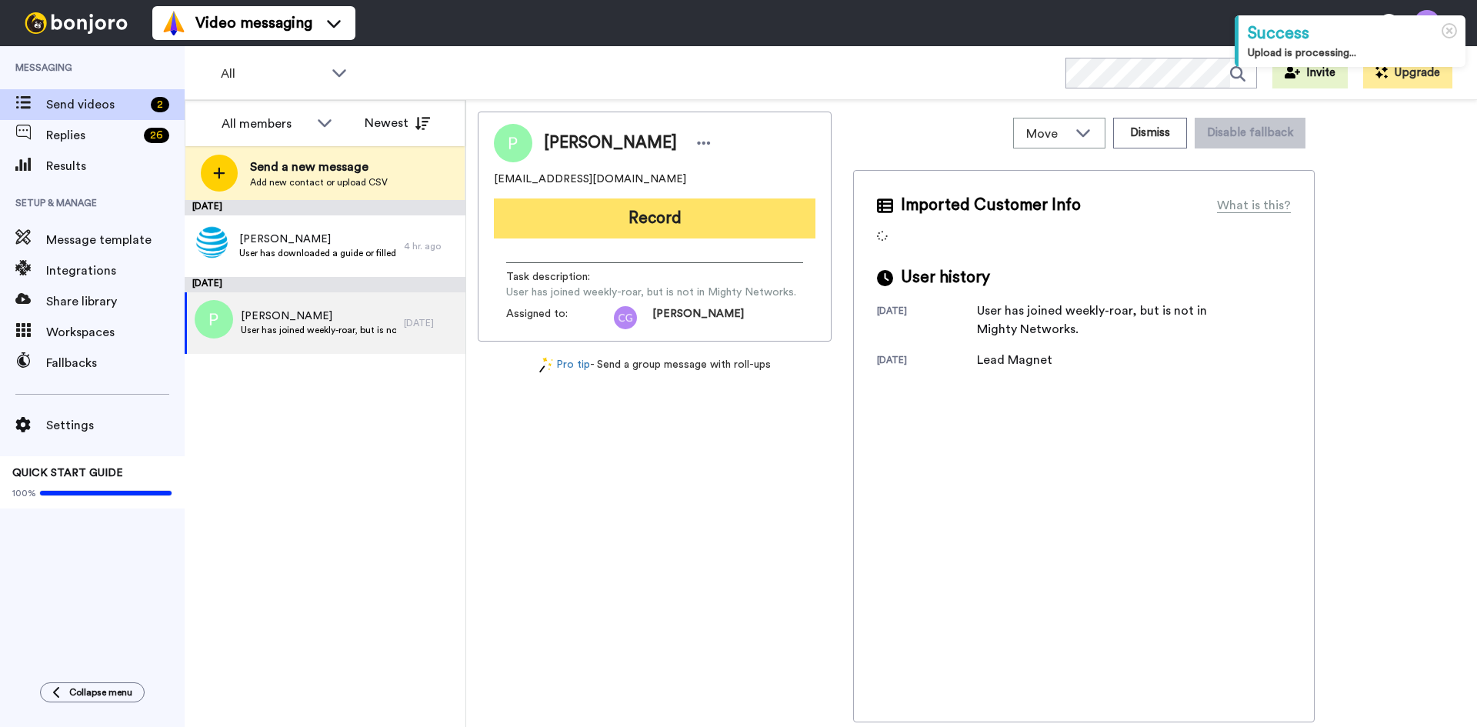
click at [646, 222] on button "Record" at bounding box center [655, 219] width 322 height 40
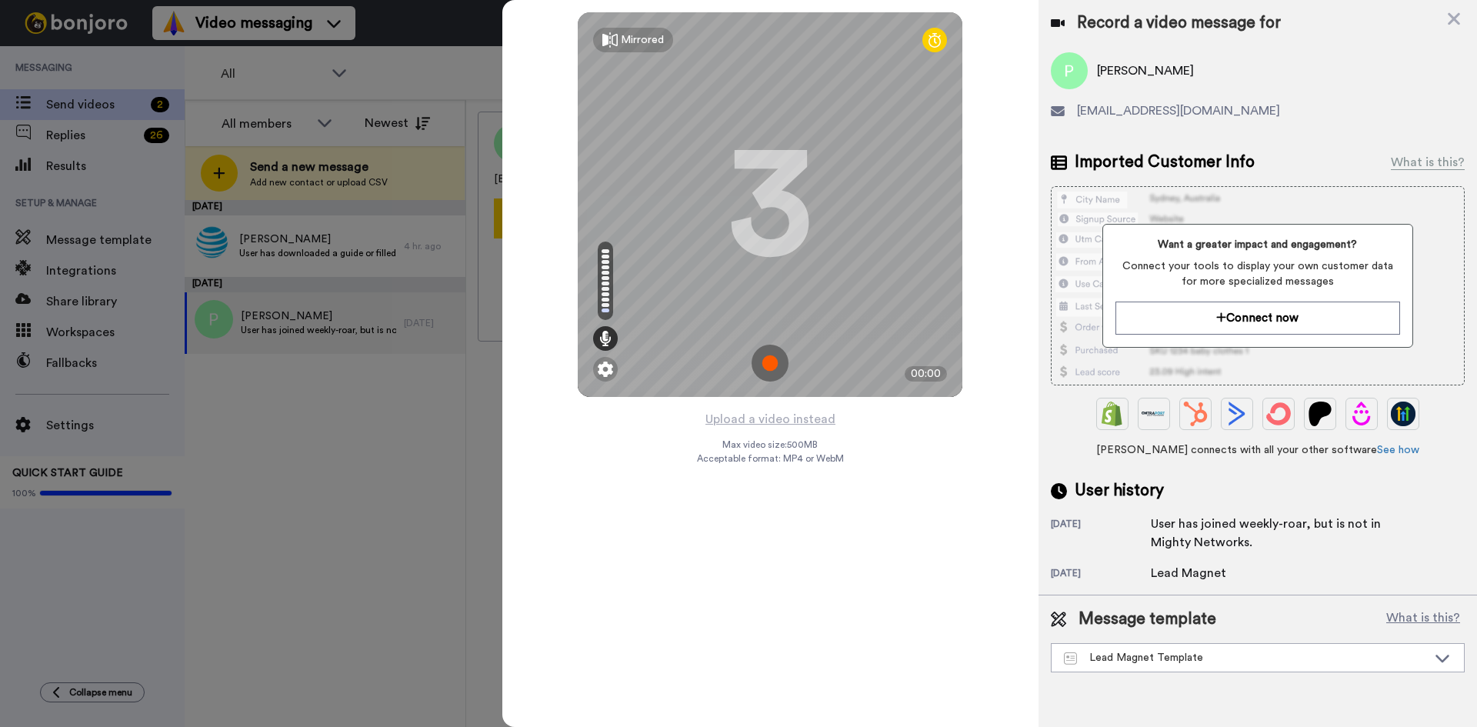
click at [760, 356] on img at bounding box center [770, 363] width 37 height 37
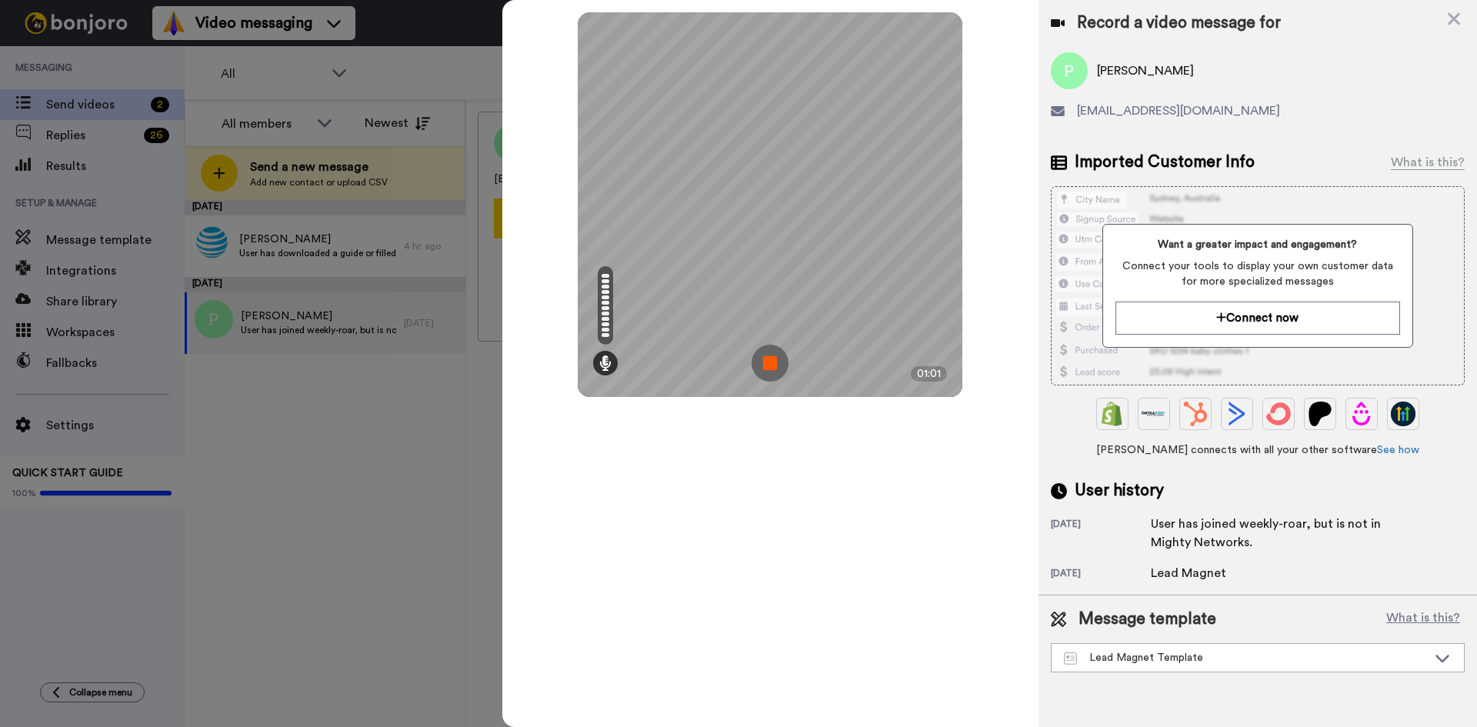
click at [773, 363] on img at bounding box center [770, 363] width 37 height 37
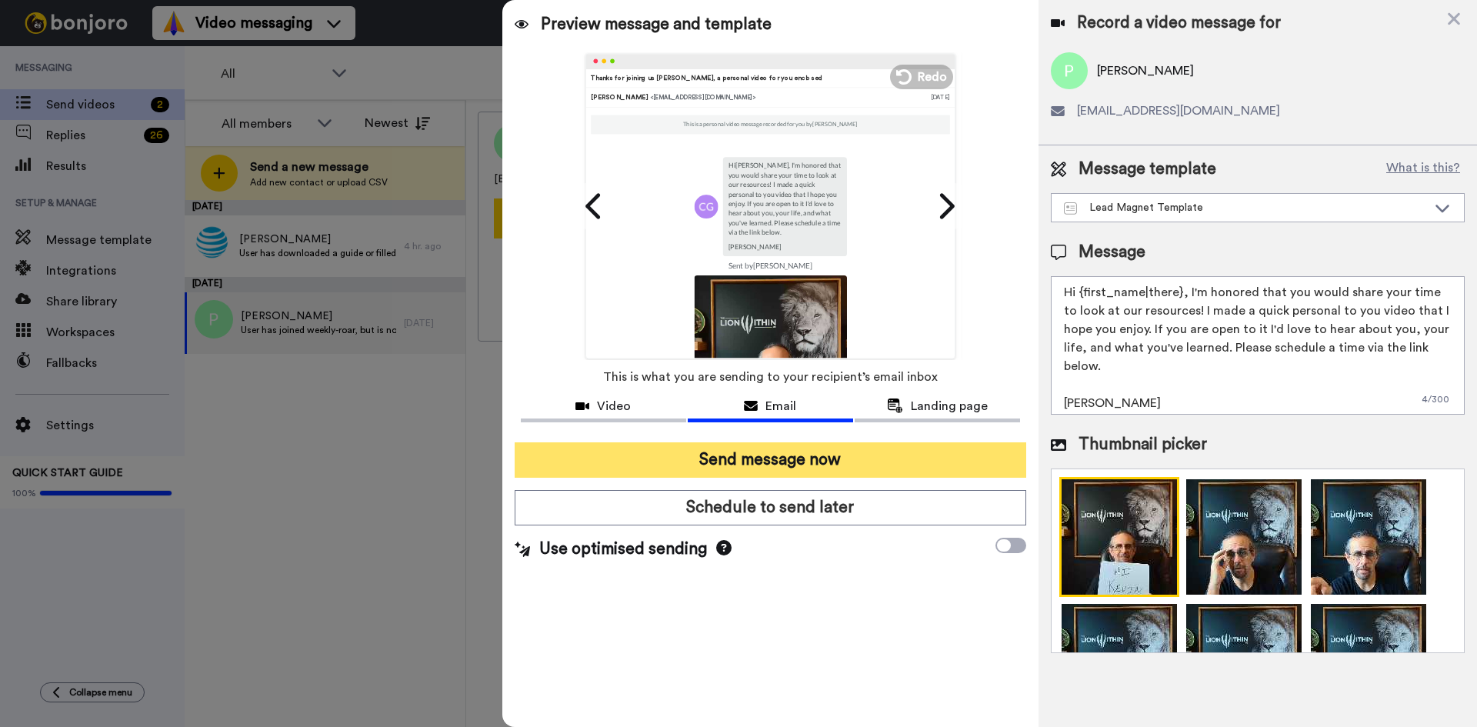
click at [766, 457] on button "Send message now" at bounding box center [771, 459] width 512 height 35
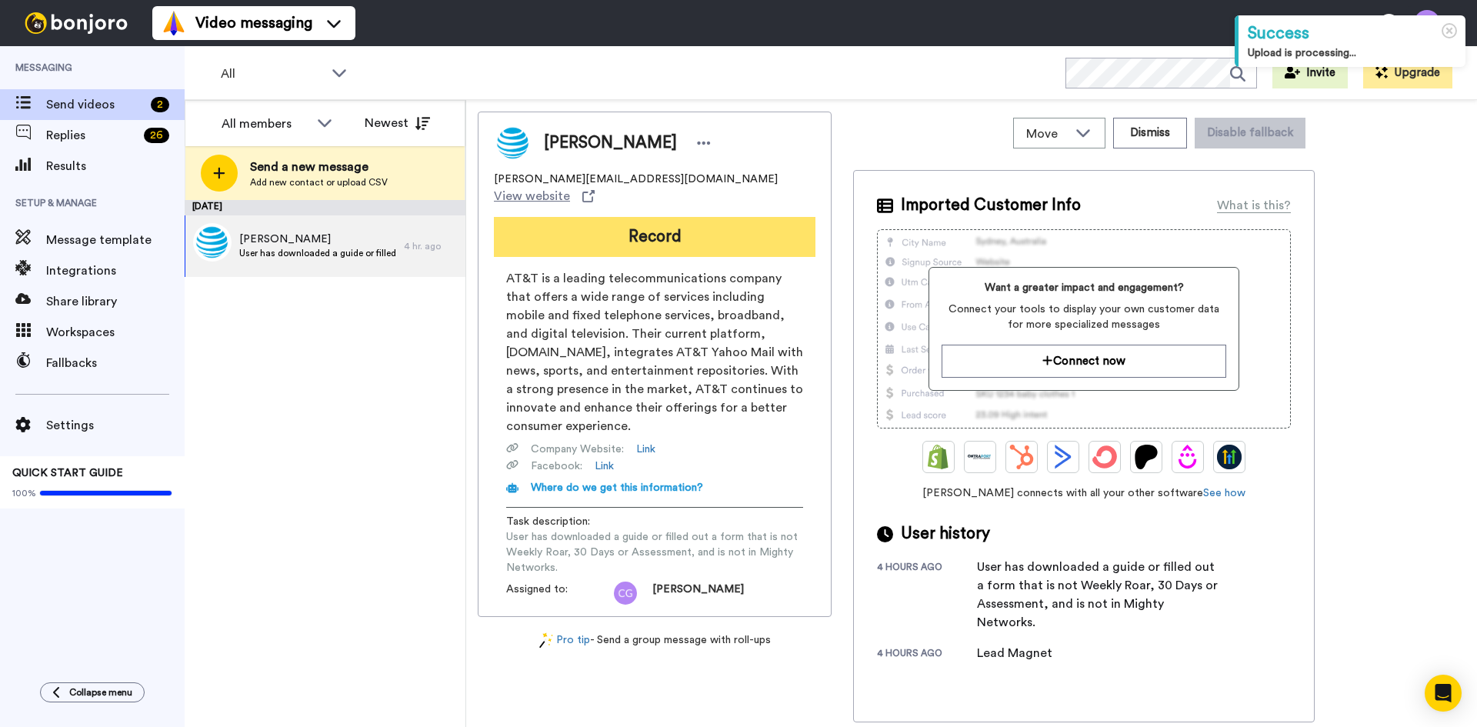
click at [586, 233] on button "Record" at bounding box center [655, 237] width 322 height 40
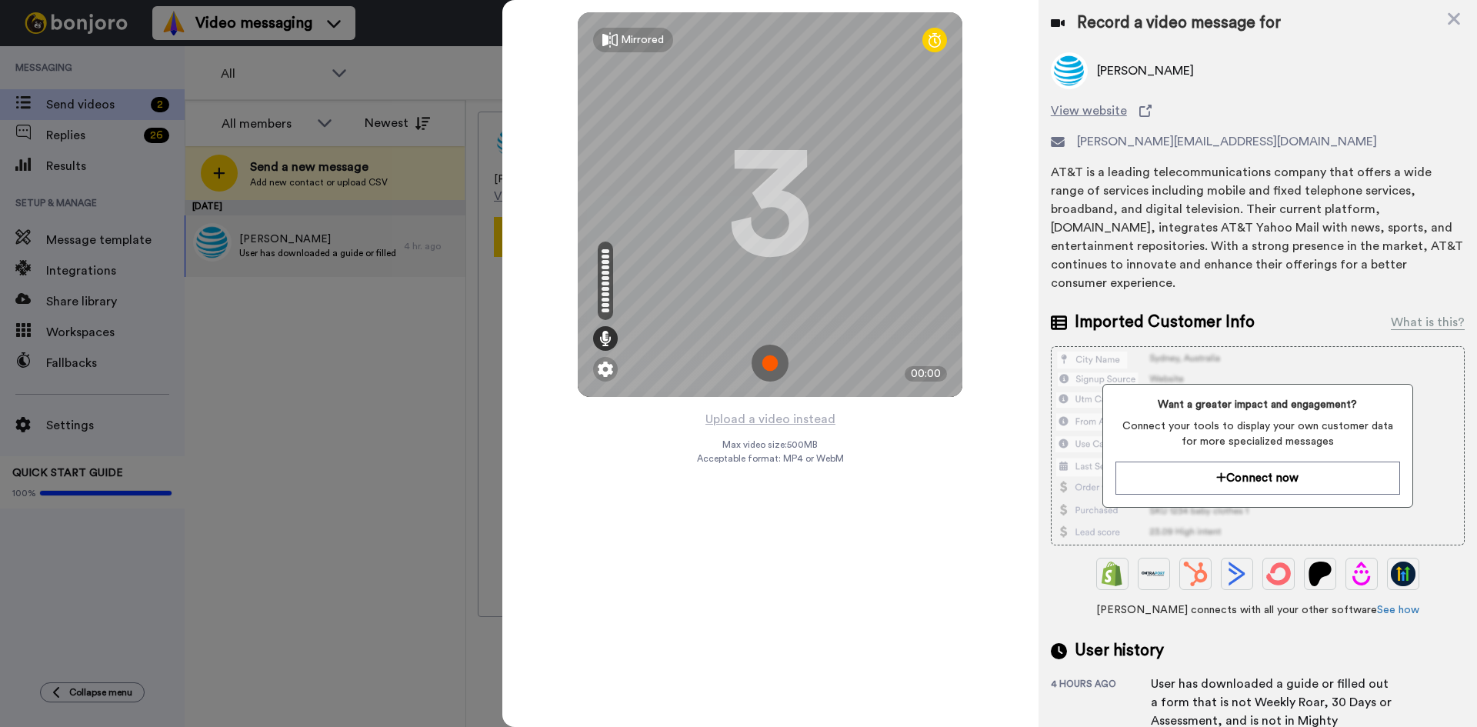
click at [773, 363] on img at bounding box center [770, 363] width 37 height 37
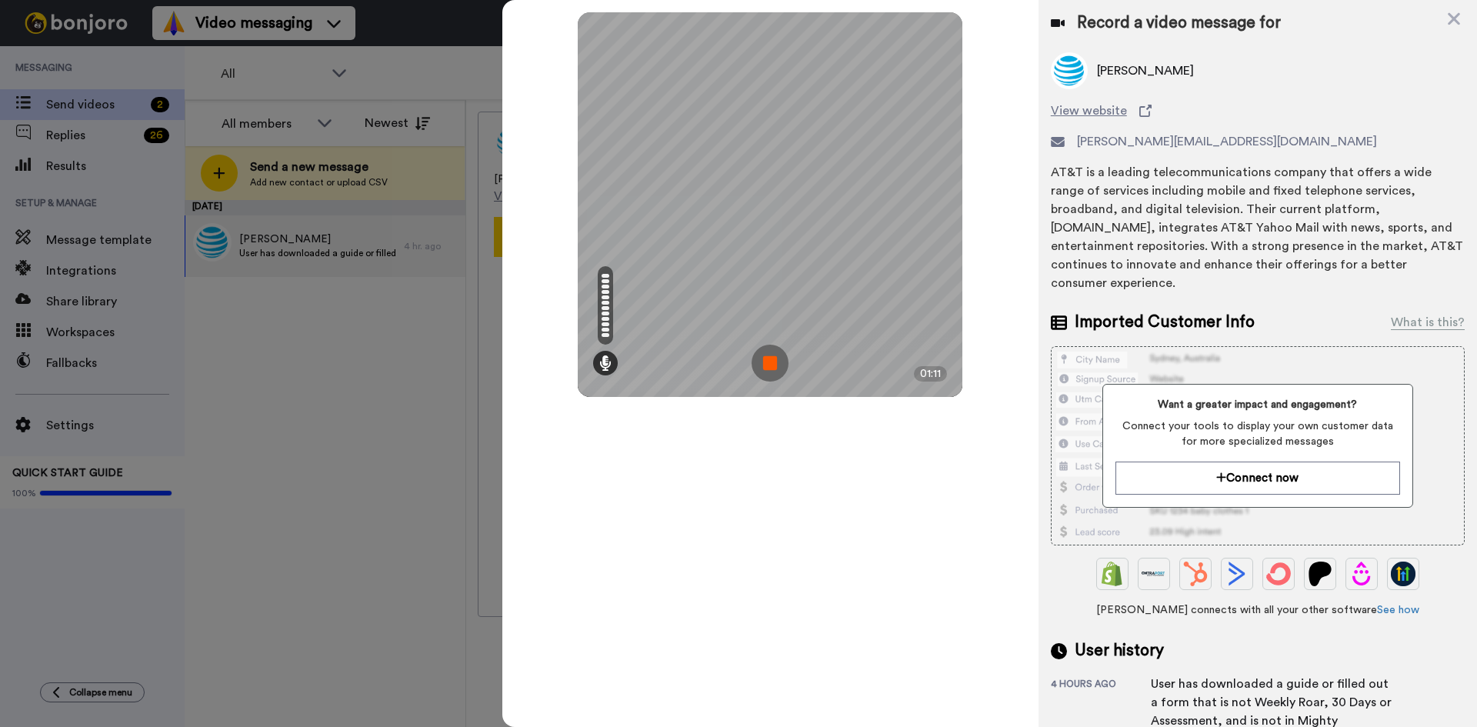
click at [772, 366] on img at bounding box center [770, 363] width 37 height 37
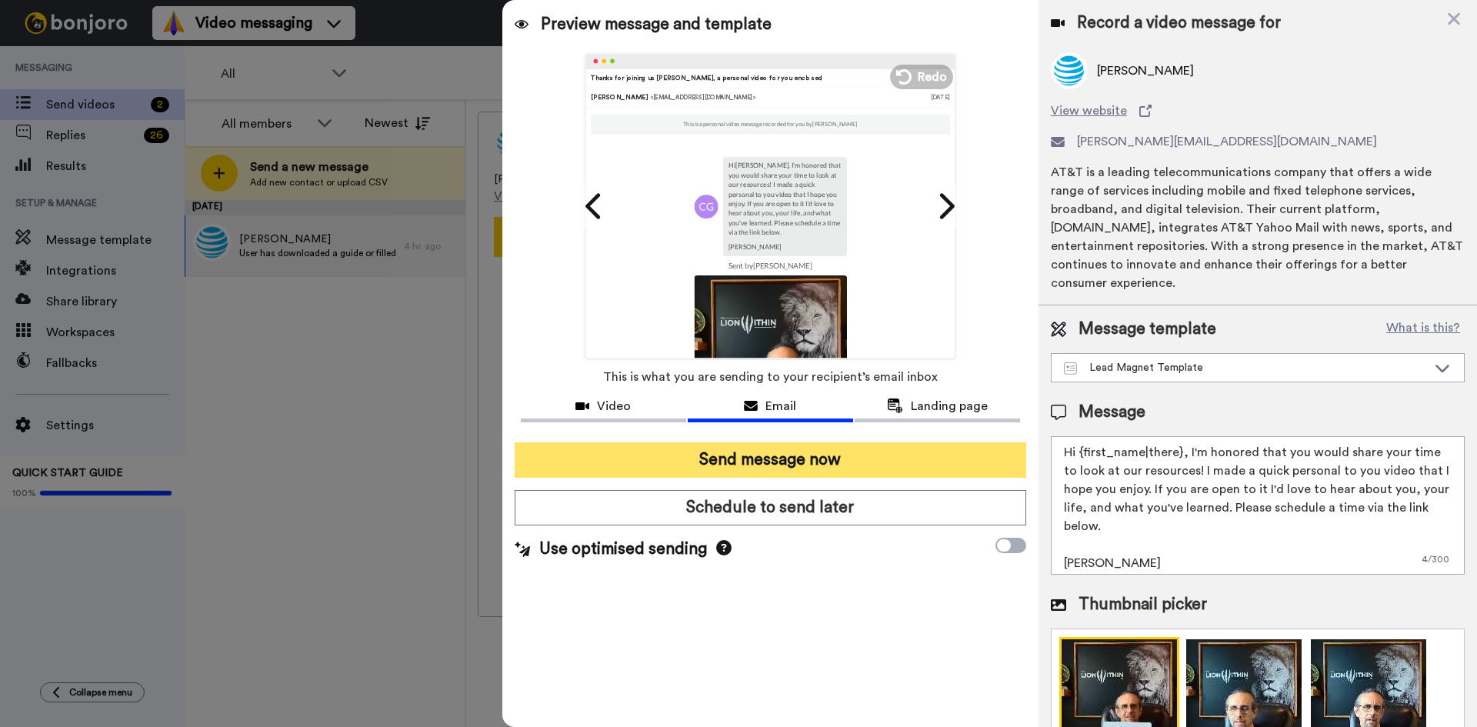
click at [758, 456] on button "Send message now" at bounding box center [771, 459] width 512 height 35
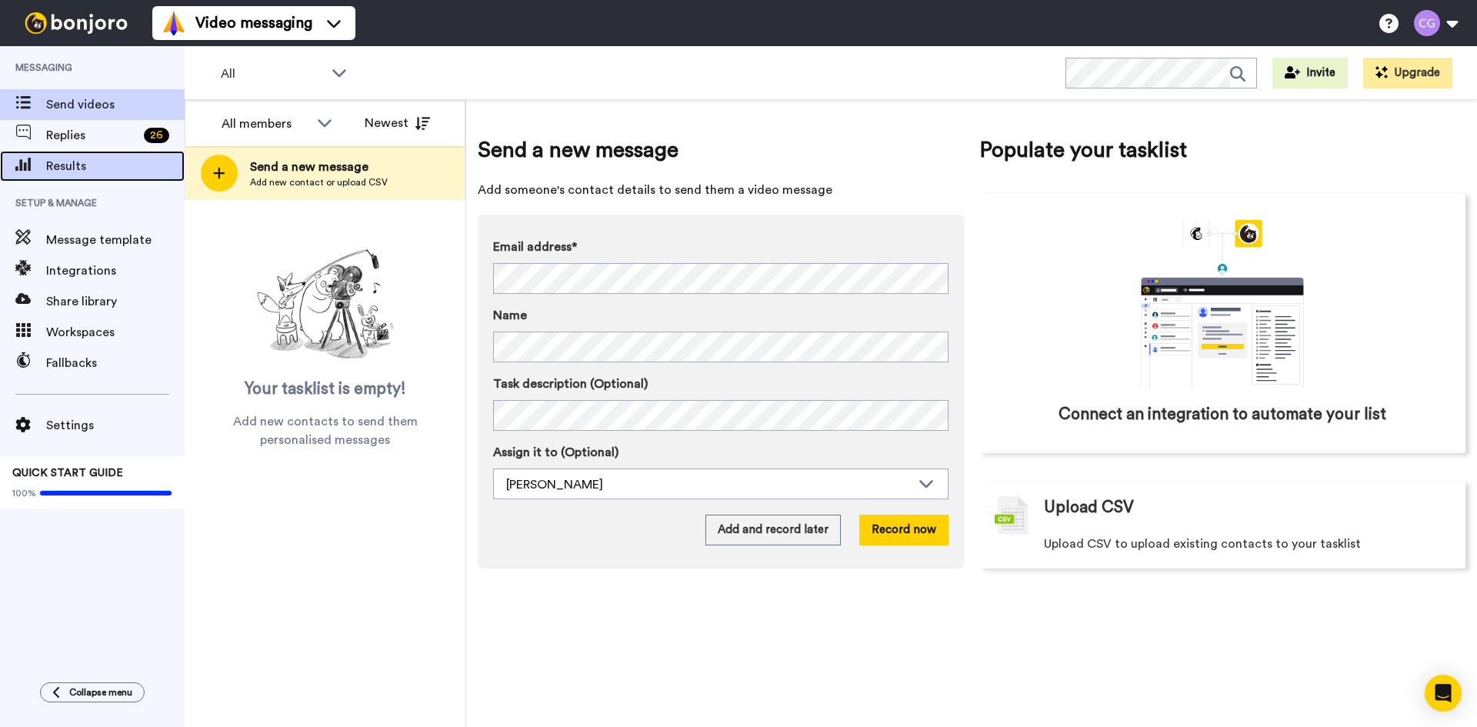
click at [116, 169] on span "Results" at bounding box center [115, 166] width 139 height 18
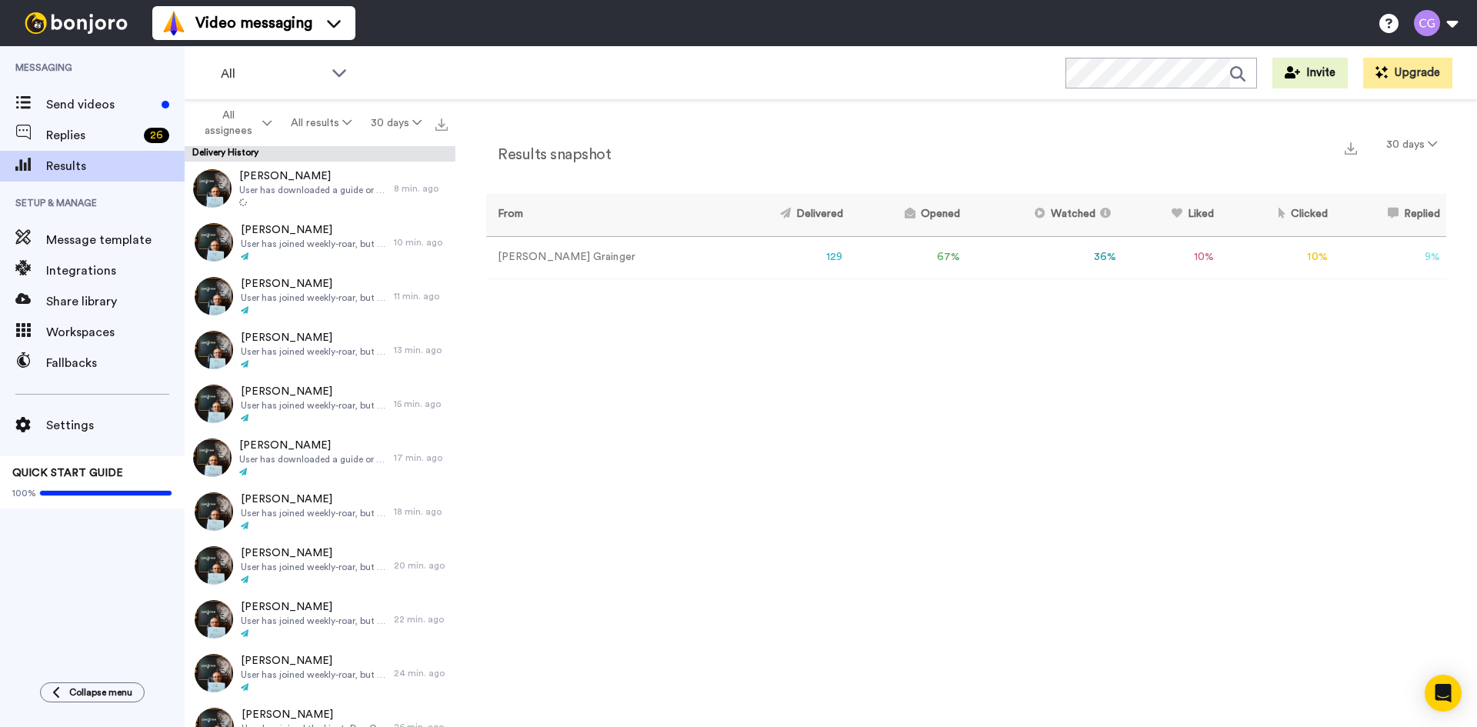
click at [105, 111] on span "Send videos" at bounding box center [100, 104] width 109 height 18
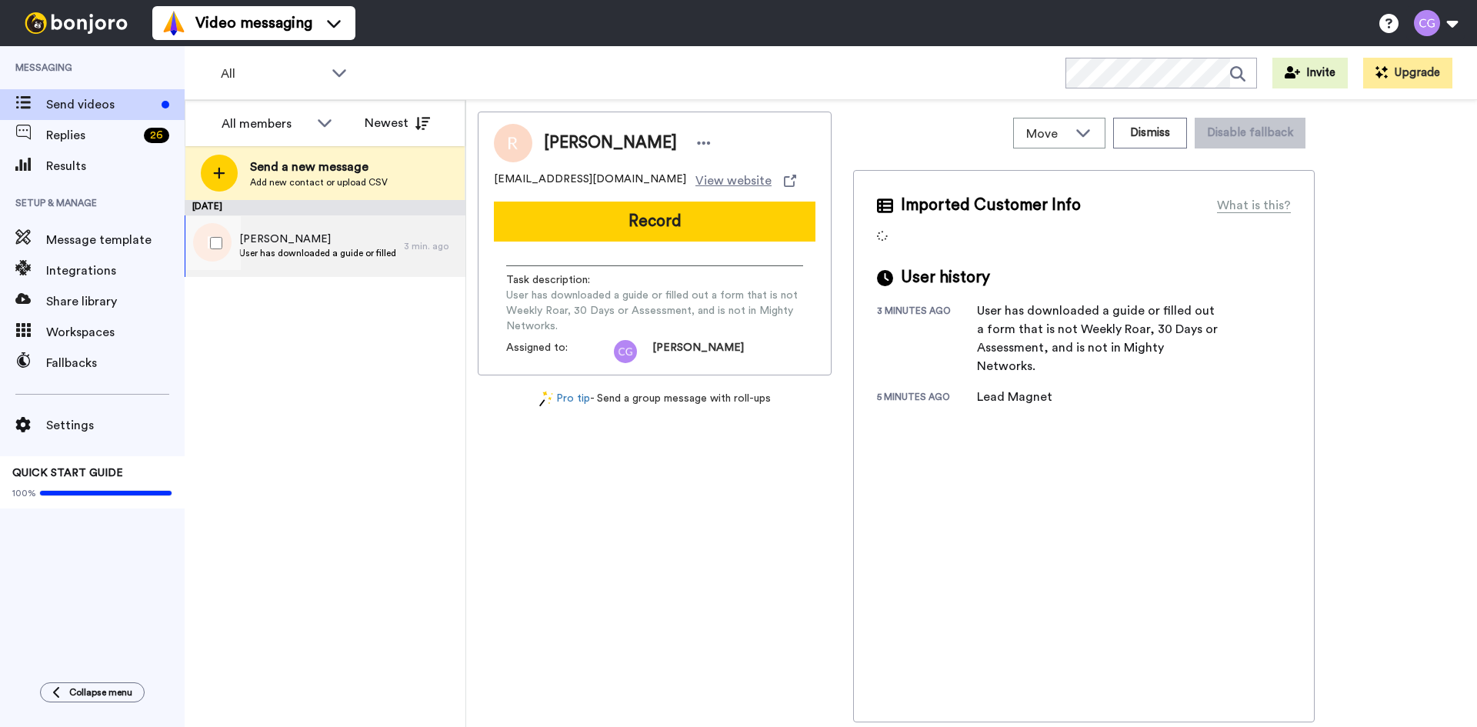
click at [209, 245] on div at bounding box center [212, 243] width 55 height 54
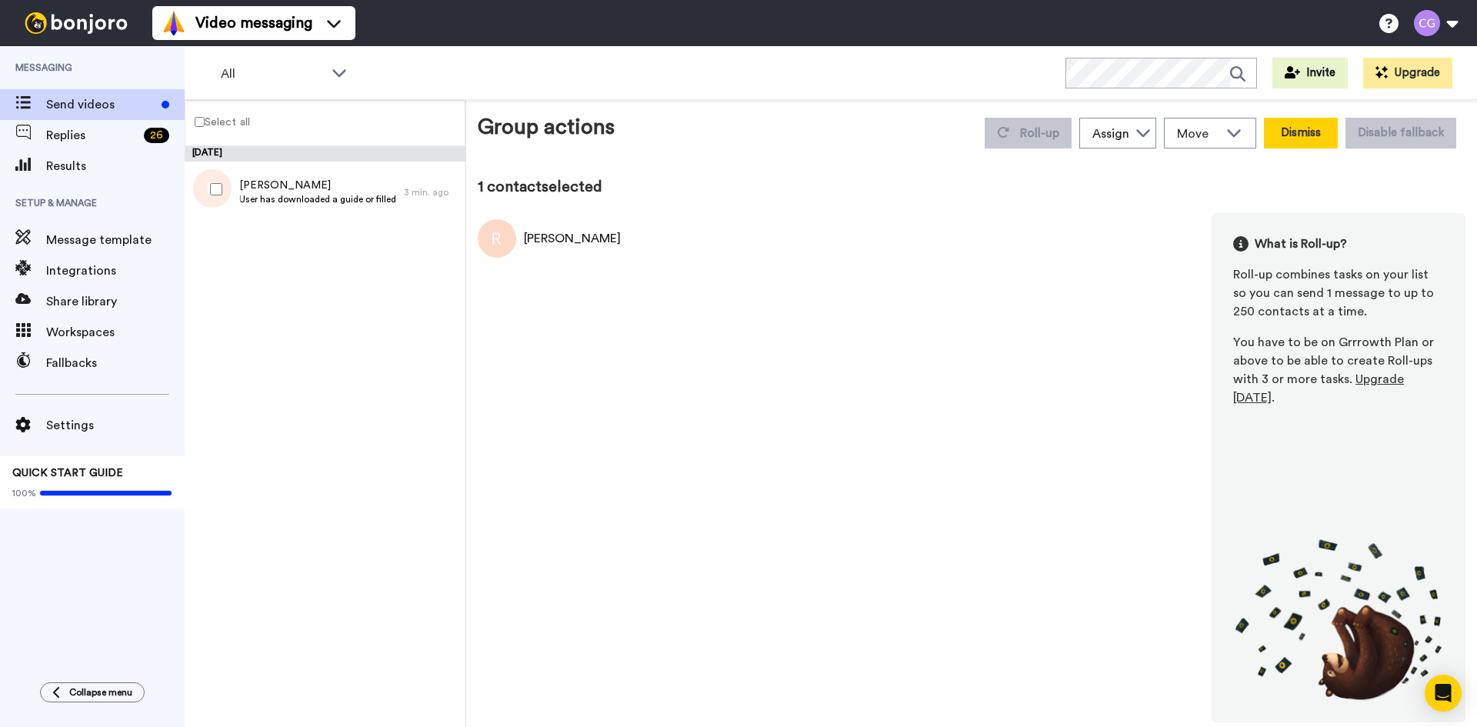
click at [1305, 138] on button "Dismiss" at bounding box center [1301, 133] width 74 height 31
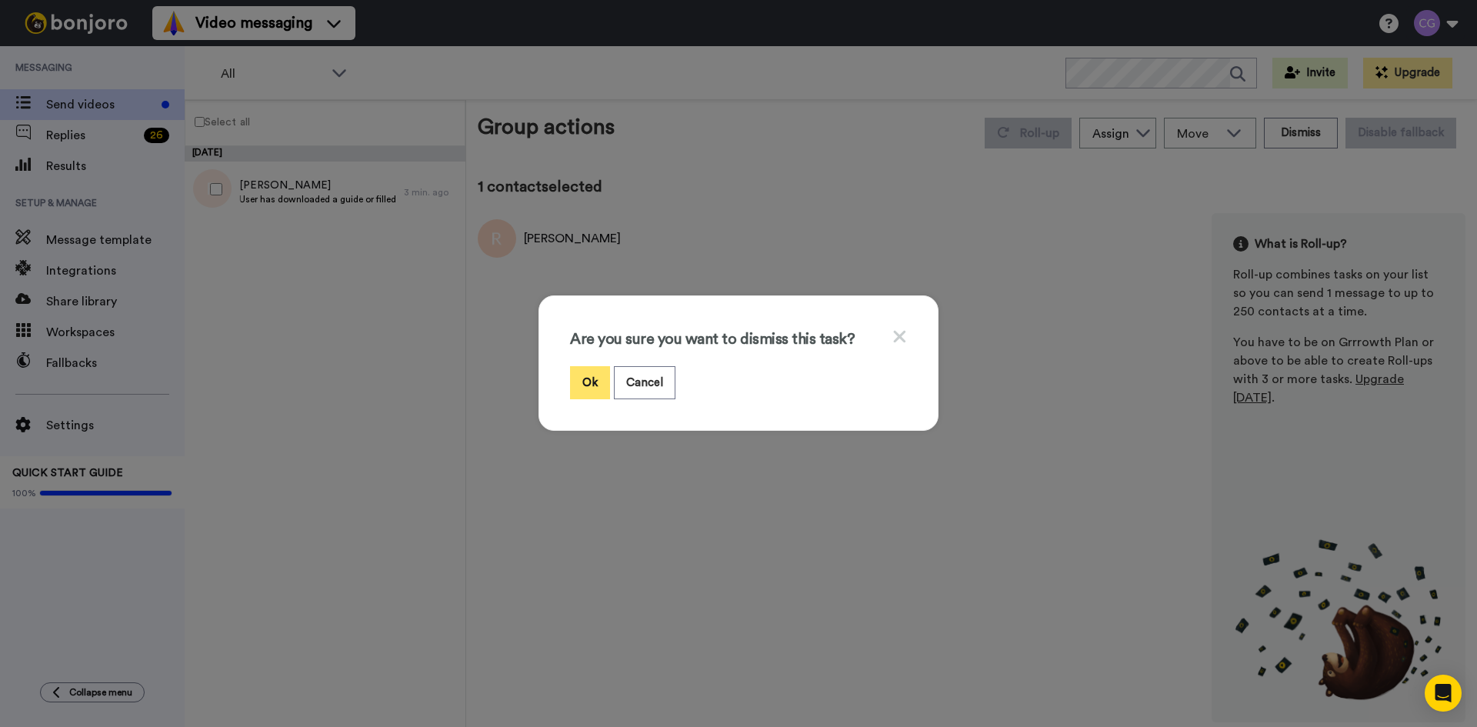
click at [576, 385] on button "Ok" at bounding box center [590, 382] width 40 height 33
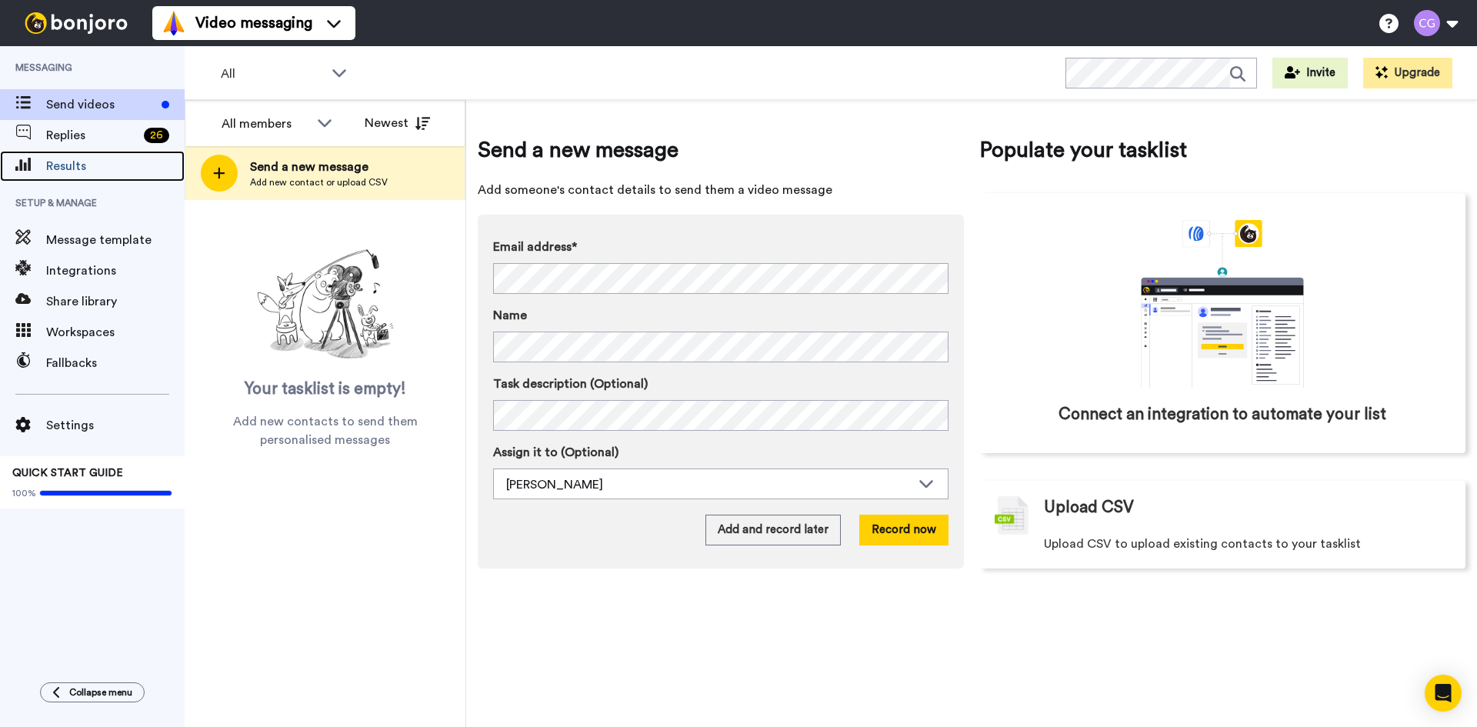
click at [113, 162] on span "Results" at bounding box center [115, 166] width 139 height 18
